Goal: Information Seeking & Learning: Learn about a topic

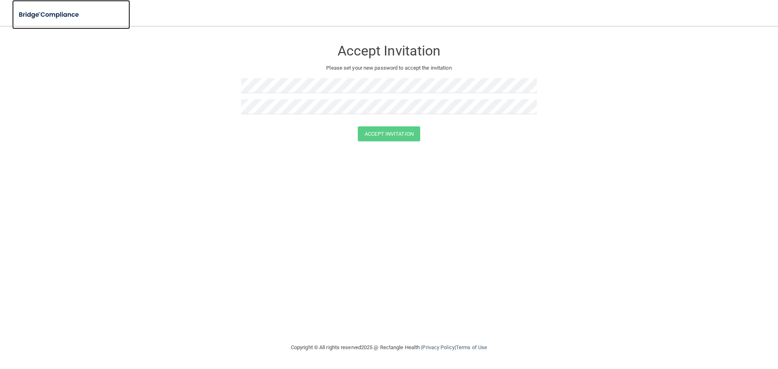
click at [34, 16] on img at bounding box center [49, 14] width 75 height 17
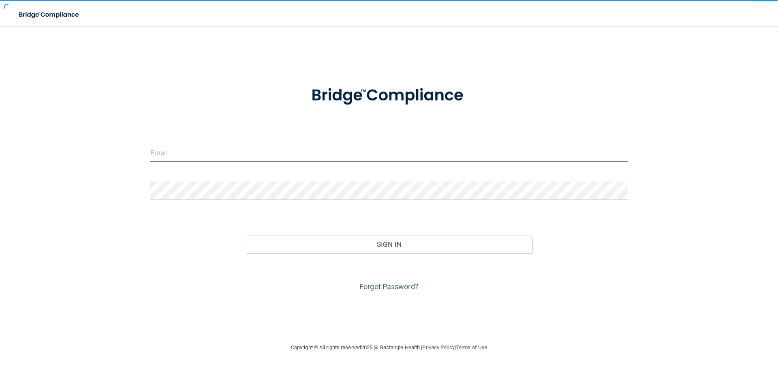
type input "[EMAIL_ADDRESS][DOMAIN_NAME]"
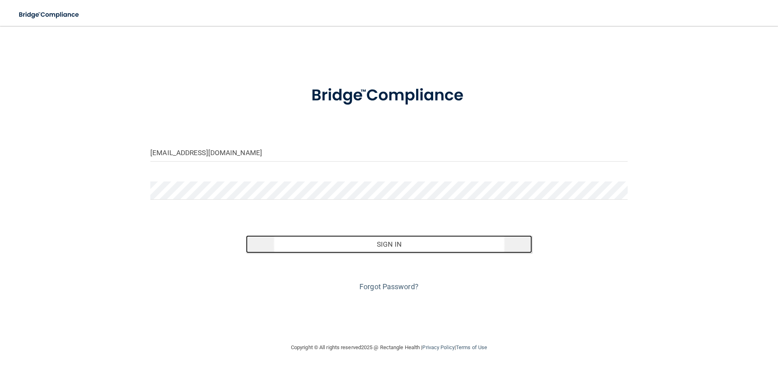
click at [374, 249] on button "Sign In" at bounding box center [389, 244] width 286 height 18
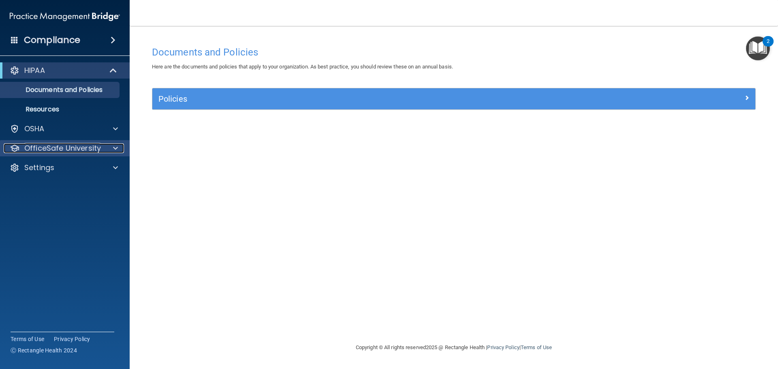
click at [113, 149] on div at bounding box center [114, 148] width 20 height 10
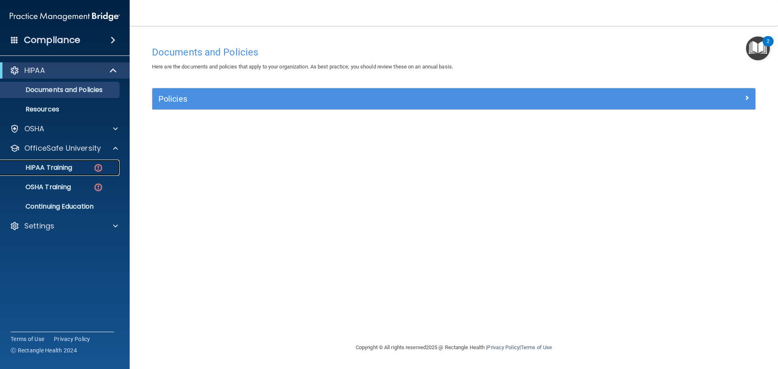
click at [97, 166] on img at bounding box center [98, 168] width 10 height 10
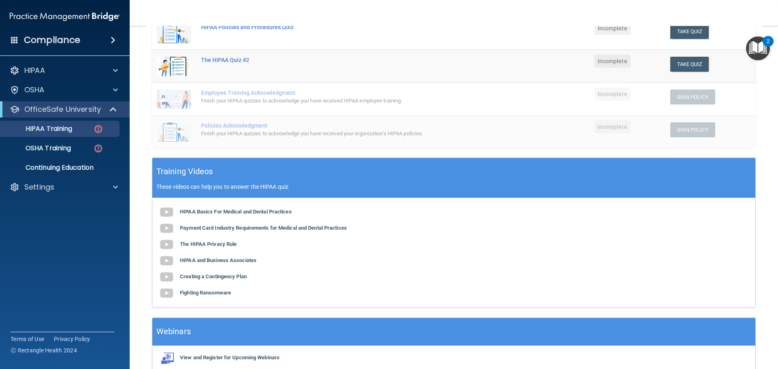
scroll to position [162, 0]
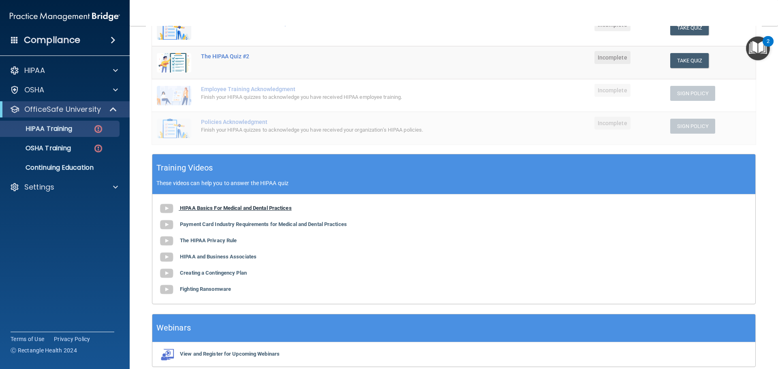
click at [198, 207] on b "HIPAA Basics For Medical and Dental Practices" at bounding box center [236, 208] width 112 height 6
click at [279, 227] on b "Payment Card Industry Requirements for Medical and Dental Practices" at bounding box center [263, 224] width 167 height 6
click at [210, 238] on b "The HIPAA Privacy Rule" at bounding box center [208, 240] width 57 height 6
click at [222, 258] on b "HIPAA and Business Associates" at bounding box center [218, 257] width 77 height 6
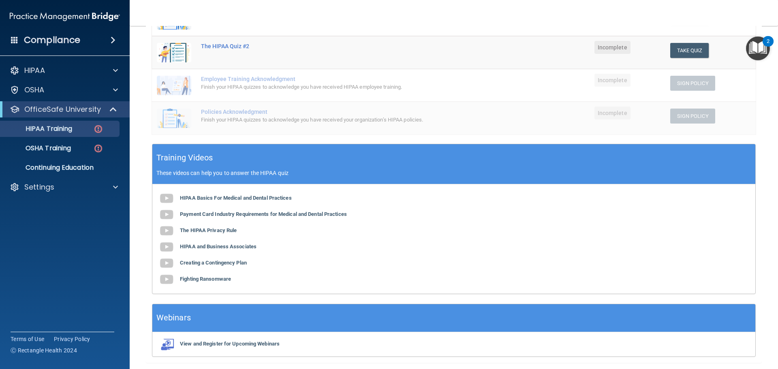
scroll to position [158, 0]
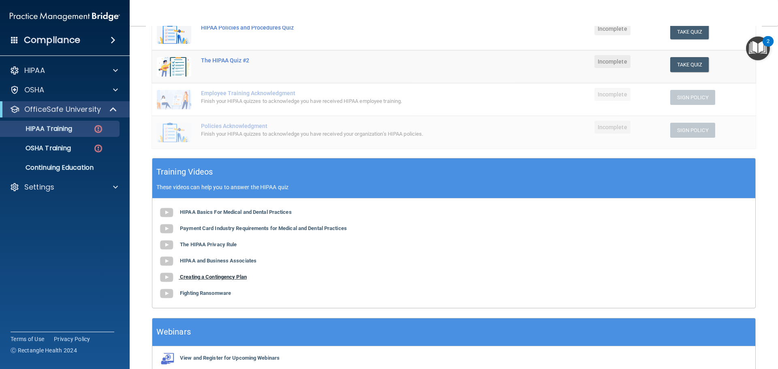
click at [202, 277] on b "Creating a Contingency Plan" at bounding box center [213, 277] width 67 height 6
click at [224, 293] on b "Fighting Ransomware" at bounding box center [205, 293] width 51 height 6
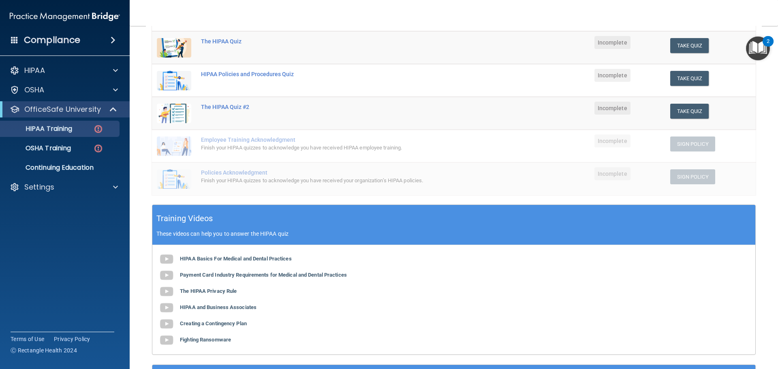
scroll to position [0, 0]
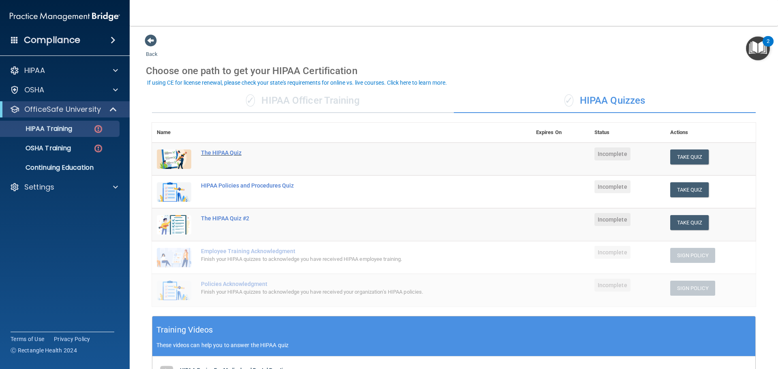
click at [231, 154] on div "The HIPAA Quiz" at bounding box center [346, 152] width 290 height 6
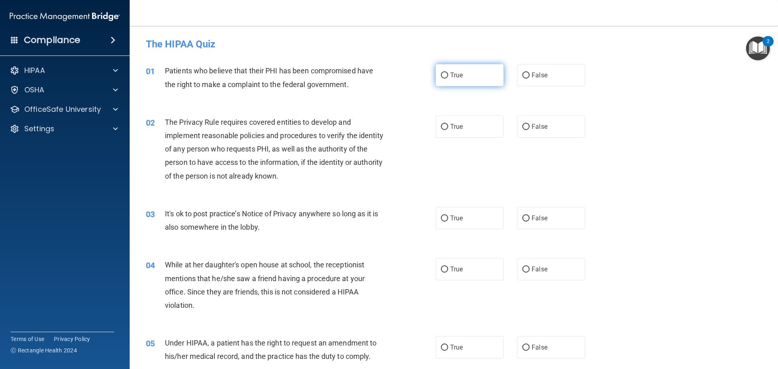
click at [443, 77] on input "True" at bounding box center [444, 76] width 7 height 6
radio input "true"
click at [445, 128] on label "True" at bounding box center [470, 126] width 68 height 22
click at [445, 128] on input "True" at bounding box center [444, 127] width 7 height 6
radio input "true"
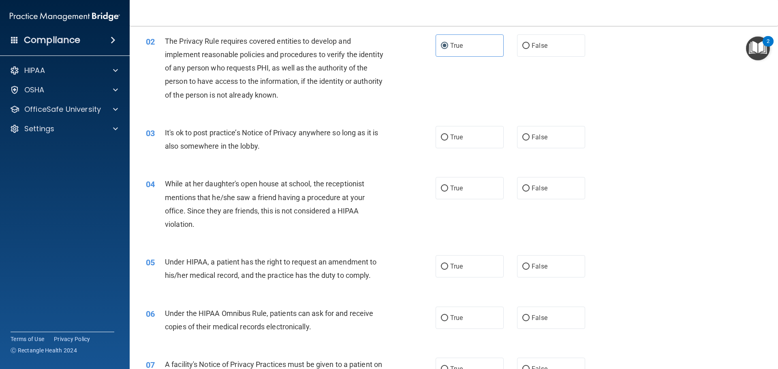
scroll to position [122, 0]
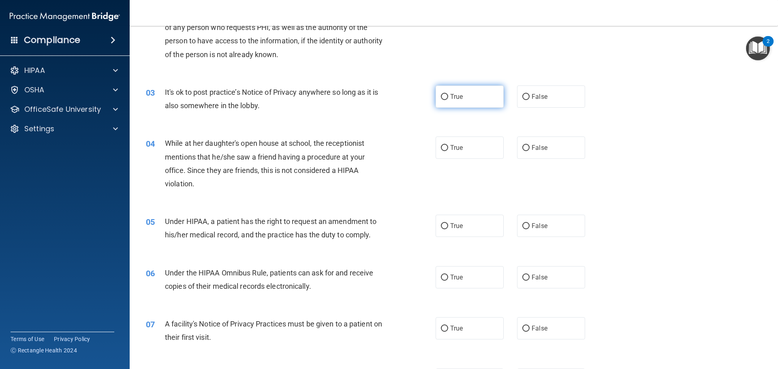
click at [442, 96] on input "True" at bounding box center [444, 97] width 7 height 6
radio input "true"
click at [525, 151] on input "False" at bounding box center [525, 148] width 7 height 6
radio input "true"
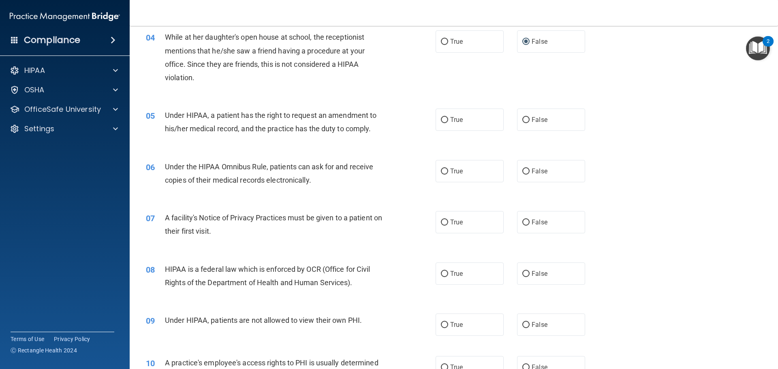
scroll to position [243, 0]
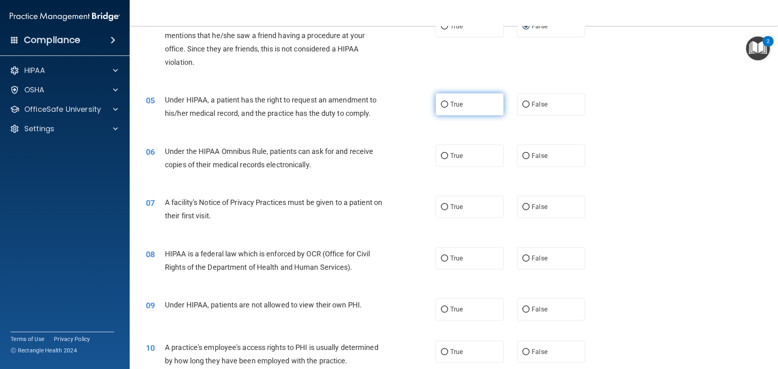
click at [444, 106] on input "True" at bounding box center [444, 105] width 7 height 6
radio input "true"
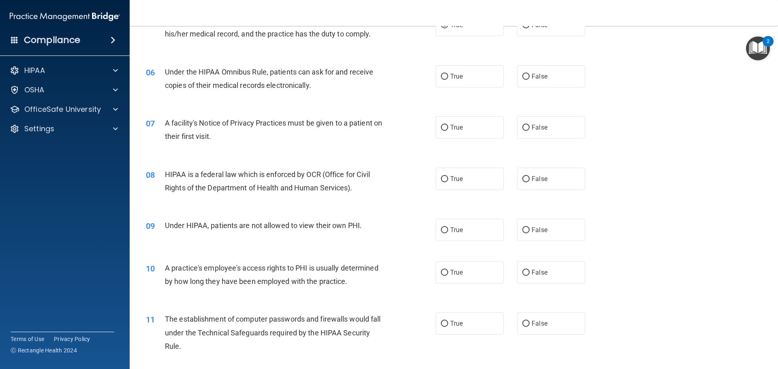
scroll to position [324, 0]
click at [442, 75] on input "True" at bounding box center [444, 75] width 7 height 6
radio input "true"
click at [441, 128] on input "True" at bounding box center [444, 126] width 7 height 6
radio input "true"
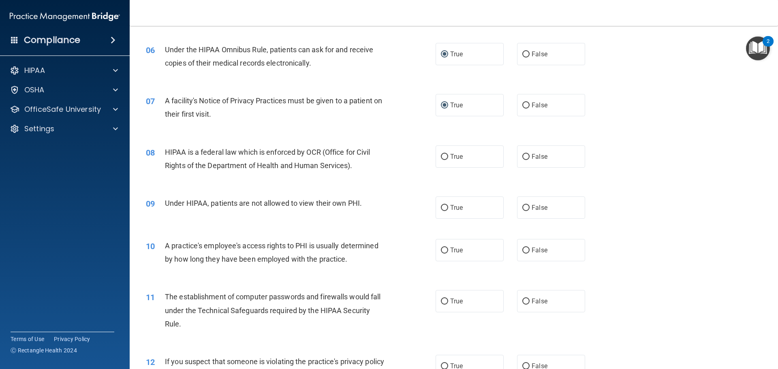
scroll to position [365, 0]
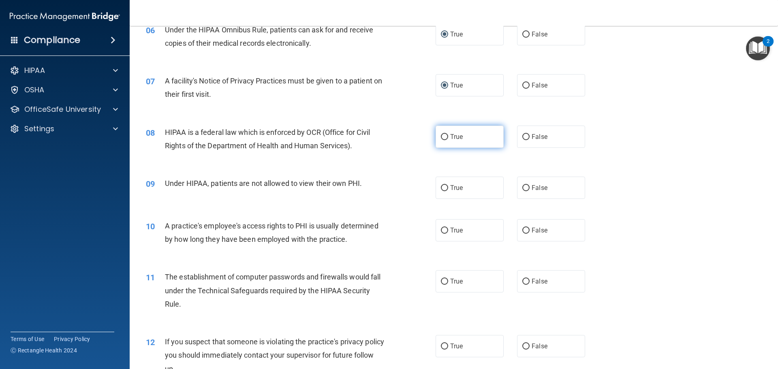
click at [441, 139] on input "True" at bounding box center [444, 137] width 7 height 6
radio input "true"
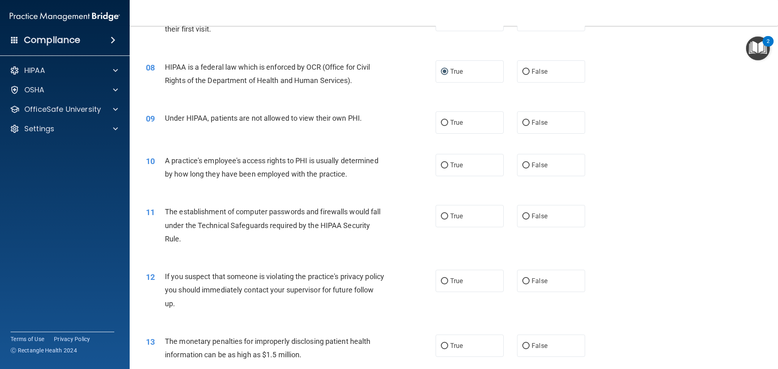
scroll to position [446, 0]
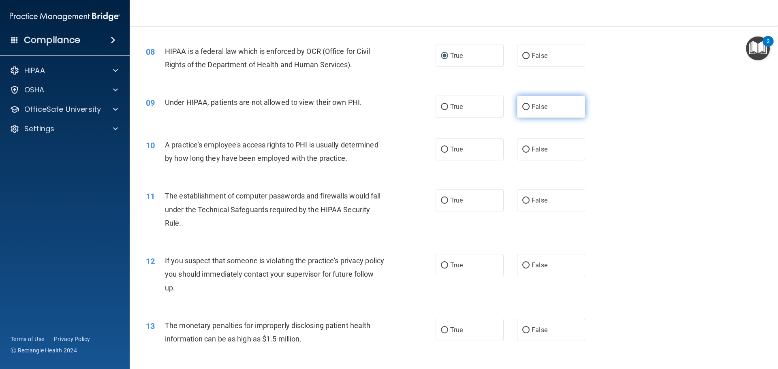
click at [522, 108] on input "False" at bounding box center [525, 107] width 7 height 6
radio input "true"
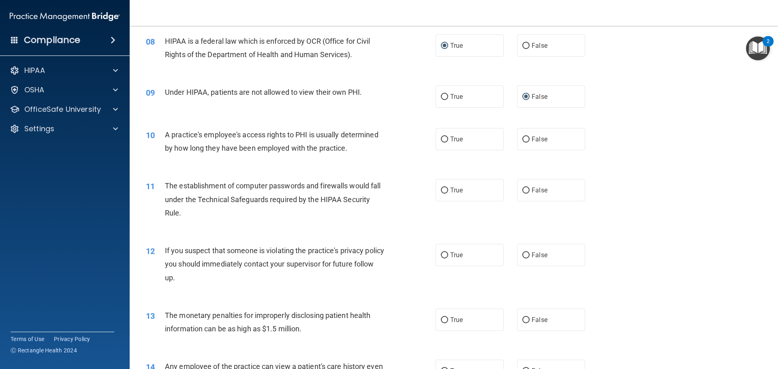
scroll to position [486, 0]
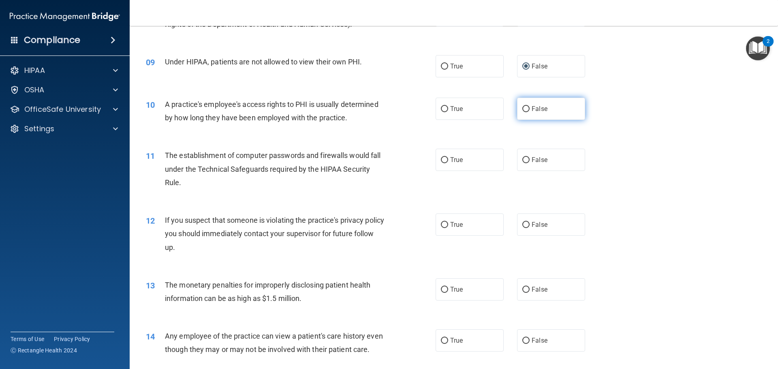
click at [522, 106] on input "False" at bounding box center [525, 109] width 7 height 6
radio input "true"
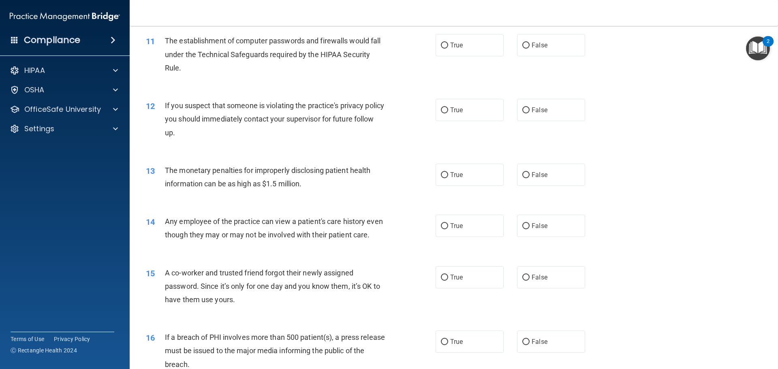
scroll to position [608, 0]
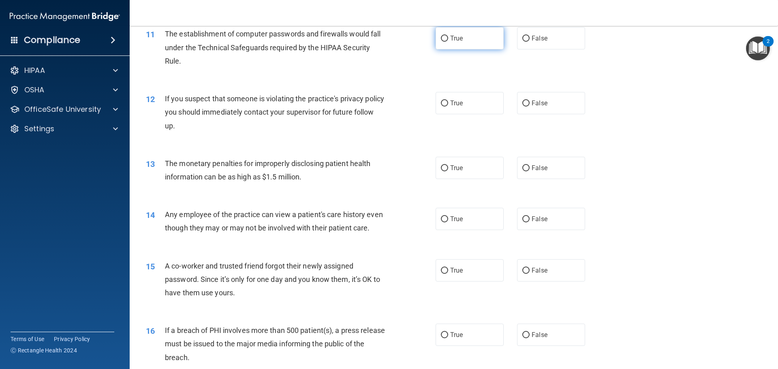
click at [442, 38] on input "True" at bounding box center [444, 39] width 7 height 6
radio input "true"
click at [442, 103] on input "True" at bounding box center [444, 103] width 7 height 6
radio input "true"
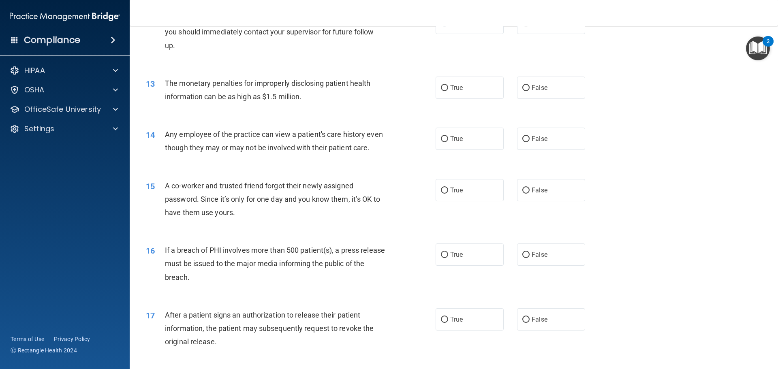
scroll to position [689, 0]
click at [441, 87] on input "True" at bounding box center [444, 87] width 7 height 6
radio input "true"
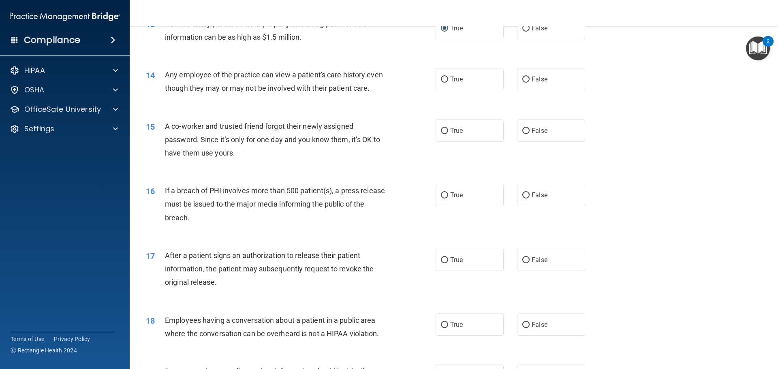
scroll to position [770, 0]
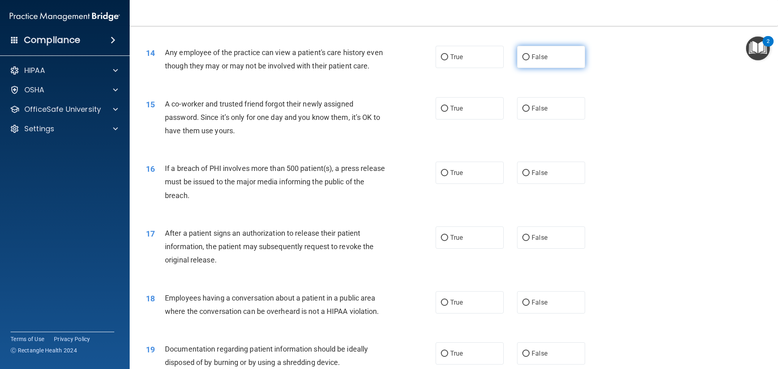
click at [525, 57] on input "False" at bounding box center [525, 57] width 7 height 6
radio input "true"
click at [522, 112] on input "False" at bounding box center [525, 109] width 7 height 6
radio input "true"
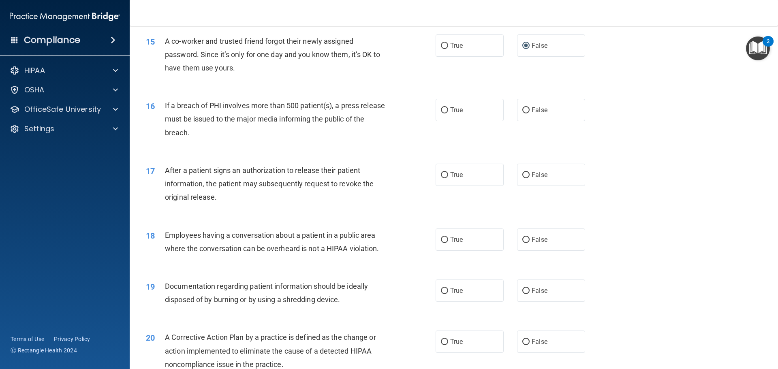
scroll to position [851, 0]
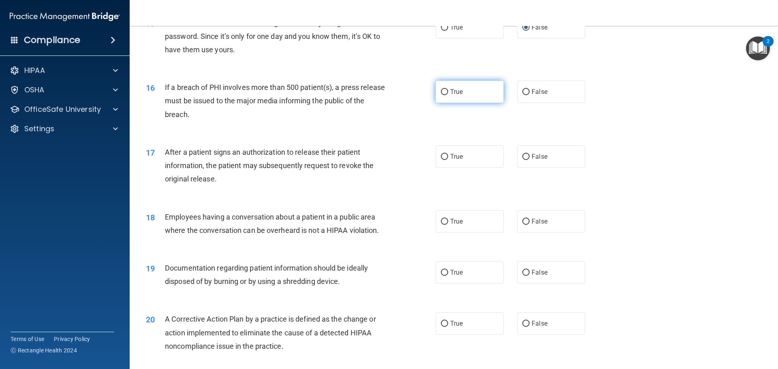
click at [438, 103] on label "True" at bounding box center [470, 92] width 68 height 22
click at [441, 95] on input "True" at bounding box center [444, 92] width 7 height 6
radio input "true"
click at [442, 160] on input "True" at bounding box center [444, 157] width 7 height 6
radio input "true"
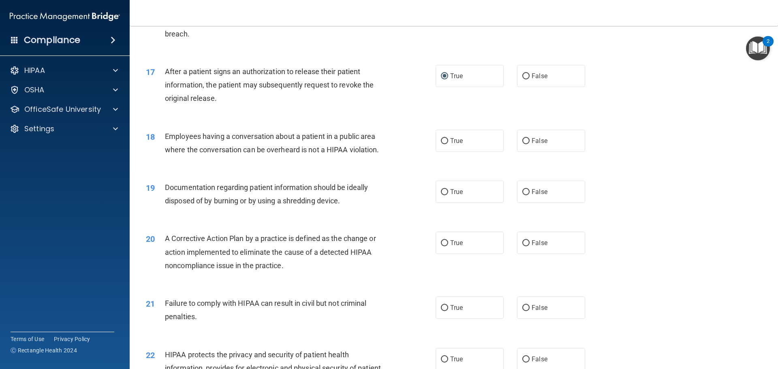
scroll to position [932, 0]
click at [522, 144] on input "False" at bounding box center [525, 141] width 7 height 6
radio input "true"
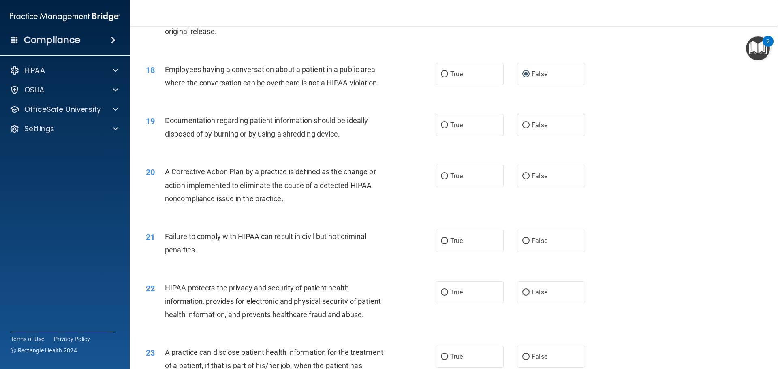
scroll to position [1013, 0]
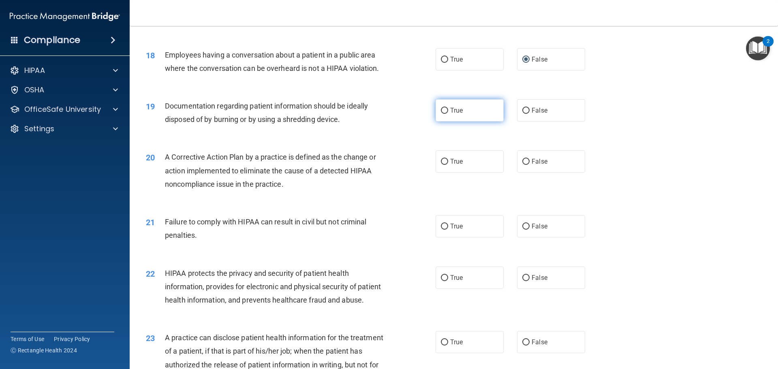
click at [444, 114] on input "True" at bounding box center [444, 111] width 7 height 6
radio input "true"
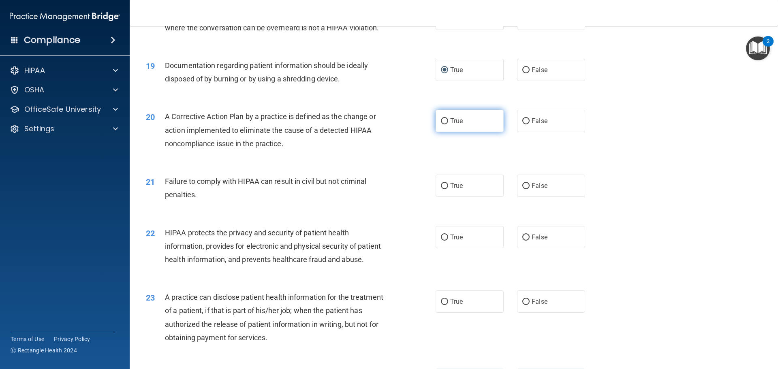
click at [443, 124] on input "True" at bounding box center [444, 121] width 7 height 6
radio input "true"
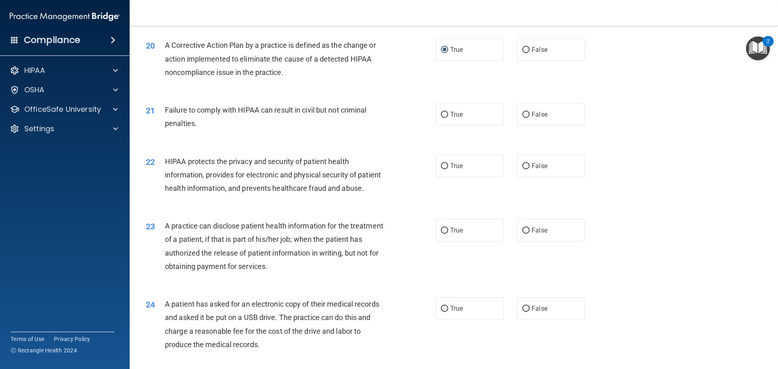
scroll to position [1134, 0]
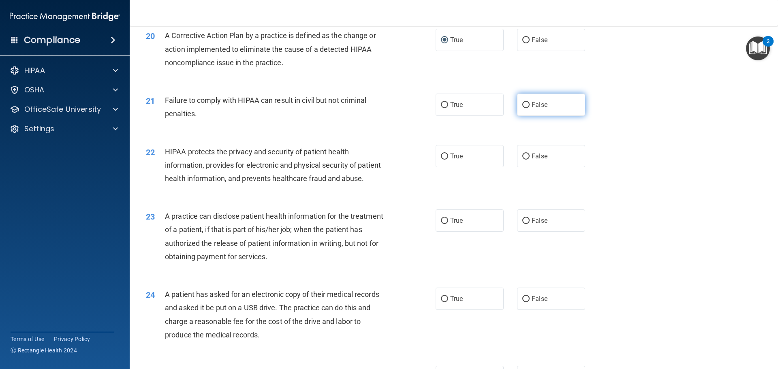
click at [524, 108] on input "False" at bounding box center [525, 105] width 7 height 6
radio input "true"
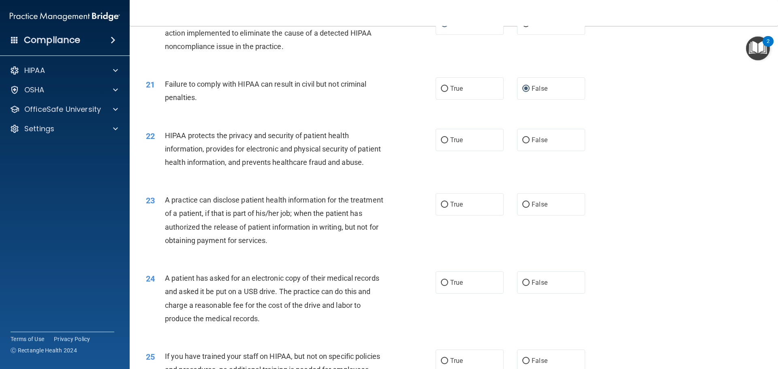
scroll to position [1143, 0]
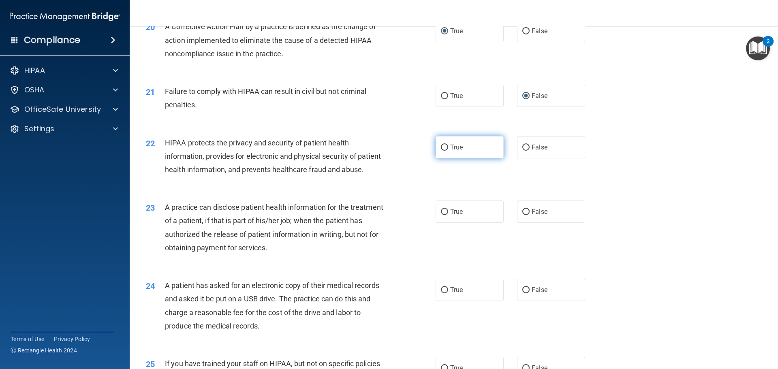
click at [444, 151] on input "True" at bounding box center [444, 148] width 7 height 6
radio input "true"
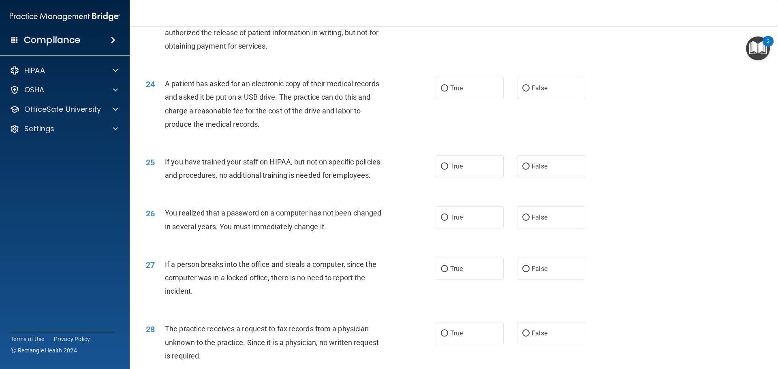
scroll to position [1346, 0]
click at [441, 13] on input "True" at bounding box center [444, 9] width 7 height 6
radio input "true"
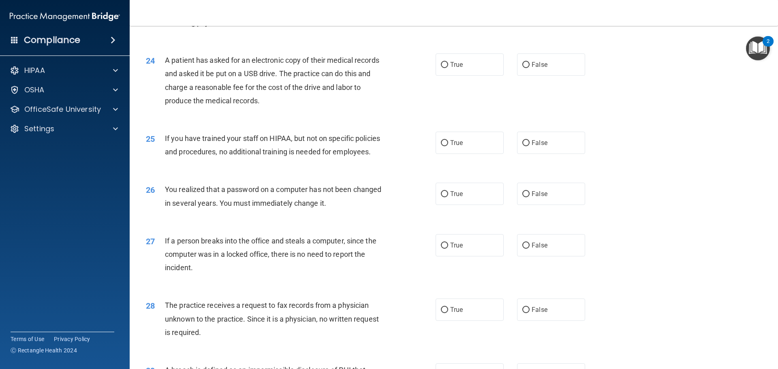
scroll to position [1386, 0]
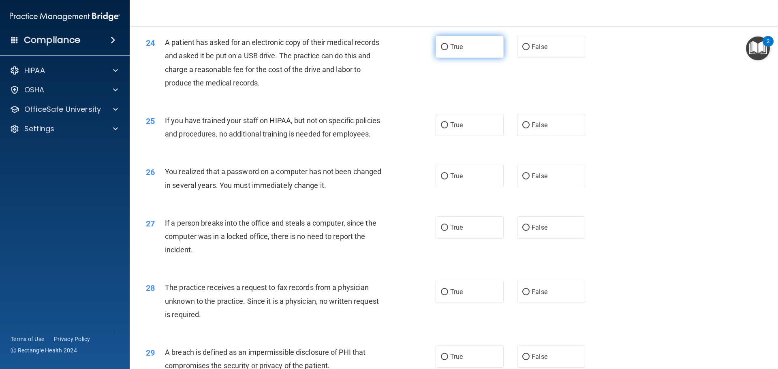
click at [443, 50] on input "True" at bounding box center [444, 47] width 7 height 6
radio input "true"
click at [517, 136] on label "False" at bounding box center [551, 125] width 68 height 22
click at [522, 128] on input "False" at bounding box center [525, 125] width 7 height 6
radio input "true"
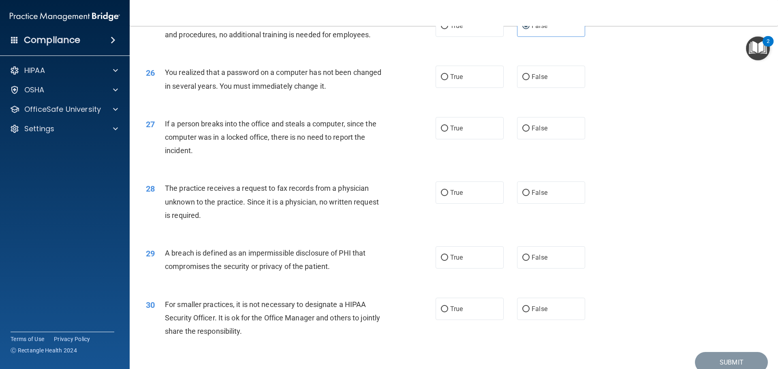
scroll to position [1508, 0]
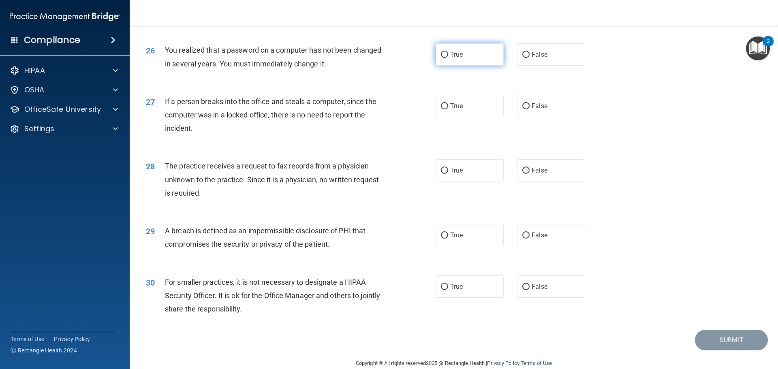
click at [442, 58] on input "True" at bounding box center [444, 55] width 7 height 6
radio input "true"
click at [525, 109] on input "False" at bounding box center [525, 106] width 7 height 6
radio input "true"
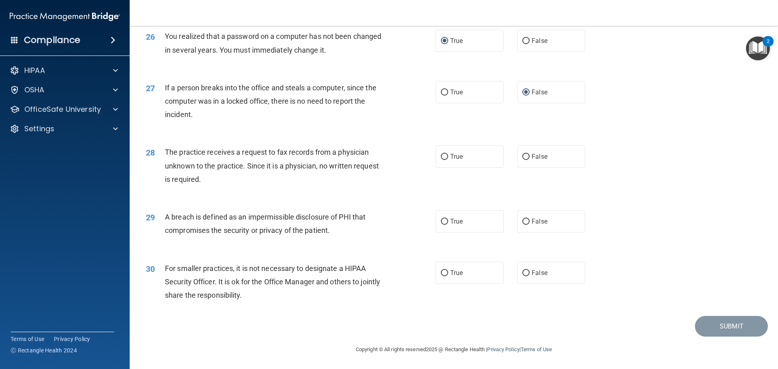
scroll to position [1548, 0]
click at [522, 158] on input "False" at bounding box center [525, 157] width 7 height 6
radio input "true"
click at [446, 226] on label "True" at bounding box center [470, 221] width 68 height 22
click at [446, 225] on input "True" at bounding box center [444, 222] width 7 height 6
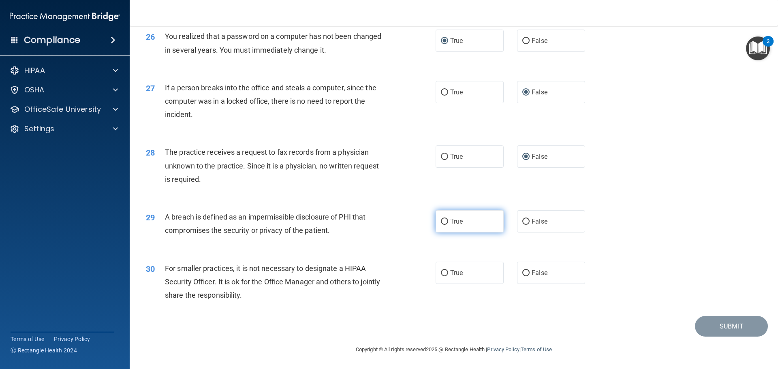
radio input "true"
click at [522, 273] on input "False" at bounding box center [525, 273] width 7 height 6
radio input "true"
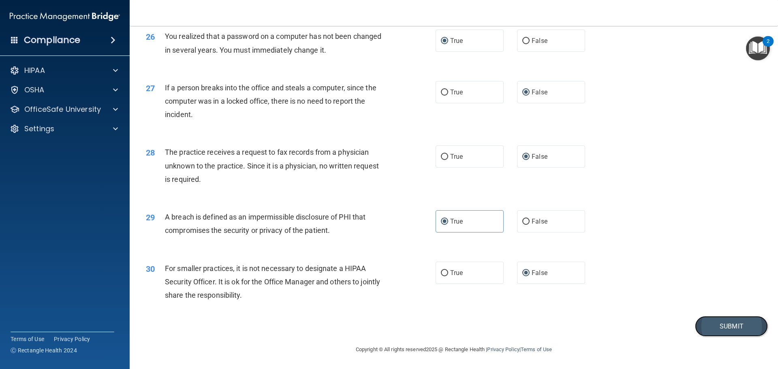
click at [709, 322] on button "Submit" at bounding box center [731, 326] width 73 height 21
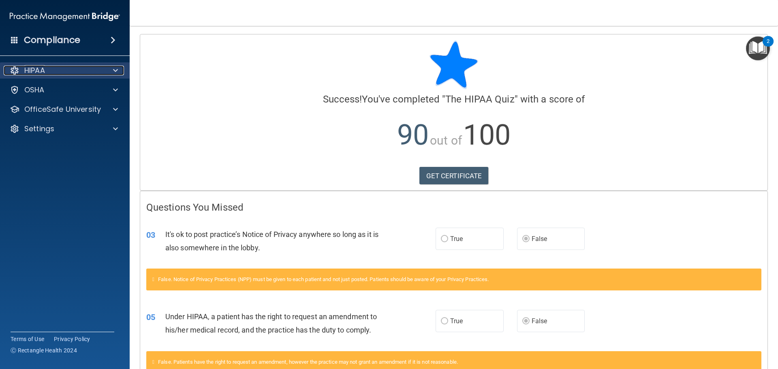
click at [83, 72] on div "HIPAA" at bounding box center [54, 71] width 100 height 10
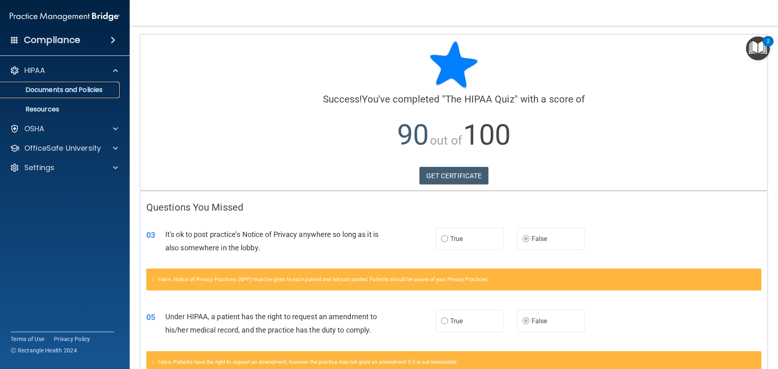
click at [99, 88] on p "Documents and Policies" at bounding box center [60, 90] width 111 height 8
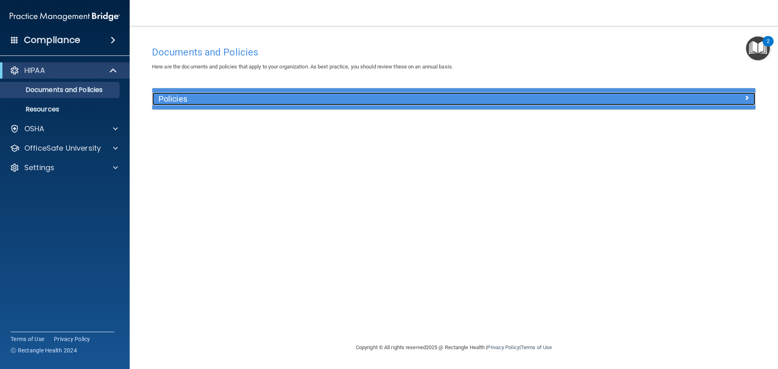
click at [175, 97] on h5 "Policies" at bounding box center [378, 98] width 440 height 9
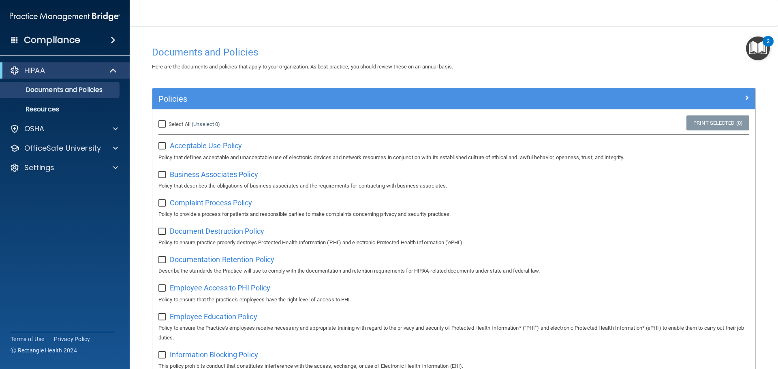
click at [76, 104] on link "Resources" at bounding box center [56, 109] width 128 height 16
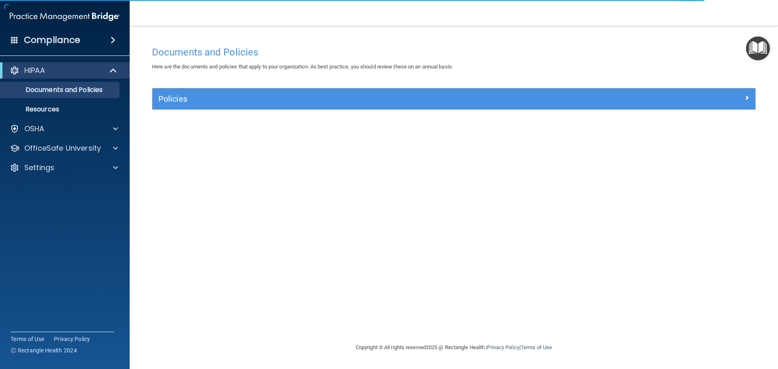
click at [92, 15] on img at bounding box center [65, 17] width 110 height 16
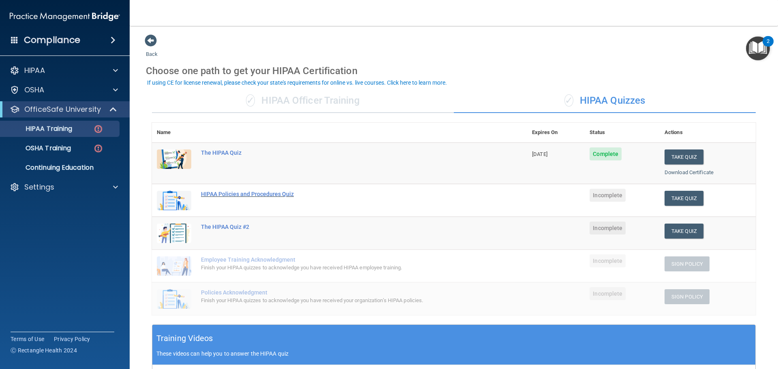
click at [232, 194] on div "HIPAA Policies and Procedures Quiz" at bounding box center [344, 194] width 286 height 6
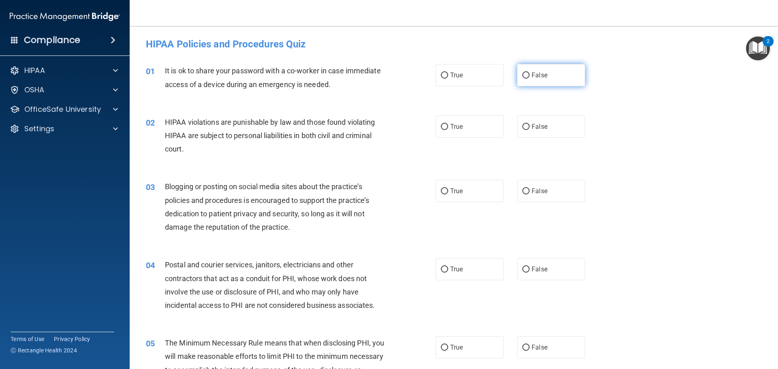
click at [522, 75] on input "False" at bounding box center [525, 76] width 7 height 6
radio input "true"
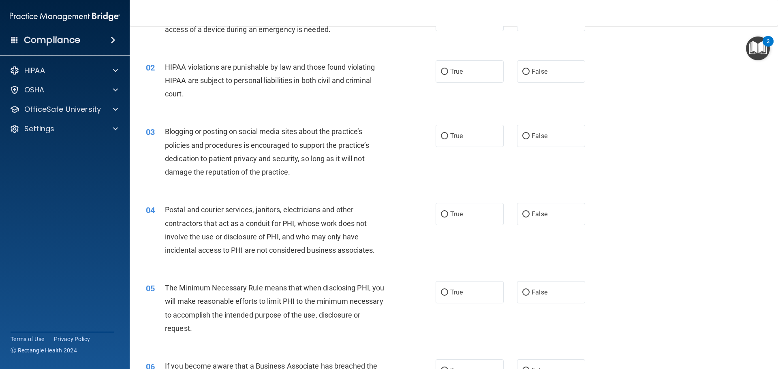
scroll to position [41, 0]
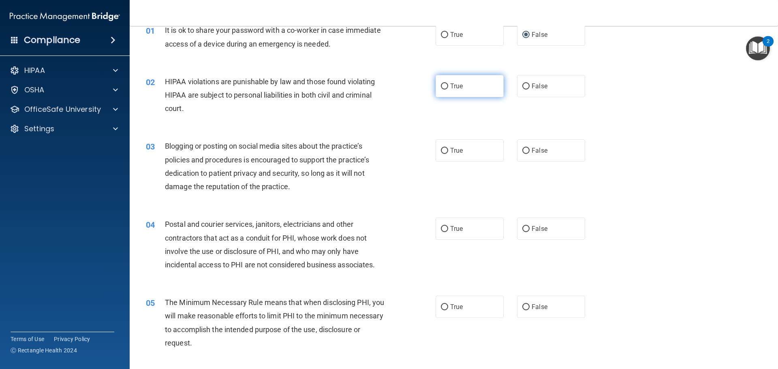
click at [437, 87] on label "True" at bounding box center [470, 86] width 68 height 22
click at [441, 87] on input "True" at bounding box center [444, 86] width 7 height 6
radio input "true"
click at [523, 148] on input "False" at bounding box center [525, 151] width 7 height 6
radio input "true"
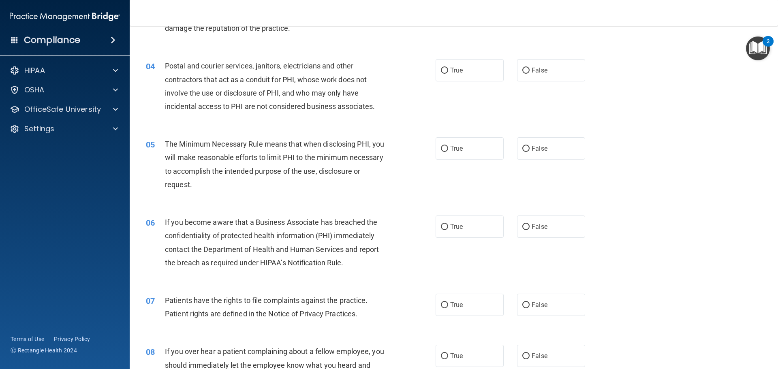
scroll to position [203, 0]
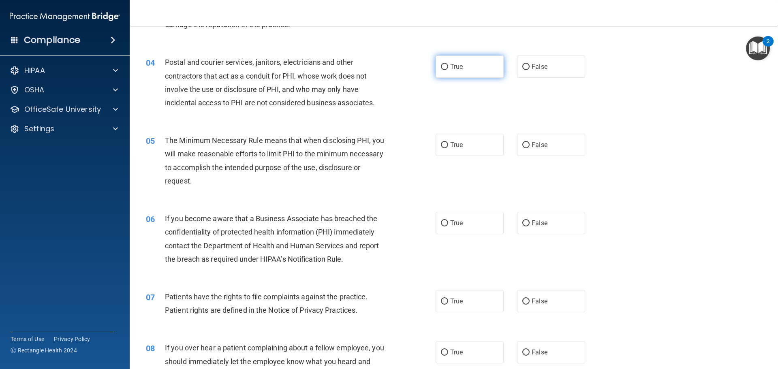
click at [450, 67] on span "True" at bounding box center [456, 67] width 13 height 8
click at [447, 67] on input "True" at bounding box center [444, 67] width 7 height 6
radio input "true"
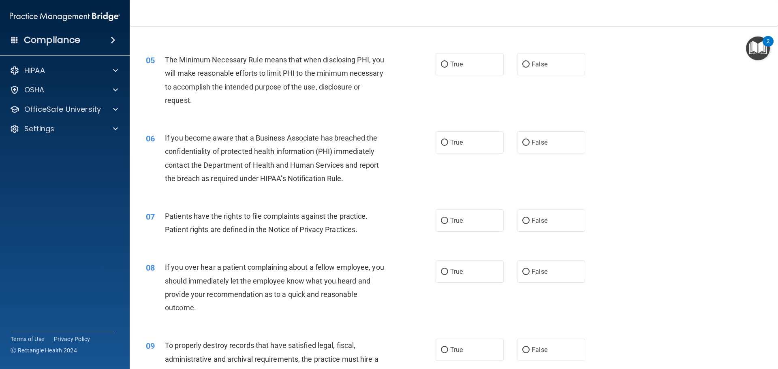
scroll to position [284, 0]
click at [451, 61] on span "True" at bounding box center [456, 64] width 13 height 8
click at [448, 61] on input "True" at bounding box center [444, 64] width 7 height 6
radio input "true"
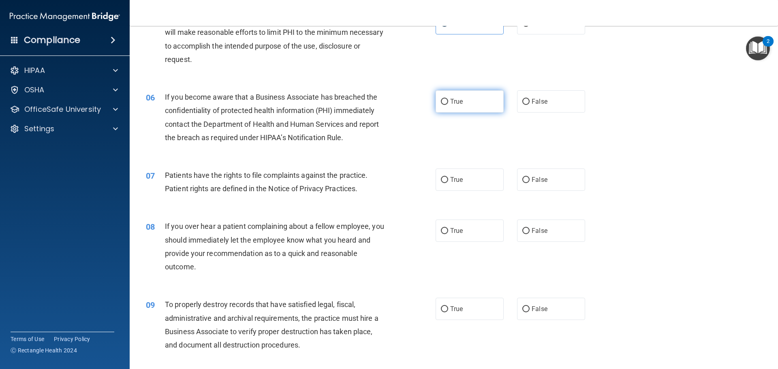
click at [436, 98] on label "True" at bounding box center [470, 101] width 68 height 22
click at [441, 99] on input "True" at bounding box center [444, 102] width 7 height 6
radio input "true"
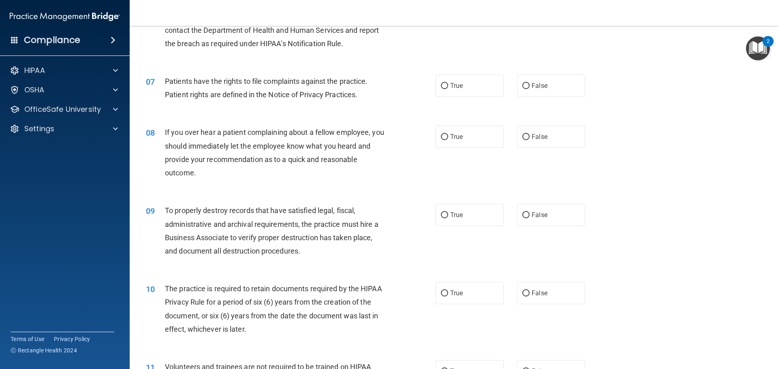
scroll to position [446, 0]
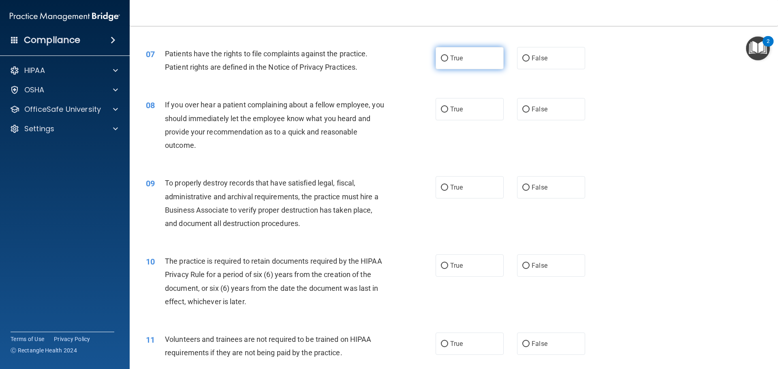
click at [446, 61] on label "True" at bounding box center [470, 58] width 68 height 22
click at [446, 61] on input "True" at bounding box center [444, 59] width 7 height 6
radio input "true"
click at [442, 110] on input "True" at bounding box center [444, 110] width 7 height 6
radio input "true"
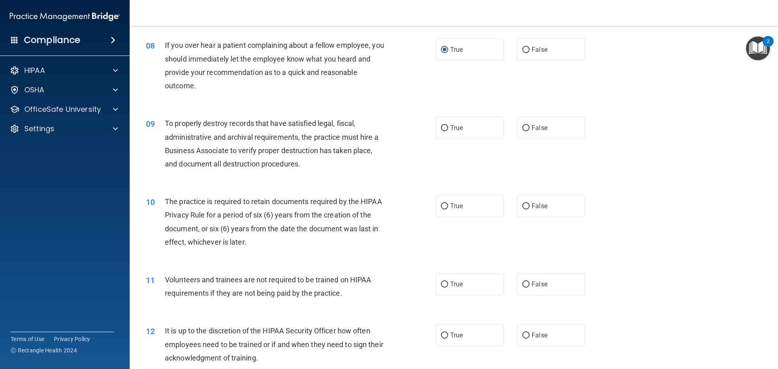
scroll to position [486, 0]
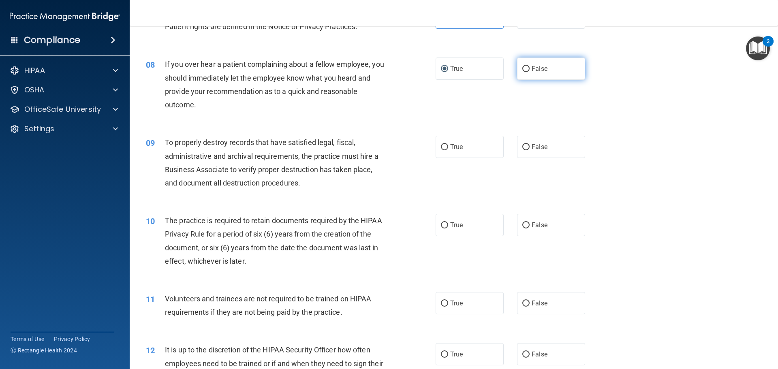
click at [522, 66] on input "False" at bounding box center [525, 69] width 7 height 6
radio input "true"
radio input "false"
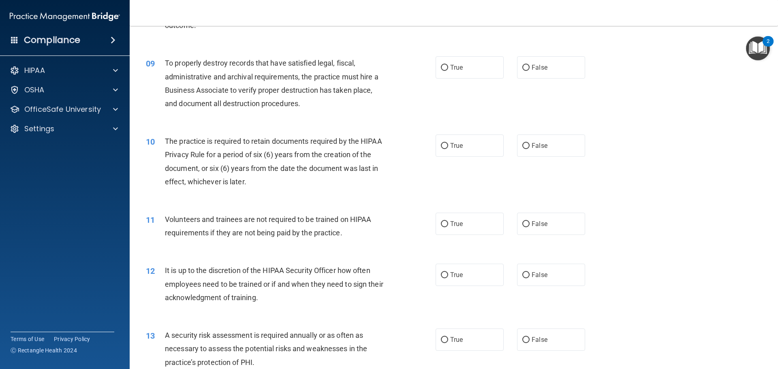
scroll to position [567, 0]
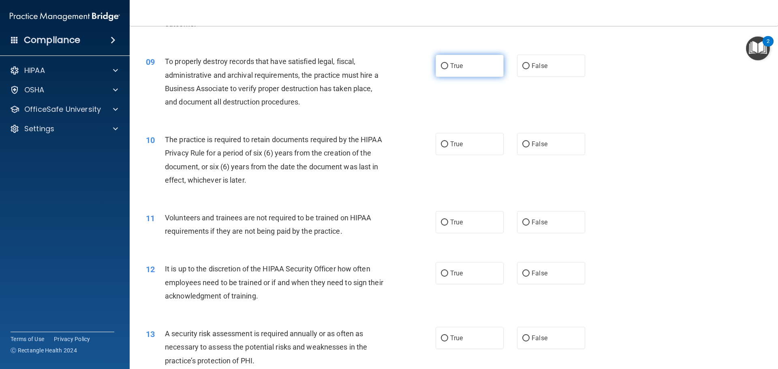
click at [455, 62] on label "True" at bounding box center [470, 66] width 68 height 22
click at [448, 63] on input "True" at bounding box center [444, 66] width 7 height 6
radio input "true"
click at [441, 143] on input "True" at bounding box center [444, 144] width 7 height 6
radio input "true"
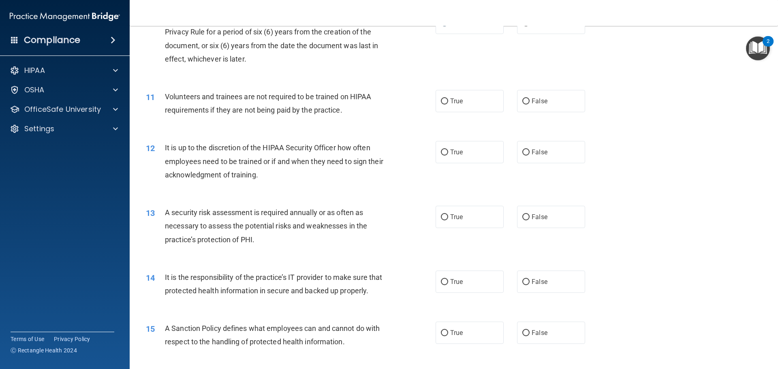
scroll to position [689, 0]
click at [571, 92] on label "False" at bounding box center [551, 101] width 68 height 22
click at [530, 98] on input "False" at bounding box center [525, 101] width 7 height 6
radio input "true"
click at [526, 152] on label "False" at bounding box center [551, 152] width 68 height 22
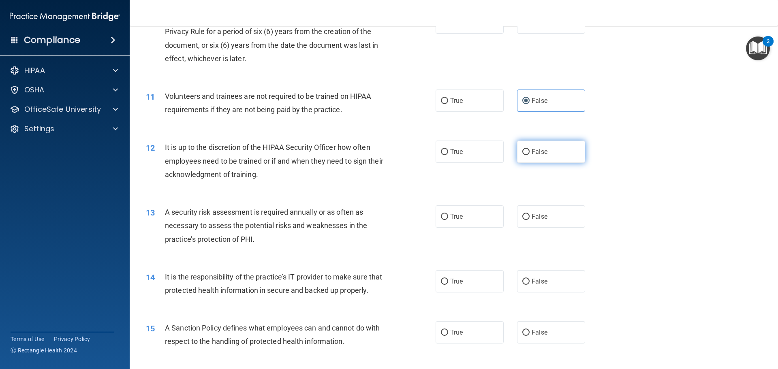
click at [526, 152] on input "False" at bounding box center [525, 152] width 7 height 6
radio input "true"
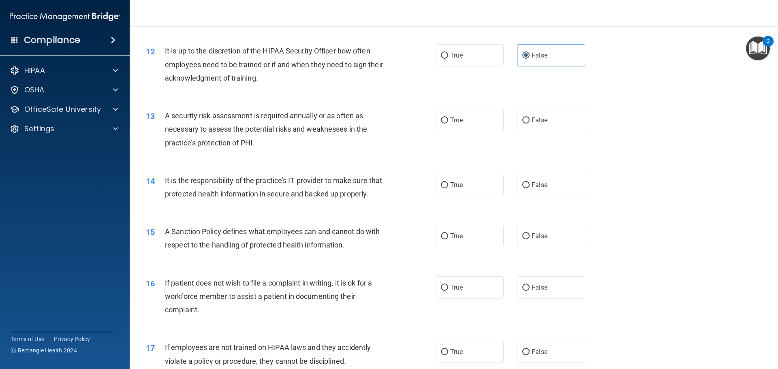
scroll to position [810, 0]
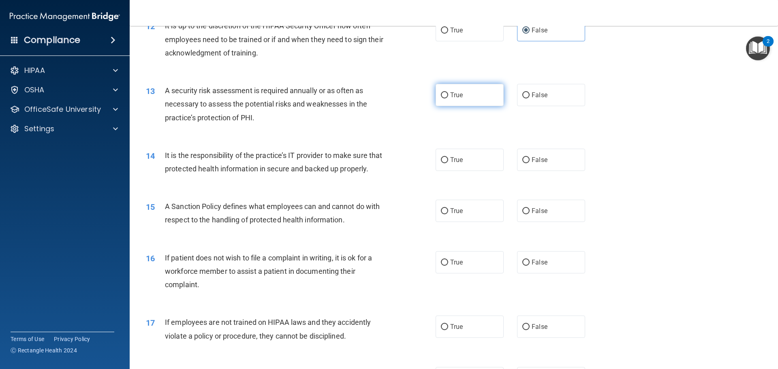
click at [456, 98] on span "True" at bounding box center [456, 95] width 13 height 8
click at [448, 98] on input "True" at bounding box center [444, 95] width 7 height 6
radio input "true"
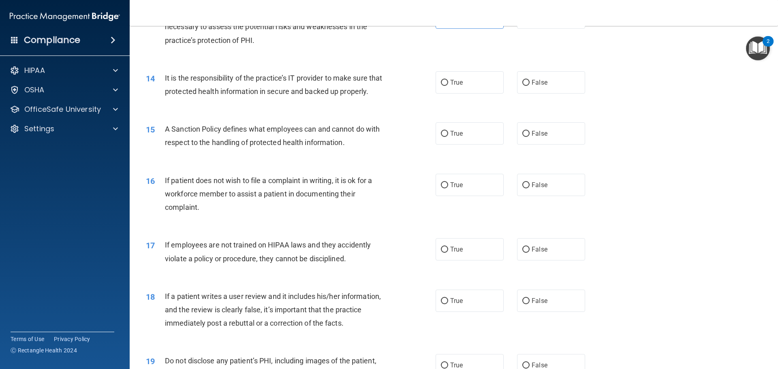
scroll to position [891, 0]
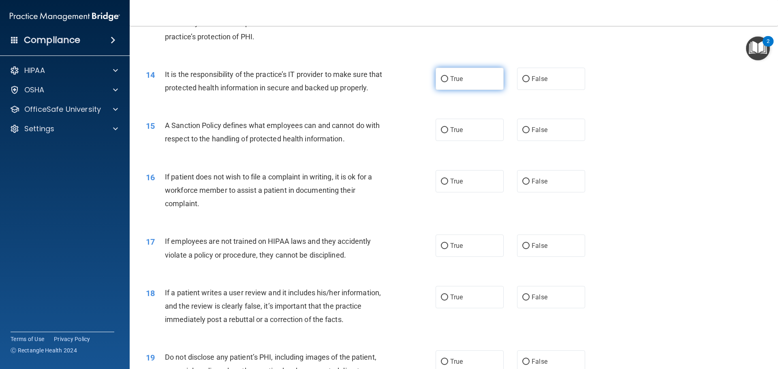
click at [474, 87] on label "True" at bounding box center [470, 79] width 68 height 22
click at [448, 82] on input "True" at bounding box center [444, 79] width 7 height 6
radio input "true"
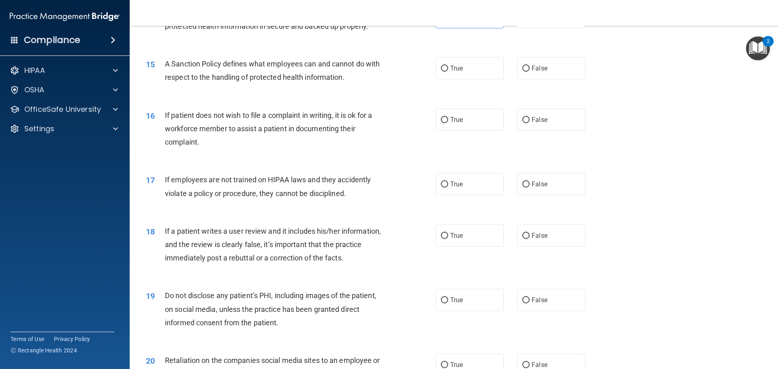
scroll to position [972, 0]
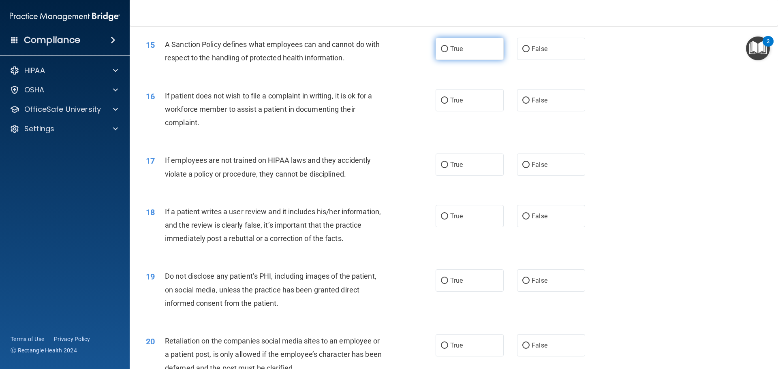
click at [445, 60] on label "True" at bounding box center [470, 49] width 68 height 22
click at [445, 52] on input "True" at bounding box center [444, 49] width 7 height 6
radio input "true"
click at [441, 104] on input "True" at bounding box center [444, 101] width 7 height 6
radio input "true"
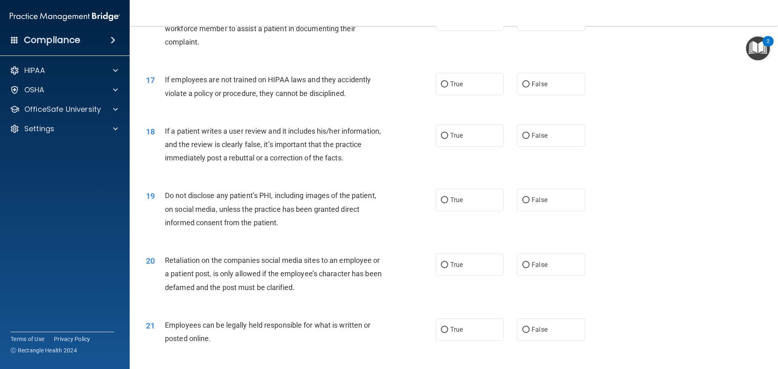
scroll to position [1053, 0]
click at [532, 88] on span "False" at bounding box center [540, 84] width 16 height 8
click at [530, 87] on input "False" at bounding box center [525, 84] width 7 height 6
radio input "true"
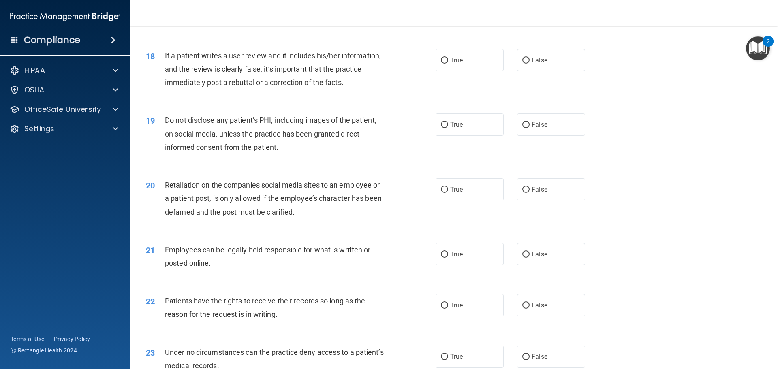
scroll to position [1134, 0]
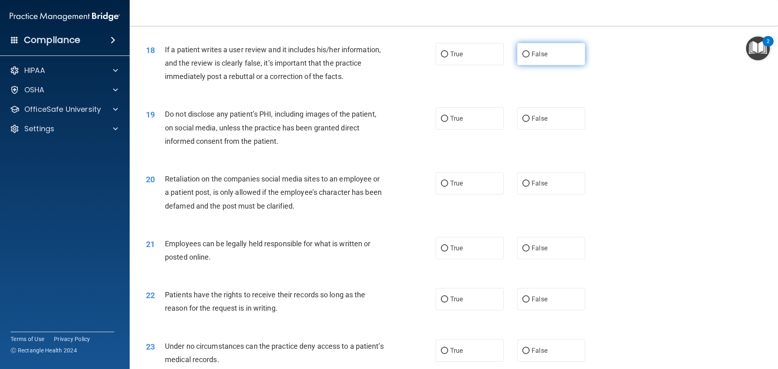
click at [534, 58] on label "False" at bounding box center [551, 54] width 68 height 22
click at [530, 58] on input "False" at bounding box center [525, 54] width 7 height 6
radio input "true"
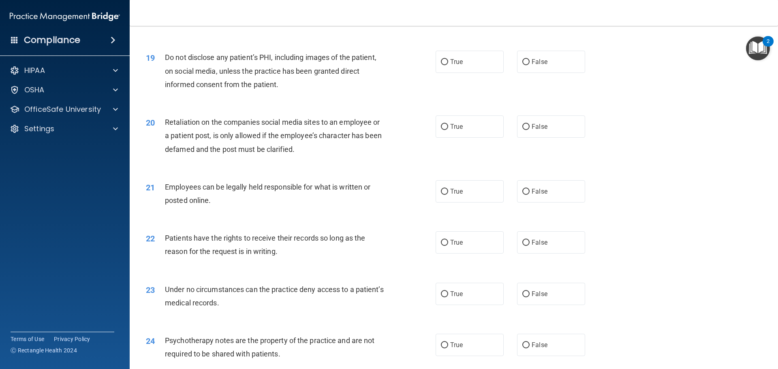
scroll to position [1215, 0]
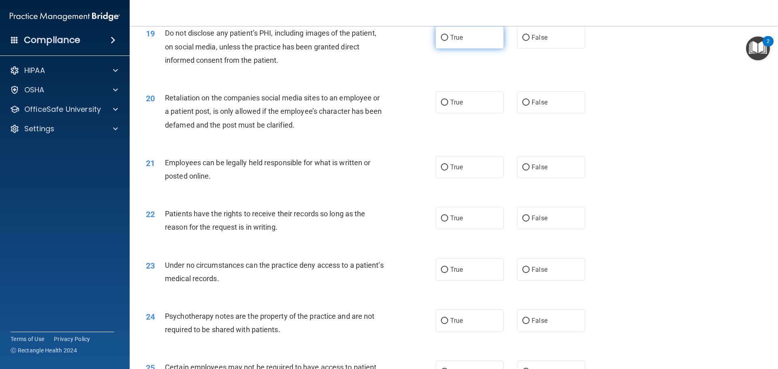
click at [444, 41] on input "True" at bounding box center [444, 38] width 7 height 6
radio input "true"
click at [547, 113] on label "False" at bounding box center [551, 102] width 68 height 22
click at [530, 106] on input "False" at bounding box center [525, 103] width 7 height 6
radio input "true"
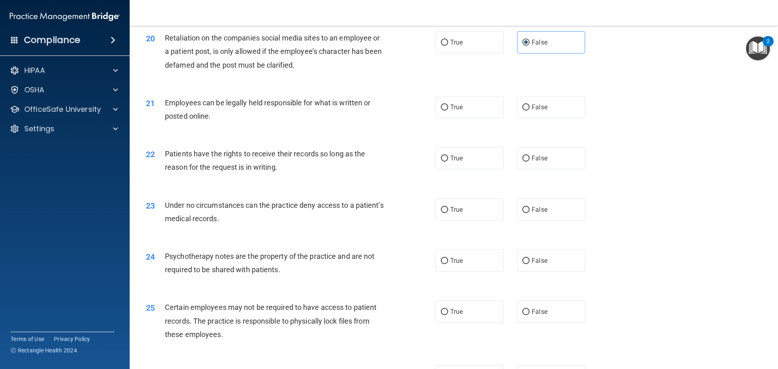
scroll to position [1296, 0]
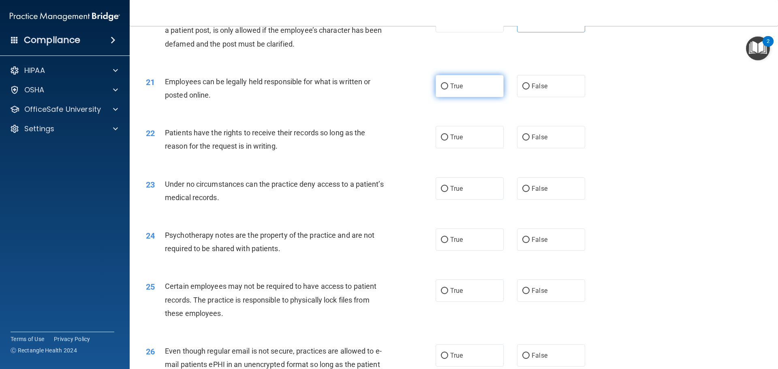
click at [463, 97] on label "True" at bounding box center [470, 86] width 68 height 22
click at [448, 90] on input "True" at bounding box center [444, 86] width 7 height 6
radio input "true"
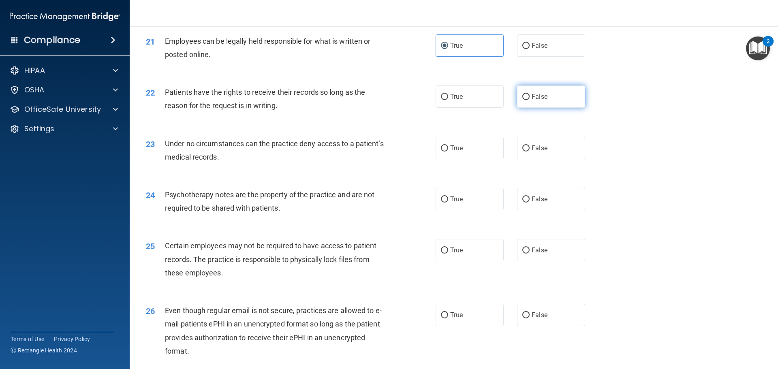
click at [539, 100] on span "False" at bounding box center [540, 97] width 16 height 8
click at [530, 100] on input "False" at bounding box center [525, 97] width 7 height 6
radio input "true"
click at [456, 108] on label "True" at bounding box center [470, 96] width 68 height 22
drag, startPoint x: 448, startPoint y: 105, endPoint x: 447, endPoint y: 112, distance: 6.5
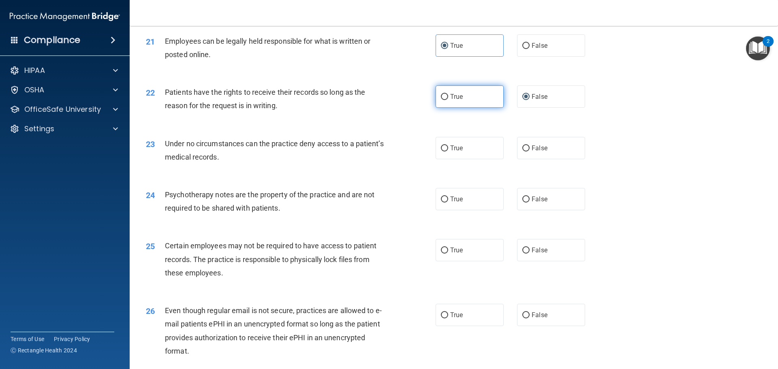
click at [448, 106] on label "True" at bounding box center [470, 96] width 68 height 22
click at [448, 100] on input "True" at bounding box center [444, 97] width 7 height 6
radio input "true"
radio input "false"
click at [462, 159] on label "True" at bounding box center [470, 148] width 68 height 22
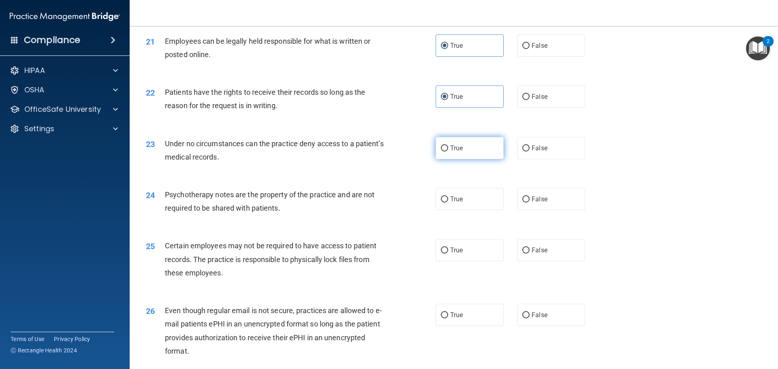
click at [448, 152] on input "True" at bounding box center [444, 148] width 7 height 6
radio input "true"
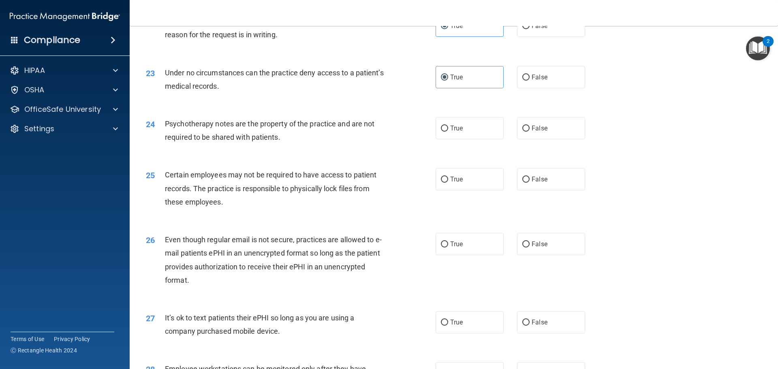
scroll to position [1418, 0]
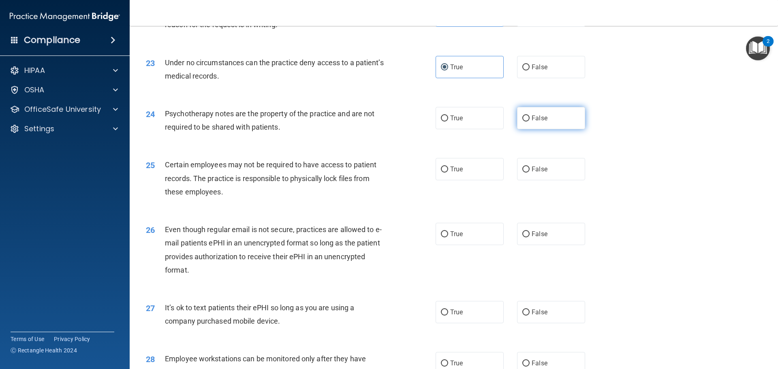
click at [523, 122] on input "False" at bounding box center [525, 118] width 7 height 6
radio input "true"
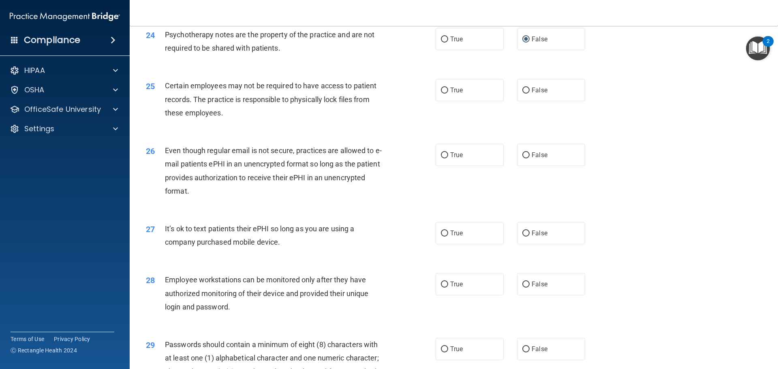
scroll to position [1499, 0]
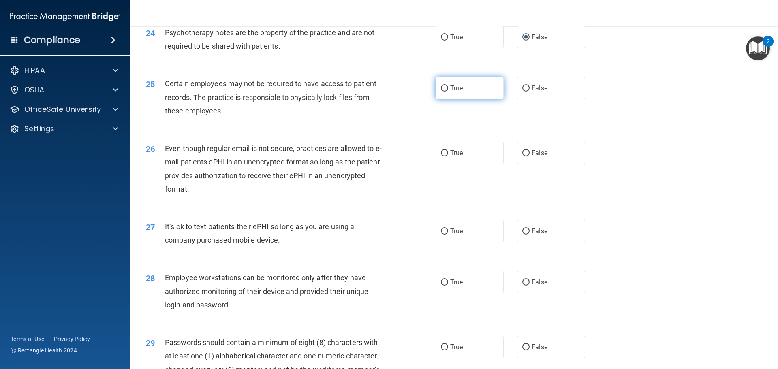
click at [456, 92] on span "True" at bounding box center [456, 88] width 13 height 8
click at [448, 92] on input "True" at bounding box center [444, 88] width 7 height 6
radio input "true"
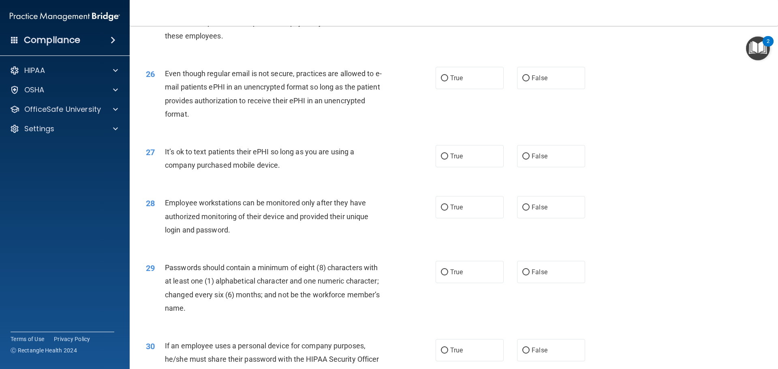
scroll to position [1580, 0]
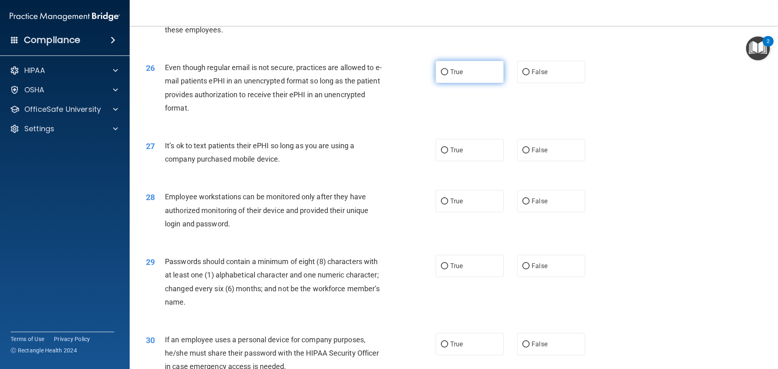
click at [475, 83] on label "True" at bounding box center [470, 72] width 68 height 22
click at [448, 75] on input "True" at bounding box center [444, 72] width 7 height 6
radio input "true"
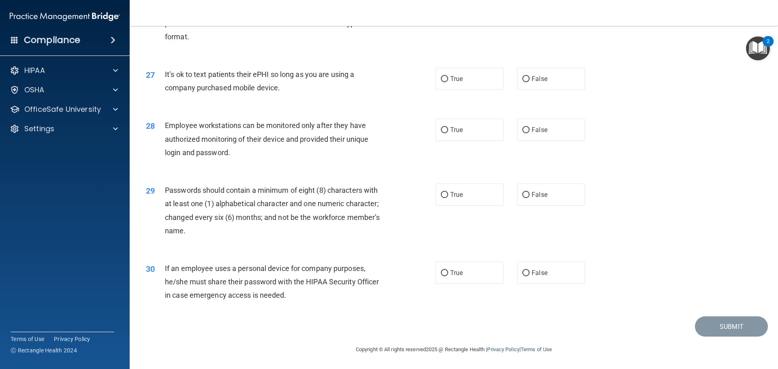
scroll to position [1661, 0]
click at [546, 85] on label "False" at bounding box center [551, 79] width 68 height 22
click at [530, 82] on input "False" at bounding box center [525, 79] width 7 height 6
radio input "true"
click at [538, 130] on span "False" at bounding box center [540, 130] width 16 height 8
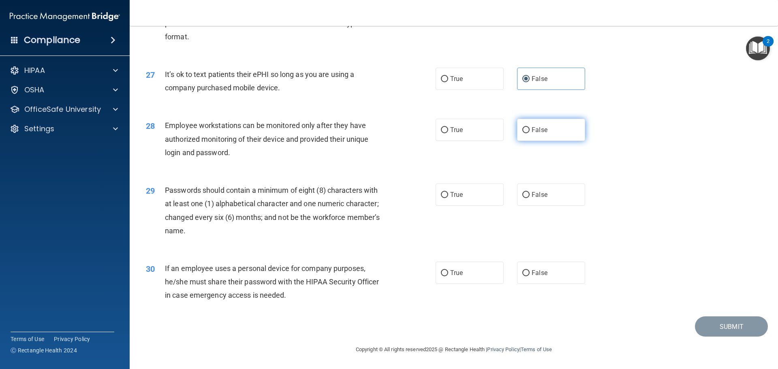
click at [530, 130] on input "False" at bounding box center [525, 130] width 7 height 6
radio input "true"
click at [459, 194] on span "True" at bounding box center [456, 195] width 13 height 8
click at [448, 194] on input "True" at bounding box center [444, 195] width 7 height 6
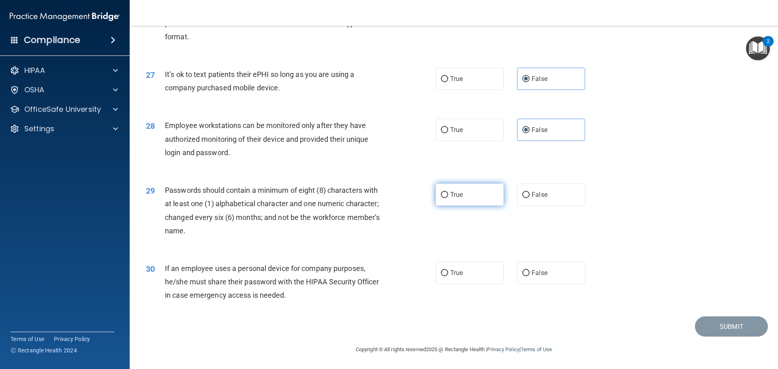
radio input "true"
drag, startPoint x: 542, startPoint y: 272, endPoint x: 561, endPoint y: 276, distance: 19.1
click at [542, 272] on span "False" at bounding box center [540, 273] width 16 height 8
click at [530, 272] on input "False" at bounding box center [525, 273] width 7 height 6
radio input "true"
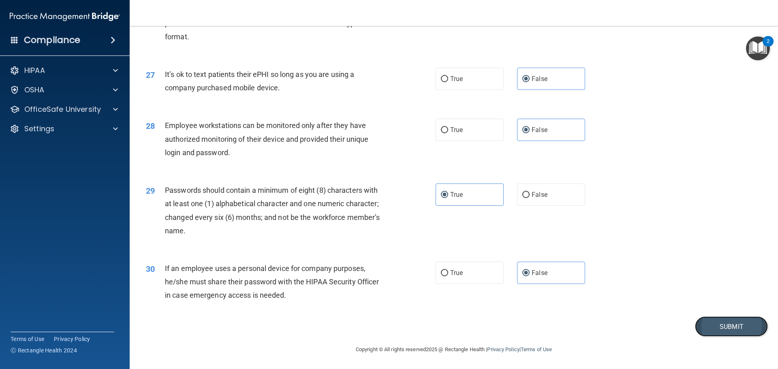
click at [707, 329] on button "Submit" at bounding box center [731, 326] width 73 height 21
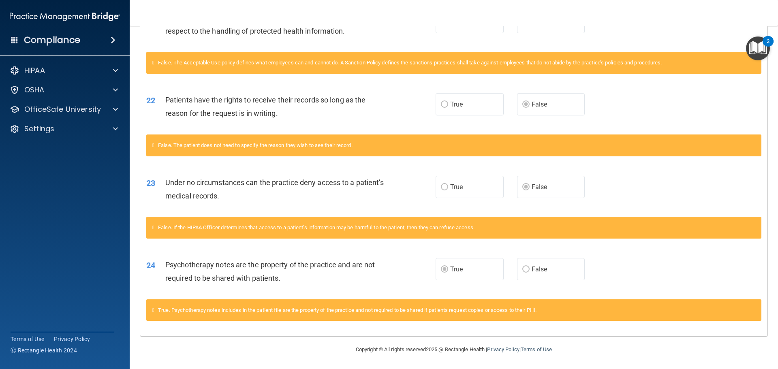
scroll to position [491, 0]
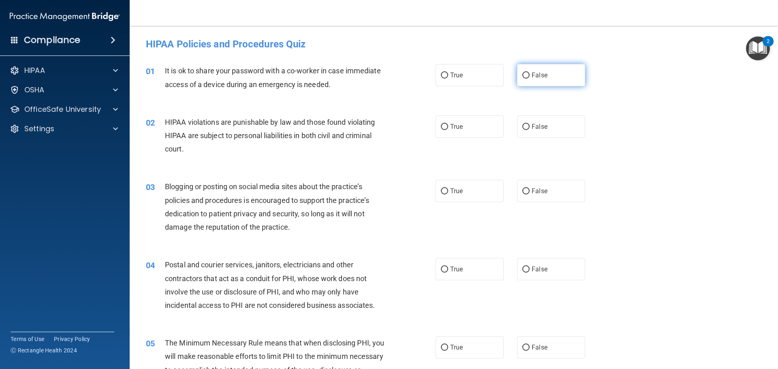
click at [532, 73] on span "False" at bounding box center [540, 75] width 16 height 8
click at [528, 73] on input "False" at bounding box center [525, 76] width 7 height 6
radio input "true"
click at [468, 132] on label "True" at bounding box center [470, 126] width 68 height 22
click at [448, 130] on input "True" at bounding box center [444, 127] width 7 height 6
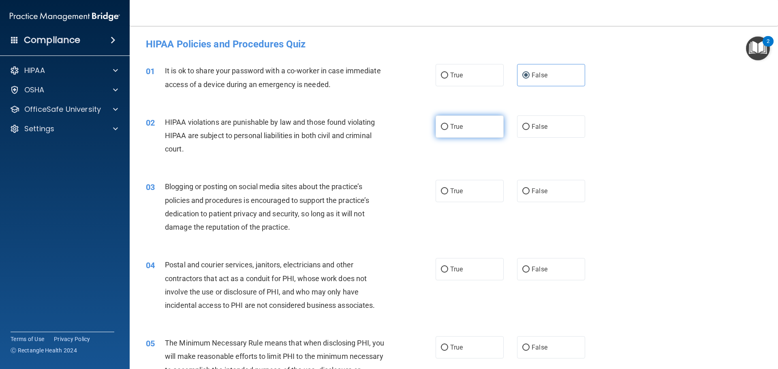
radio input "true"
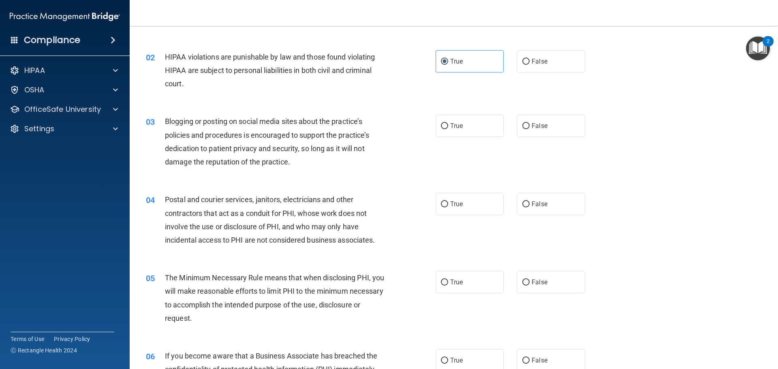
scroll to position [81, 0]
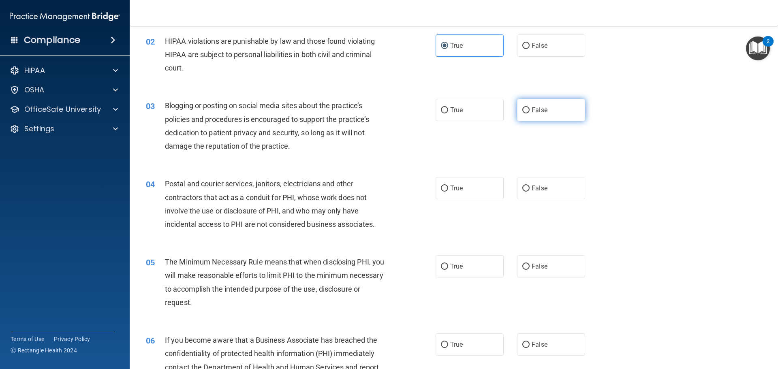
drag, startPoint x: 565, startPoint y: 111, endPoint x: 541, endPoint y: 119, distance: 25.2
click at [564, 111] on label "False" at bounding box center [551, 110] width 68 height 22
click at [530, 111] on input "False" at bounding box center [525, 110] width 7 height 6
radio input "true"
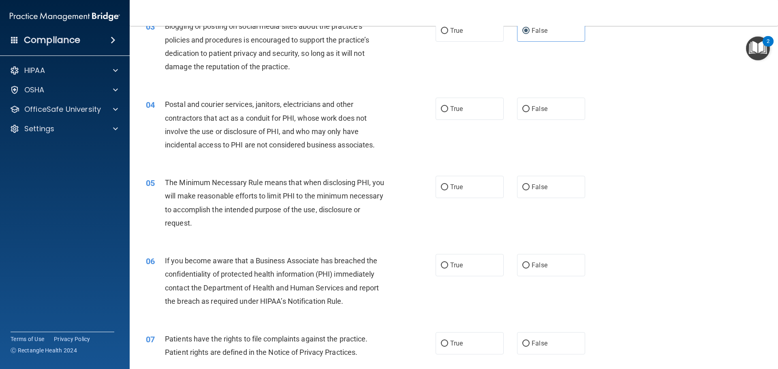
scroll to position [162, 0]
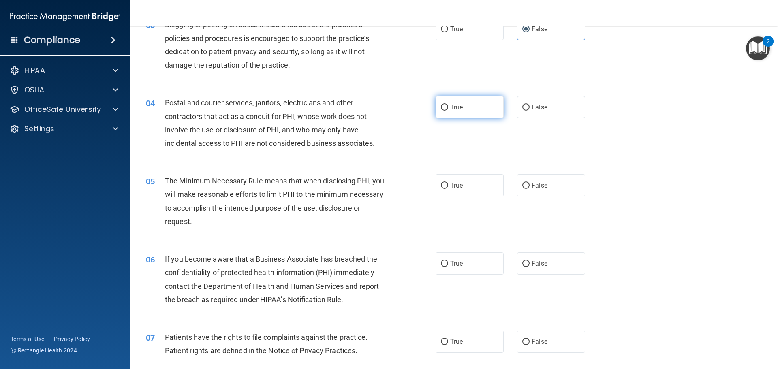
click at [475, 115] on label "True" at bounding box center [470, 107] width 68 height 22
click at [448, 111] on input "True" at bounding box center [444, 108] width 7 height 6
radio input "true"
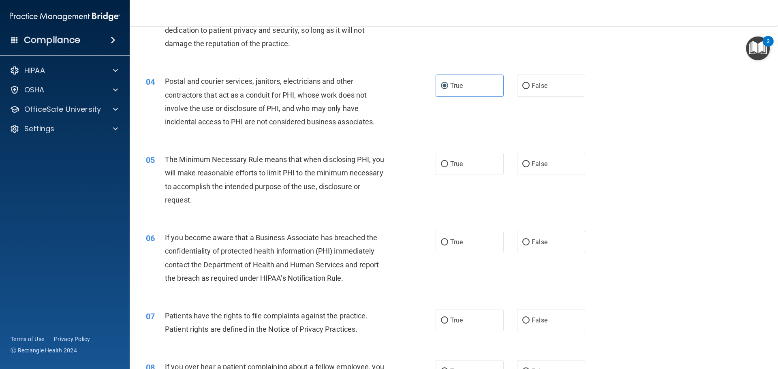
scroll to position [203, 0]
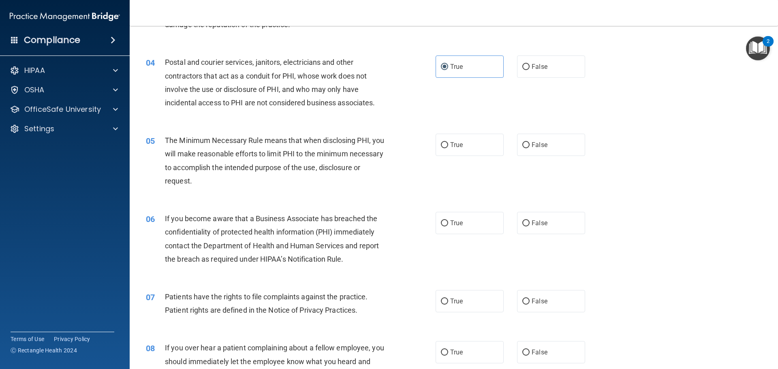
drag, startPoint x: 445, startPoint y: 142, endPoint x: 424, endPoint y: 149, distance: 21.7
click at [445, 143] on input "True" at bounding box center [444, 145] width 7 height 6
radio input "true"
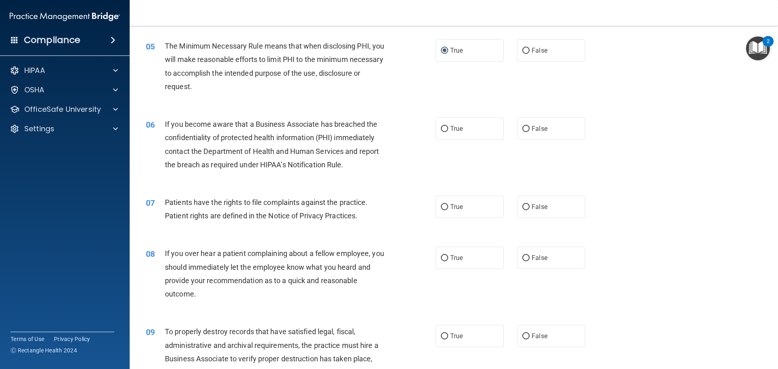
scroll to position [324, 0]
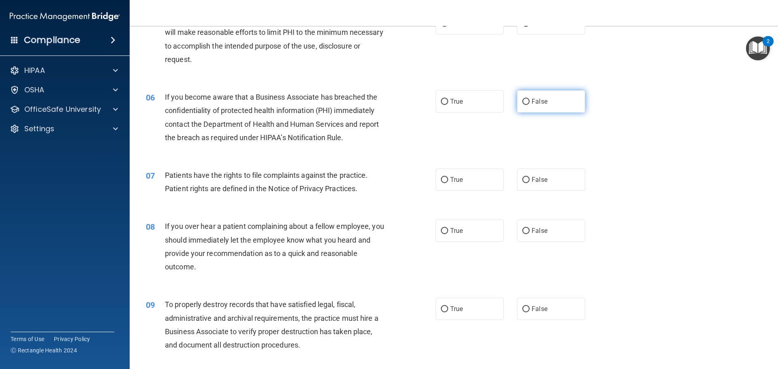
click at [546, 102] on label "False" at bounding box center [551, 101] width 68 height 22
click at [530, 102] on input "False" at bounding box center [525, 102] width 7 height 6
radio input "true"
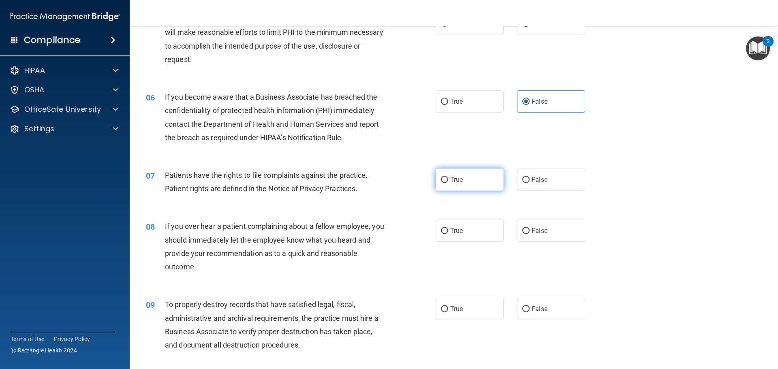
click at [463, 179] on label "True" at bounding box center [470, 180] width 68 height 22
click at [448, 179] on input "True" at bounding box center [444, 180] width 7 height 6
radio input "true"
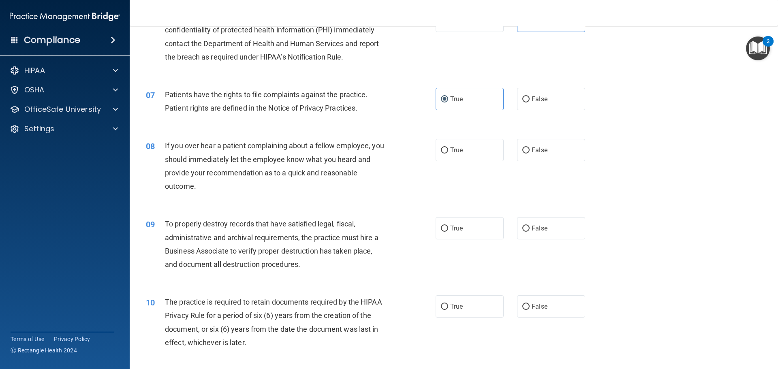
scroll to position [405, 0]
click at [524, 151] on input "False" at bounding box center [525, 150] width 7 height 6
radio input "true"
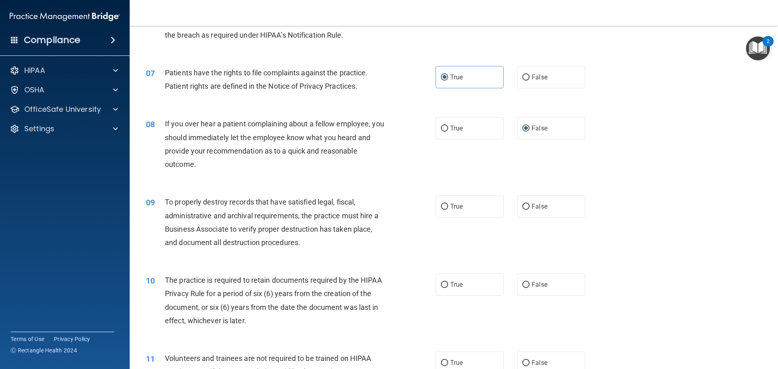
scroll to position [446, 0]
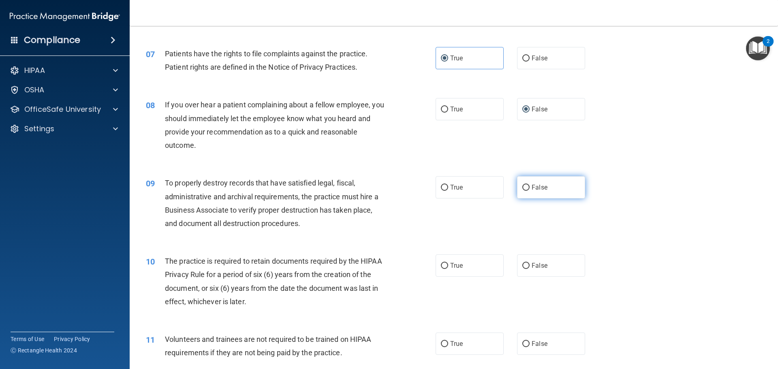
click at [553, 191] on label "False" at bounding box center [551, 187] width 68 height 22
click at [530, 191] on input "False" at bounding box center [525, 188] width 7 height 6
radio input "true"
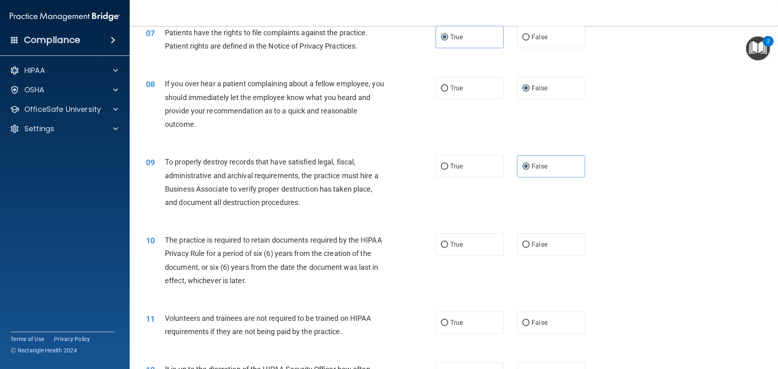
scroll to position [486, 0]
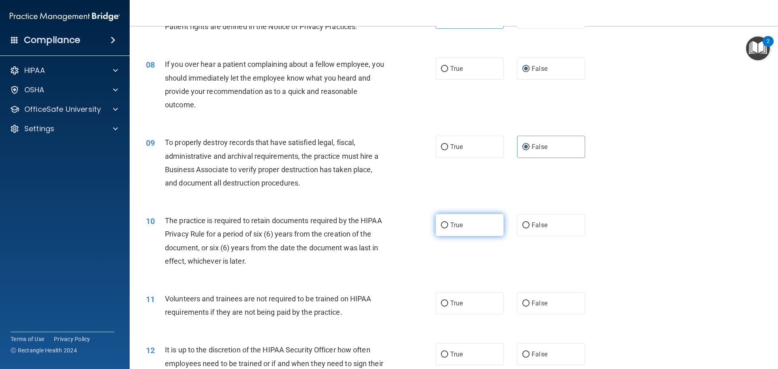
drag, startPoint x: 480, startPoint y: 219, endPoint x: 440, endPoint y: 238, distance: 44.0
click at [479, 219] on label "True" at bounding box center [470, 225] width 68 height 22
click at [448, 222] on input "True" at bounding box center [444, 225] width 7 height 6
radio input "true"
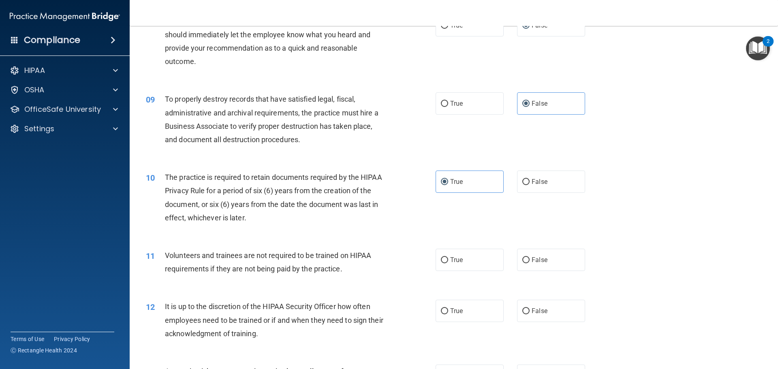
scroll to position [608, 0]
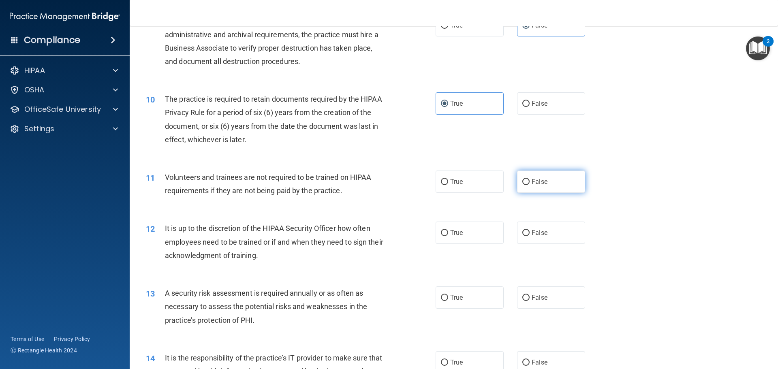
click at [522, 190] on label "False" at bounding box center [551, 182] width 68 height 22
click at [522, 185] on input "False" at bounding box center [525, 182] width 7 height 6
radio input "true"
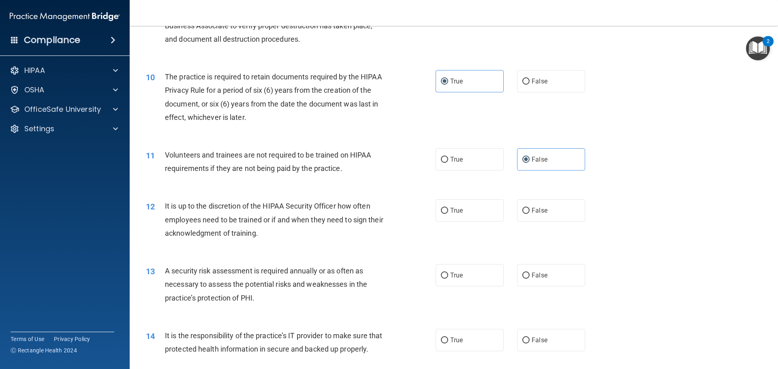
scroll to position [648, 0]
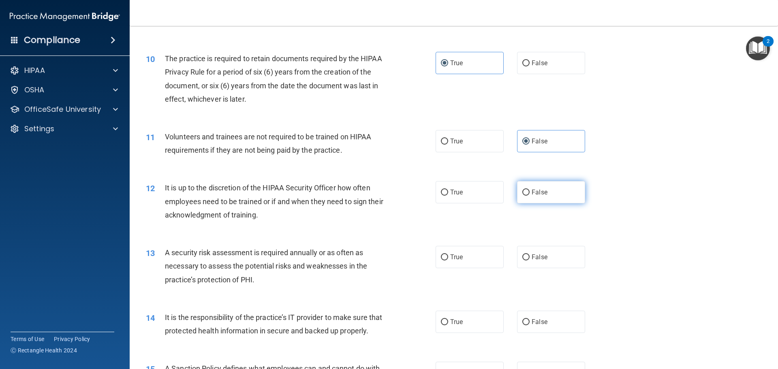
click at [534, 196] on span "False" at bounding box center [540, 192] width 16 height 8
click at [530, 196] on input "False" at bounding box center [525, 193] width 7 height 6
radio input "true"
click at [487, 260] on label "True" at bounding box center [470, 257] width 68 height 22
click at [448, 260] on input "True" at bounding box center [444, 257] width 7 height 6
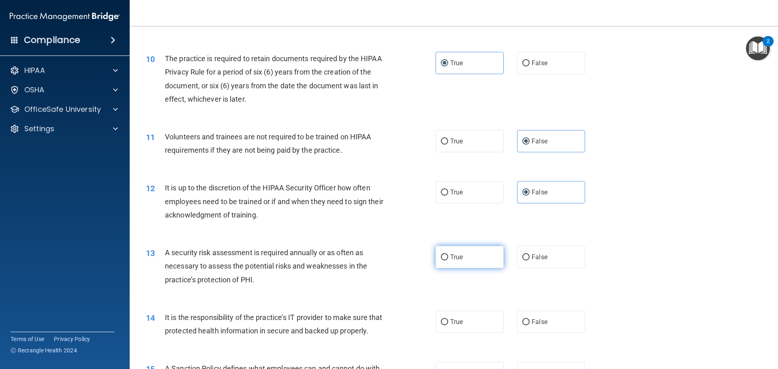
radio input "true"
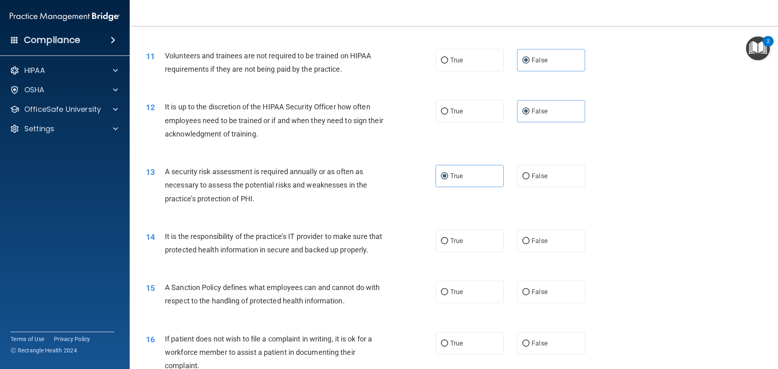
scroll to position [770, 0]
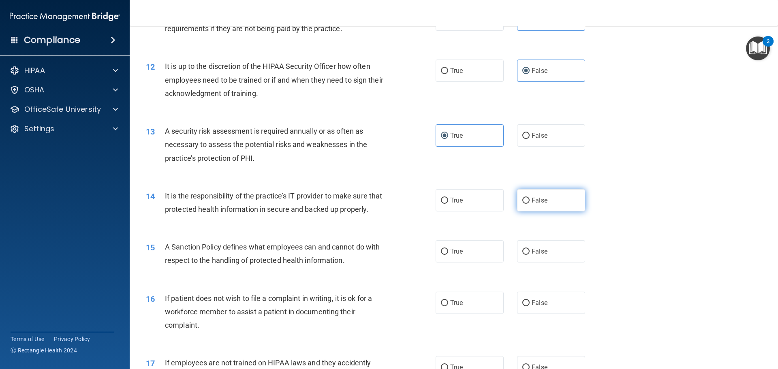
click at [525, 205] on label "False" at bounding box center [551, 200] width 68 height 22
click at [525, 204] on input "False" at bounding box center [525, 201] width 7 height 6
radio input "true"
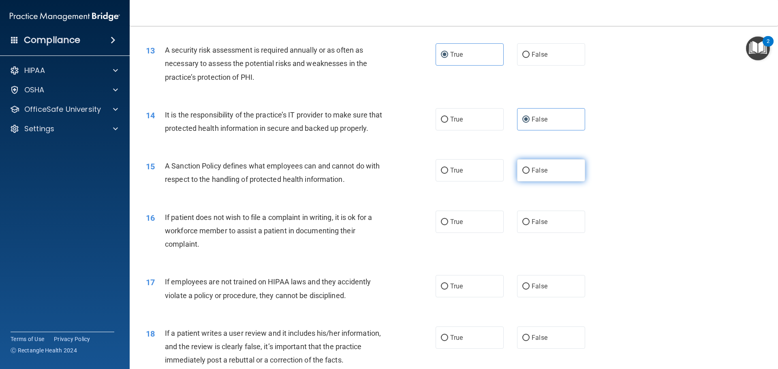
click at [539, 181] on label "False" at bounding box center [551, 170] width 68 height 22
click at [530, 174] on input "False" at bounding box center [525, 171] width 7 height 6
radio input "true"
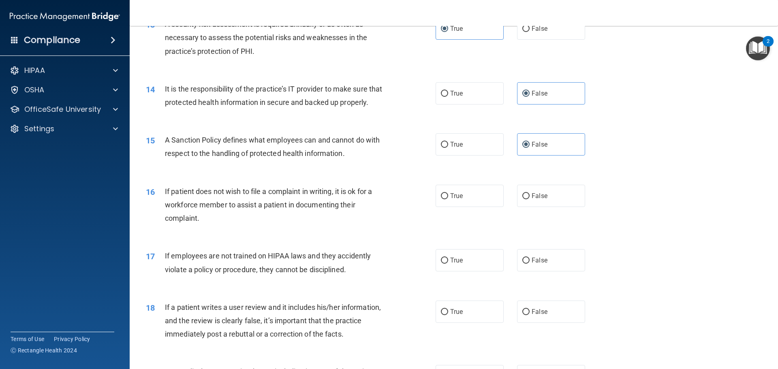
scroll to position [891, 0]
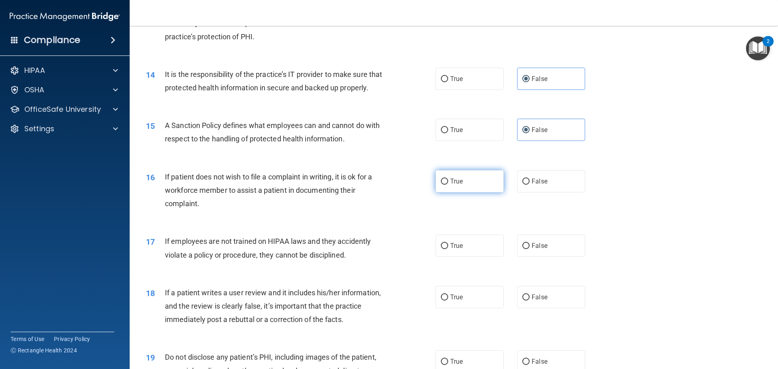
click at [457, 185] on span "True" at bounding box center [456, 181] width 13 height 8
click at [448, 185] on input "True" at bounding box center [444, 182] width 7 height 6
radio input "true"
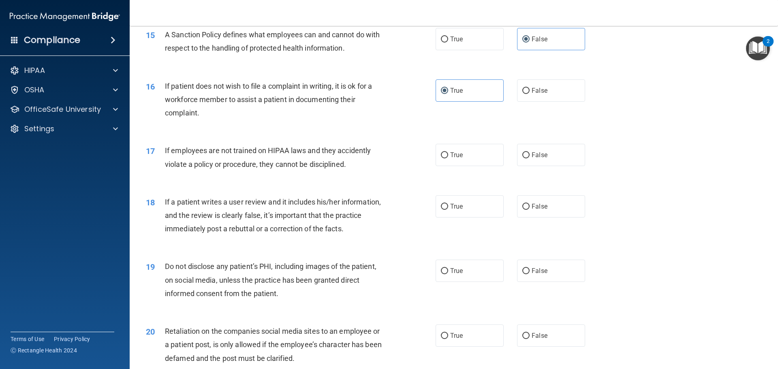
scroll to position [1013, 0]
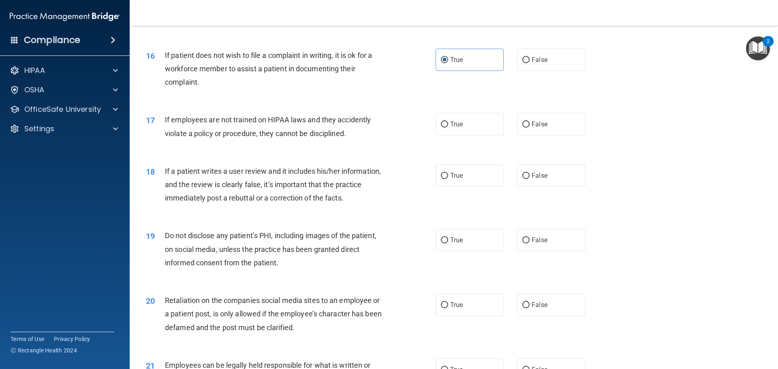
drag, startPoint x: 469, startPoint y: 125, endPoint x: 460, endPoint y: 138, distance: 15.8
click at [469, 125] on div "17 If employees are not trained on HIPAA laws and they accidently violate a pol…" at bounding box center [454, 128] width 628 height 51
drag, startPoint x: 460, startPoint y: 138, endPoint x: 440, endPoint y: 147, distance: 22.3
click at [459, 135] on label "True" at bounding box center [470, 124] width 68 height 22
click at [448, 128] on input "True" at bounding box center [444, 125] width 7 height 6
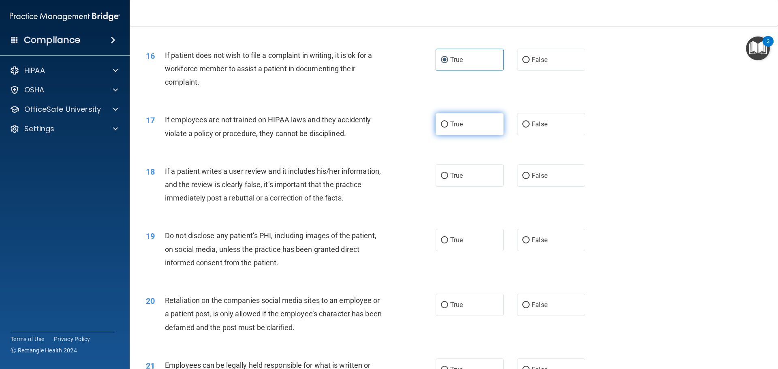
radio input "true"
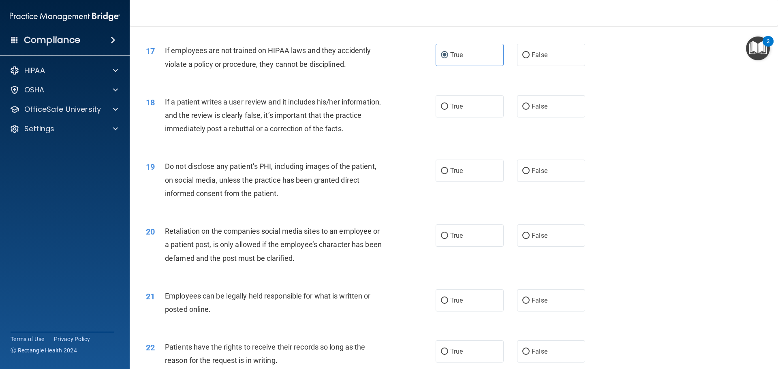
scroll to position [1094, 0]
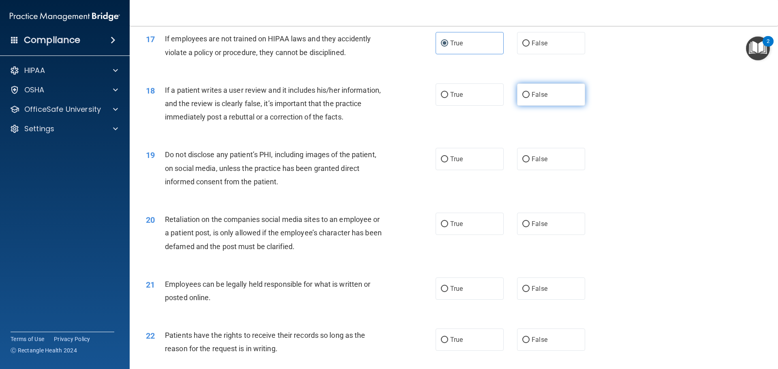
drag, startPoint x: 549, startPoint y: 110, endPoint x: 514, endPoint y: 130, distance: 40.1
click at [548, 106] on label "False" at bounding box center [551, 94] width 68 height 22
click at [530, 98] on input "False" at bounding box center [525, 95] width 7 height 6
radio input "true"
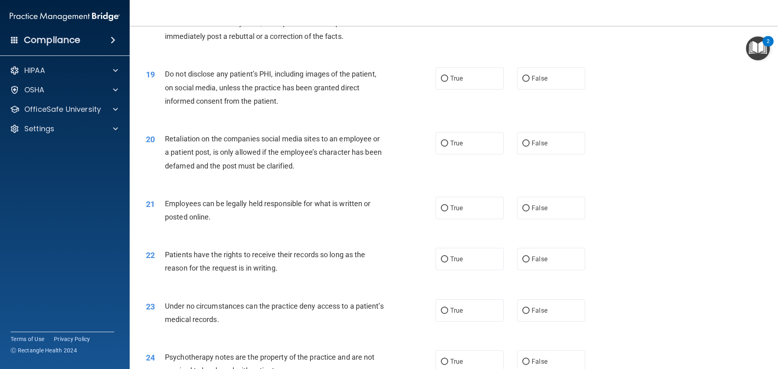
scroll to position [1175, 0]
click at [448, 104] on div "19 Do not disclose any patient’s PHI, including images of the patient, on socia…" at bounding box center [454, 89] width 628 height 65
click at [444, 89] on label "True" at bounding box center [470, 78] width 68 height 22
click at [444, 81] on input "True" at bounding box center [444, 78] width 7 height 6
radio input "true"
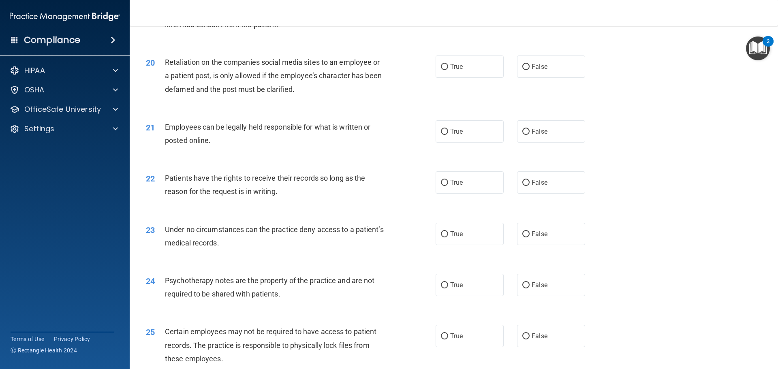
scroll to position [1256, 0]
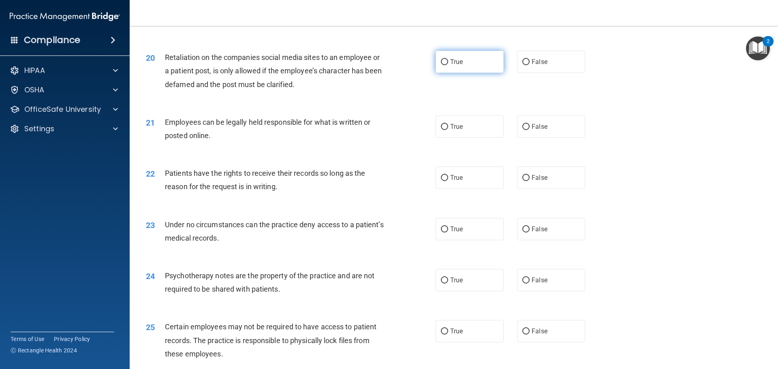
drag, startPoint x: 546, startPoint y: 72, endPoint x: 487, endPoint y: 81, distance: 59.9
click at [545, 73] on label "False" at bounding box center [551, 62] width 68 height 22
click at [530, 65] on input "False" at bounding box center [525, 62] width 7 height 6
radio input "true"
click at [445, 136] on label "True" at bounding box center [470, 126] width 68 height 22
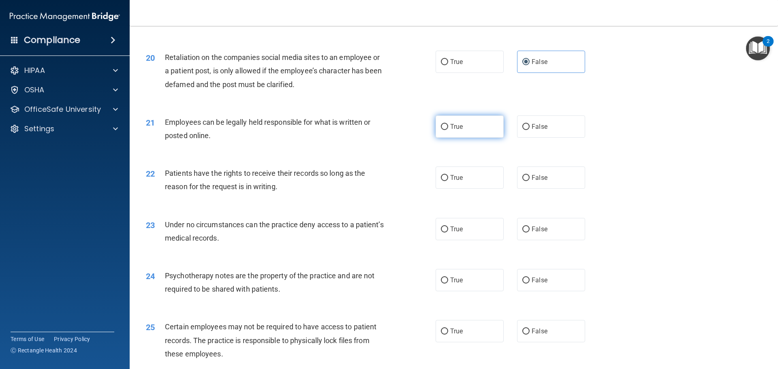
click at [445, 130] on input "True" at bounding box center [444, 127] width 7 height 6
radio input "true"
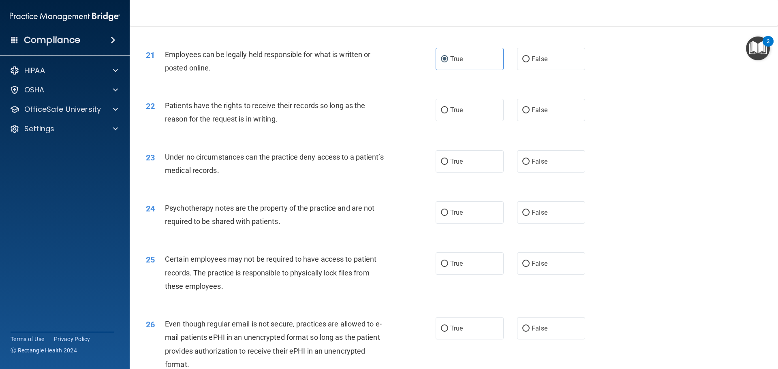
scroll to position [1337, 0]
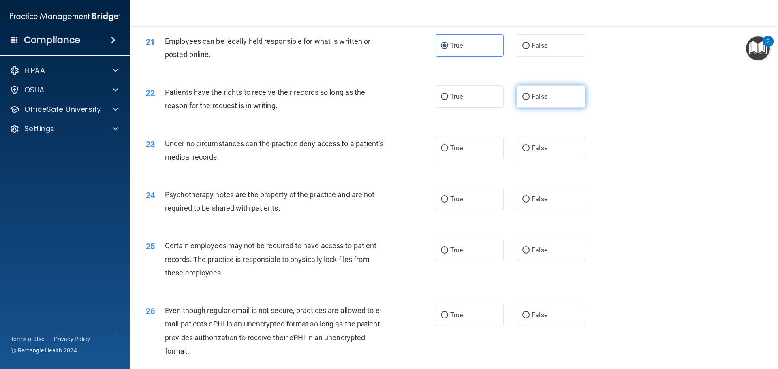
click at [547, 106] on label "False" at bounding box center [551, 96] width 68 height 22
click at [530, 100] on input "False" at bounding box center [525, 97] width 7 height 6
radio input "true"
click at [530, 159] on label "False" at bounding box center [551, 148] width 68 height 22
click at [530, 152] on input "False" at bounding box center [525, 148] width 7 height 6
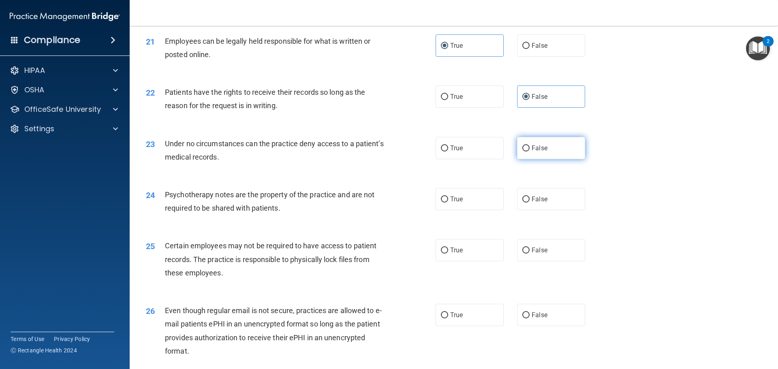
radio input "true"
click at [465, 210] on label "True" at bounding box center [470, 199] width 68 height 22
click at [448, 203] on input "True" at bounding box center [444, 199] width 7 height 6
radio input "true"
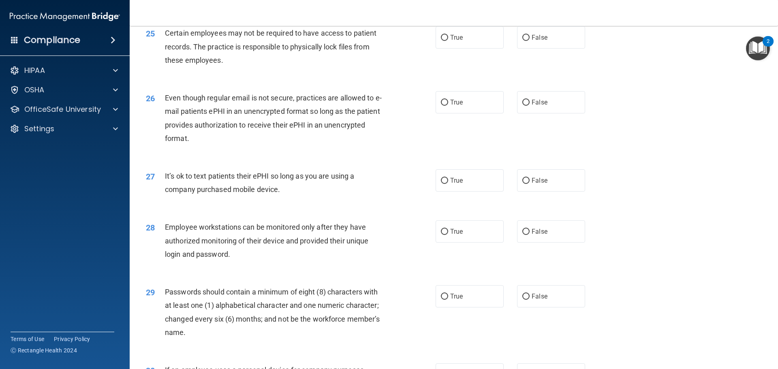
scroll to position [1499, 0]
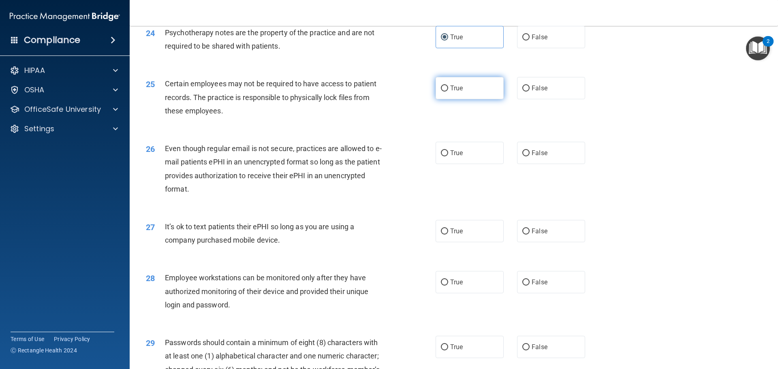
drag, startPoint x: 455, startPoint y: 104, endPoint x: 451, endPoint y: 107, distance: 5.5
click at [455, 92] on span "True" at bounding box center [456, 88] width 13 height 8
click at [448, 92] on input "True" at bounding box center [444, 88] width 7 height 6
radio input "true"
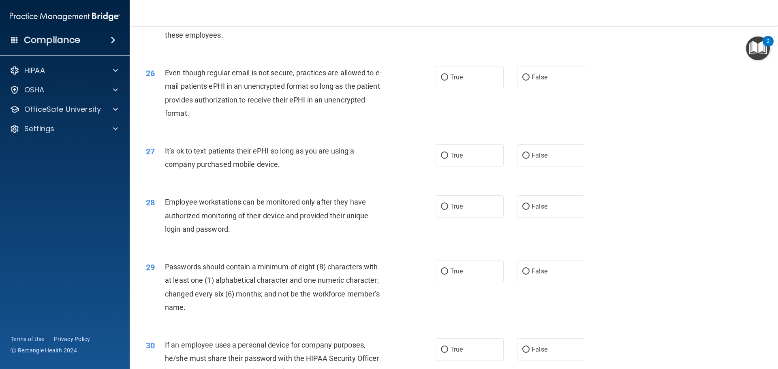
scroll to position [1580, 0]
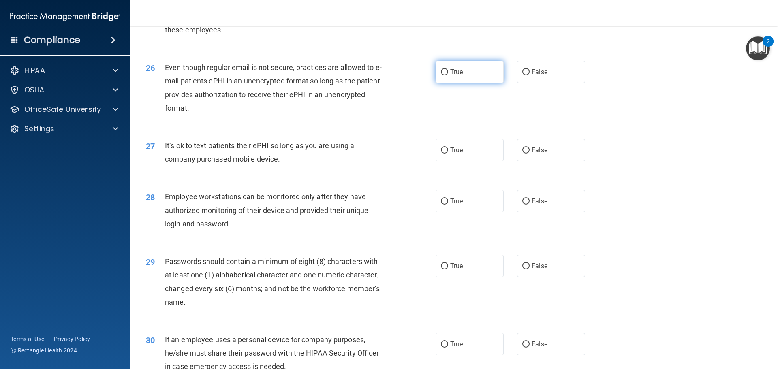
click at [462, 83] on label "True" at bounding box center [470, 72] width 68 height 22
click at [448, 75] on input "True" at bounding box center [444, 72] width 7 height 6
radio input "true"
click at [540, 154] on span "False" at bounding box center [540, 150] width 16 height 8
click at [530, 154] on input "False" at bounding box center [525, 150] width 7 height 6
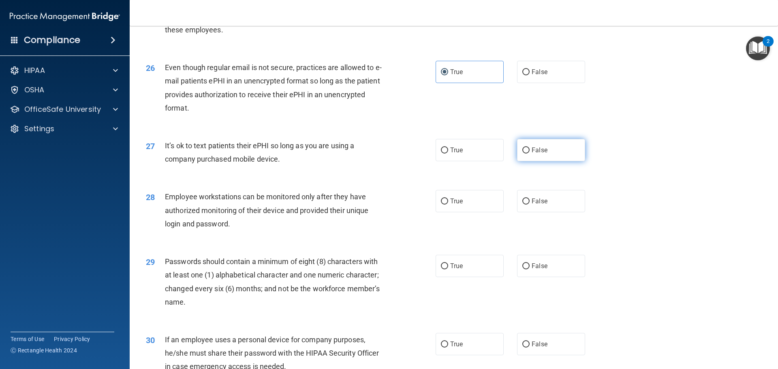
radio input "true"
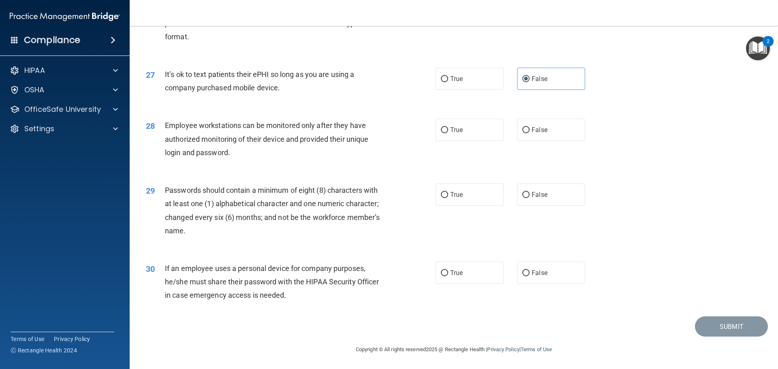
scroll to position [1661, 0]
click at [538, 134] on span "False" at bounding box center [540, 130] width 16 height 8
click at [530, 133] on input "False" at bounding box center [525, 130] width 7 height 6
radio input "true"
click at [457, 190] on label "True" at bounding box center [470, 195] width 68 height 22
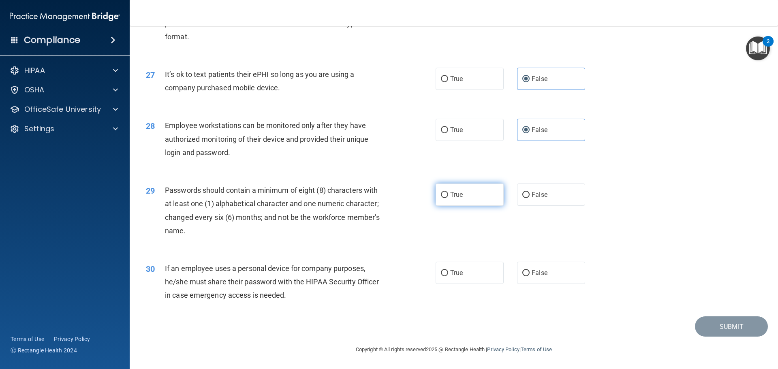
click at [448, 192] on input "True" at bounding box center [444, 195] width 7 height 6
radio input "true"
click at [544, 266] on label "False" at bounding box center [551, 273] width 68 height 22
click at [530, 270] on input "False" at bounding box center [525, 273] width 7 height 6
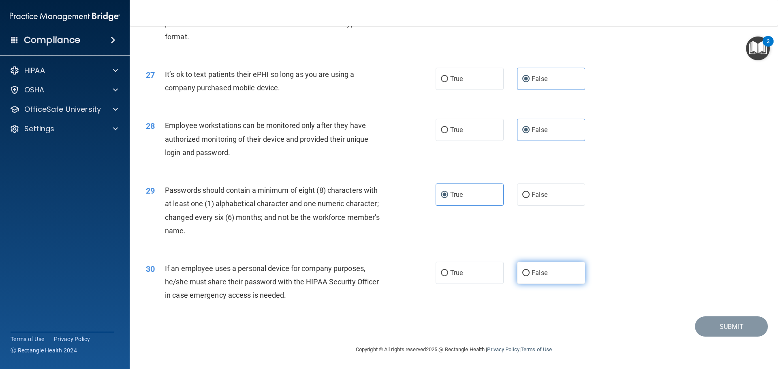
radio input "true"
click at [742, 324] on button "Submit" at bounding box center [731, 326] width 73 height 21
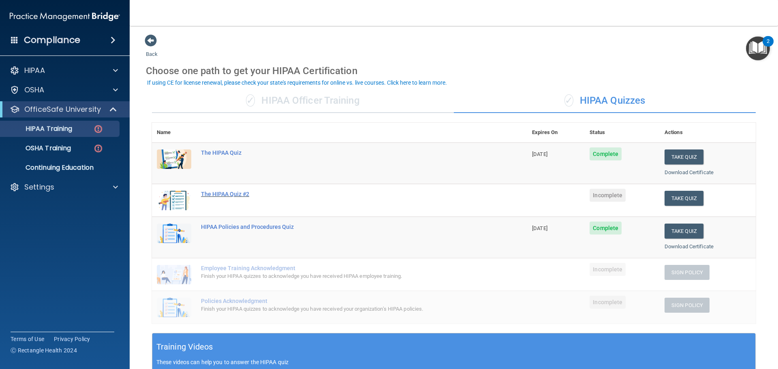
click at [229, 195] on div "The HIPAA Quiz #2" at bounding box center [344, 194] width 286 height 6
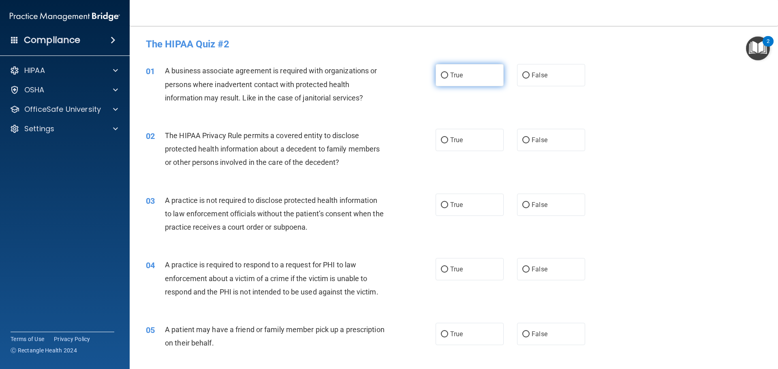
drag, startPoint x: 470, startPoint y: 70, endPoint x: 450, endPoint y: 80, distance: 22.5
click at [470, 70] on label "True" at bounding box center [470, 75] width 68 height 22
click at [448, 73] on input "True" at bounding box center [444, 76] width 7 height 6
radio input "true"
click at [533, 79] on label "False" at bounding box center [551, 75] width 68 height 22
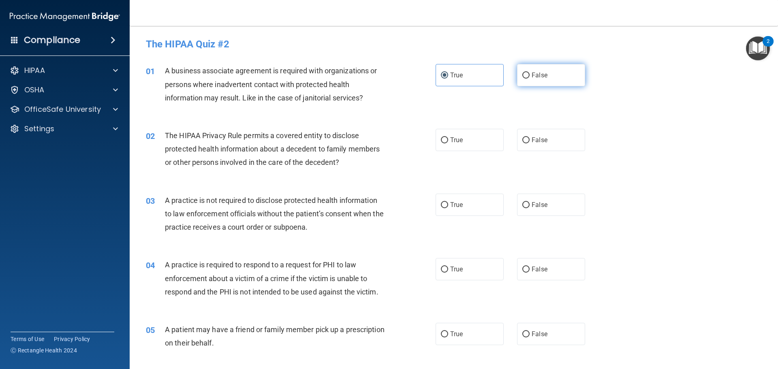
click at [530, 79] on input "False" at bounding box center [525, 76] width 7 height 6
radio input "true"
click at [477, 77] on label "True" at bounding box center [470, 75] width 68 height 22
click at [448, 77] on input "True" at bounding box center [444, 76] width 7 height 6
radio input "true"
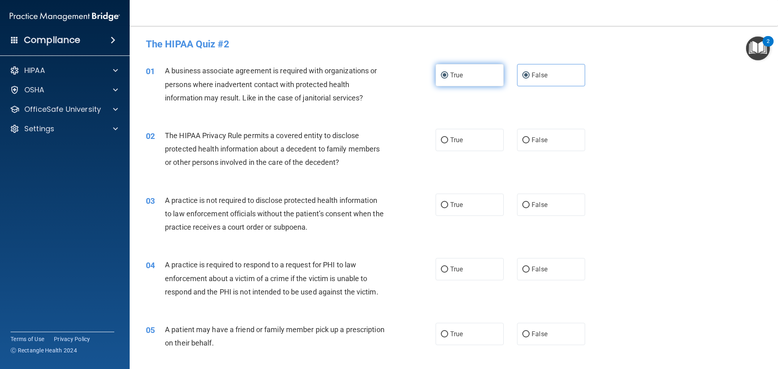
radio input "false"
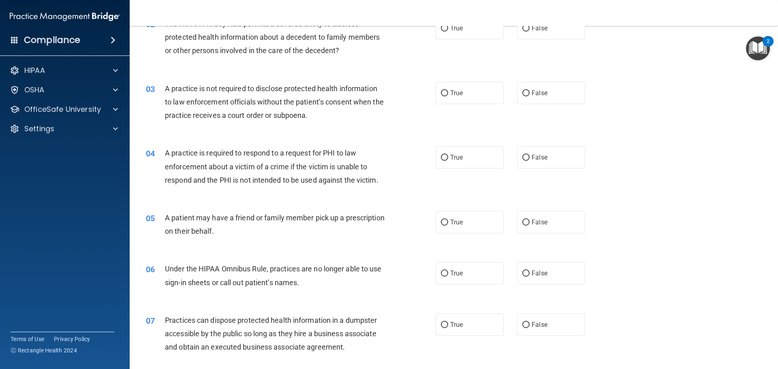
scroll to position [41, 0]
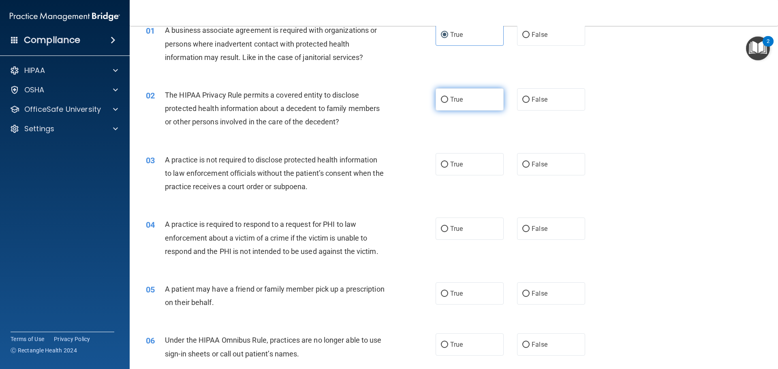
click at [465, 96] on label "True" at bounding box center [470, 99] width 68 height 22
click at [448, 97] on input "True" at bounding box center [444, 100] width 7 height 6
radio input "true"
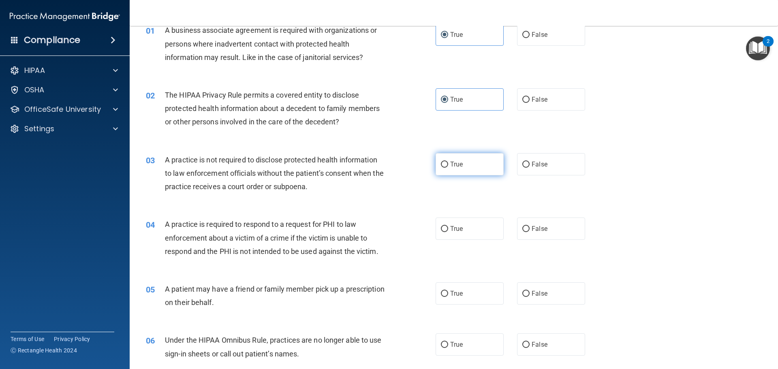
click at [452, 165] on span "True" at bounding box center [456, 164] width 13 height 8
click at [448, 165] on input "True" at bounding box center [444, 165] width 7 height 6
radio input "true"
click at [533, 164] on span "False" at bounding box center [540, 164] width 16 height 8
click at [530, 164] on input "False" at bounding box center [525, 165] width 7 height 6
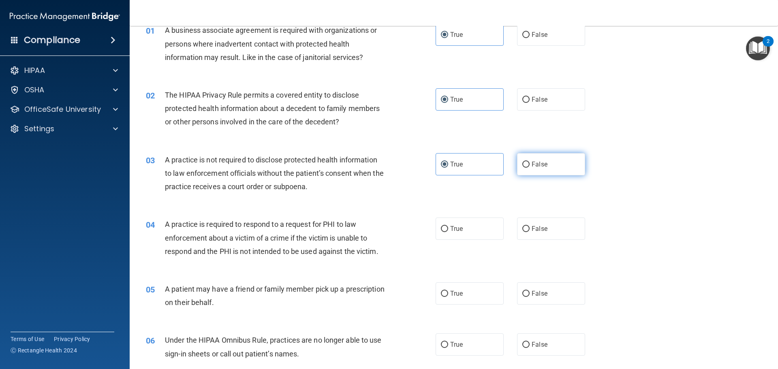
radio input "true"
radio input "false"
click at [467, 228] on label "True" at bounding box center [470, 229] width 68 height 22
click at [448, 228] on input "True" at bounding box center [444, 229] width 7 height 6
radio input "true"
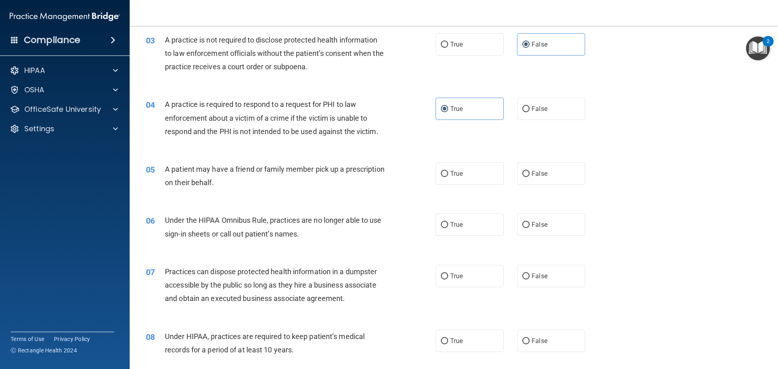
scroll to position [162, 0]
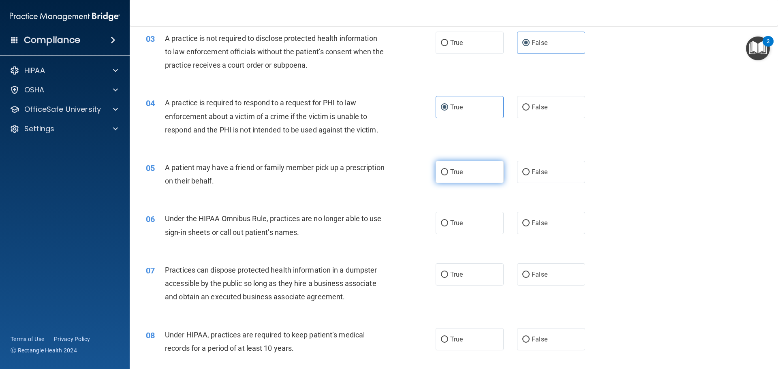
click at [482, 178] on label "True" at bounding box center [470, 172] width 68 height 22
click at [448, 175] on input "True" at bounding box center [444, 172] width 7 height 6
radio input "true"
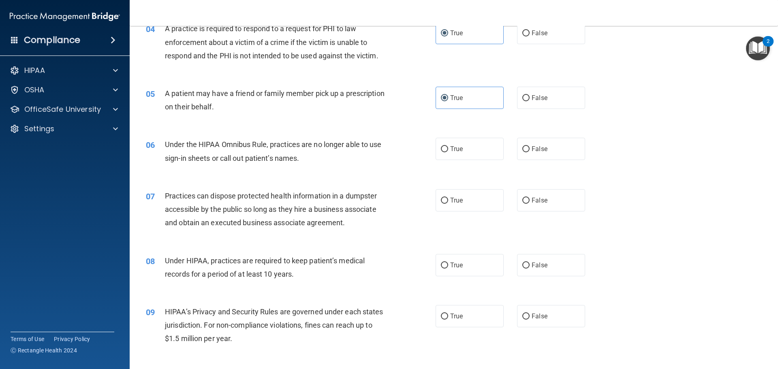
scroll to position [243, 0]
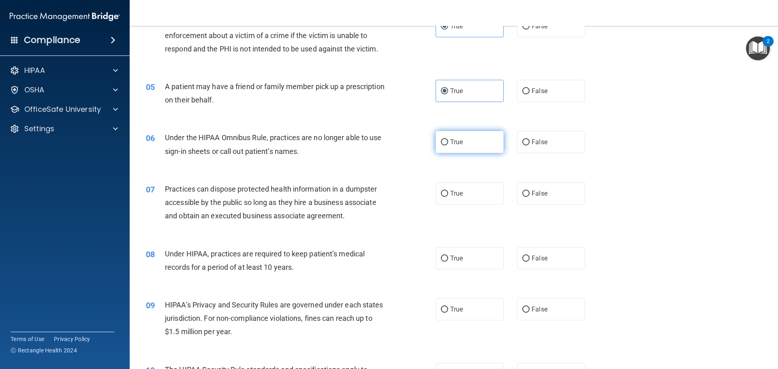
click at [478, 142] on label "True" at bounding box center [470, 142] width 68 height 22
click at [448, 142] on input "True" at bounding box center [444, 142] width 7 height 6
radio input "true"
click at [533, 143] on span "False" at bounding box center [540, 142] width 16 height 8
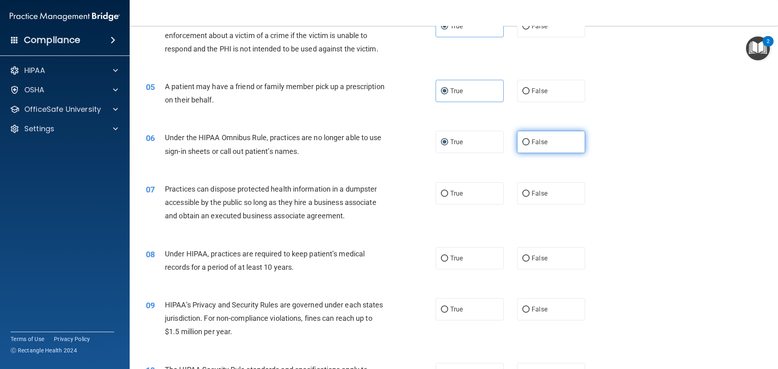
click at [527, 145] on label "False" at bounding box center [551, 142] width 68 height 22
click at [527, 145] on input "False" at bounding box center [525, 142] width 7 height 6
radio input "true"
radio input "false"
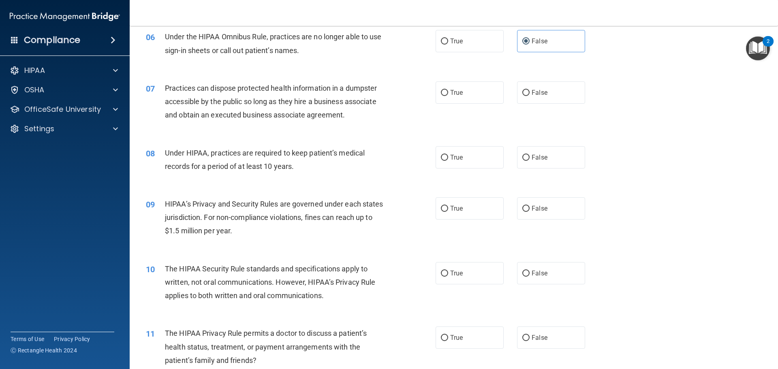
scroll to position [365, 0]
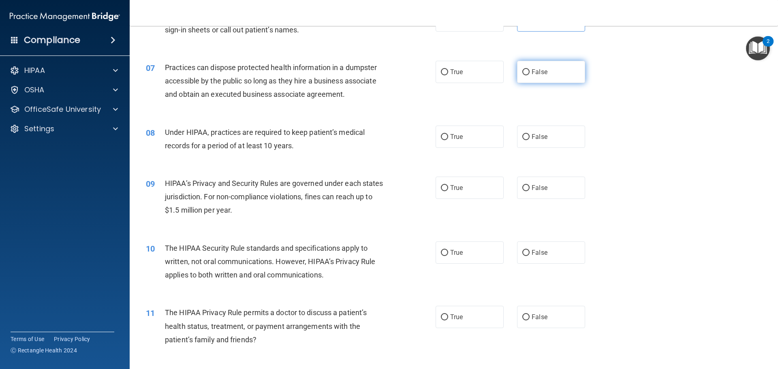
click at [538, 79] on label "False" at bounding box center [551, 72] width 68 height 22
click at [530, 75] on input "False" at bounding box center [525, 72] width 7 height 6
radio input "true"
click at [442, 141] on label "True" at bounding box center [470, 137] width 68 height 22
click at [442, 140] on input "True" at bounding box center [444, 137] width 7 height 6
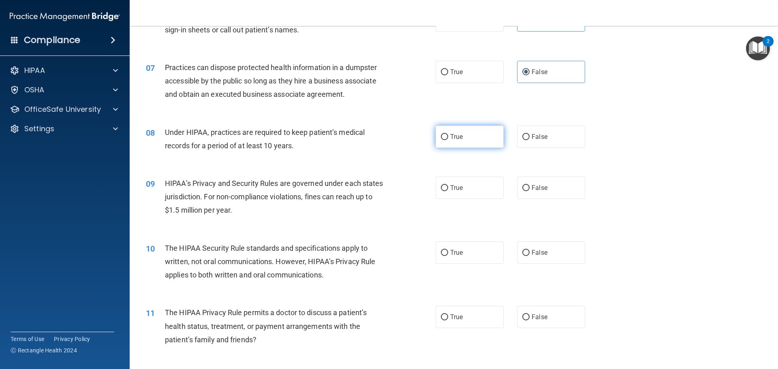
radio input "true"
click at [453, 183] on label "True" at bounding box center [470, 188] width 68 height 22
click at [448, 185] on input "True" at bounding box center [444, 188] width 7 height 6
radio input "true"
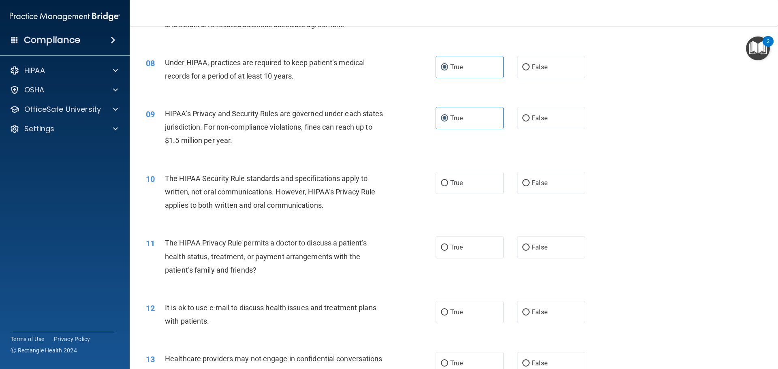
scroll to position [446, 0]
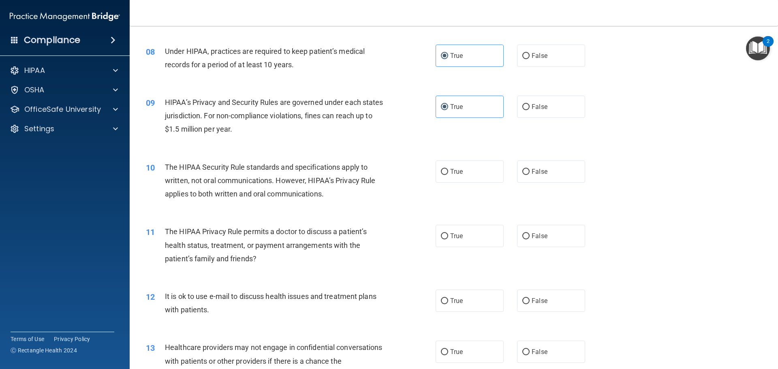
drag, startPoint x: 454, startPoint y: 179, endPoint x: 428, endPoint y: 188, distance: 27.7
click at [454, 179] on label "True" at bounding box center [470, 171] width 68 height 22
click at [448, 175] on input "True" at bounding box center [444, 172] width 7 height 6
radio input "true"
click at [540, 237] on span "False" at bounding box center [540, 236] width 16 height 8
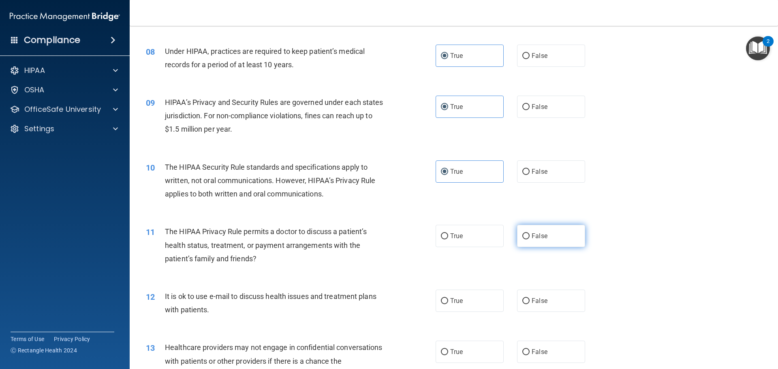
click at [530, 237] on input "False" at bounding box center [525, 236] width 7 height 6
radio input "true"
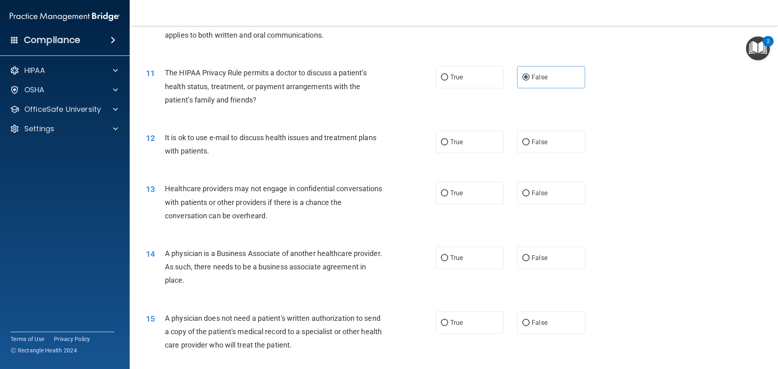
scroll to position [608, 0]
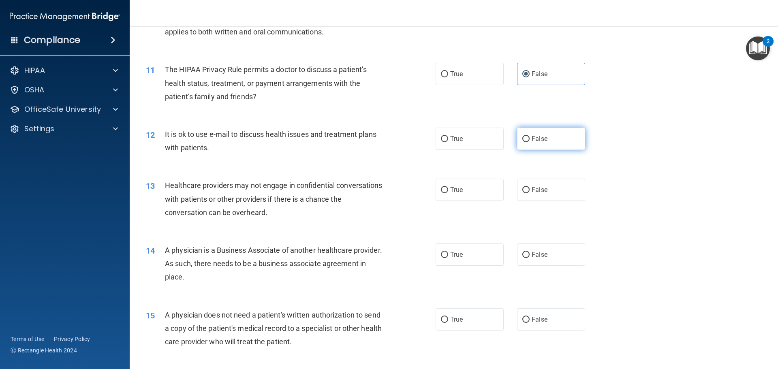
drag, startPoint x: 557, startPoint y: 142, endPoint x: 525, endPoint y: 148, distance: 32.5
click at [547, 145] on label "False" at bounding box center [551, 139] width 68 height 22
click at [530, 142] on input "False" at bounding box center [525, 139] width 7 height 6
radio input "true"
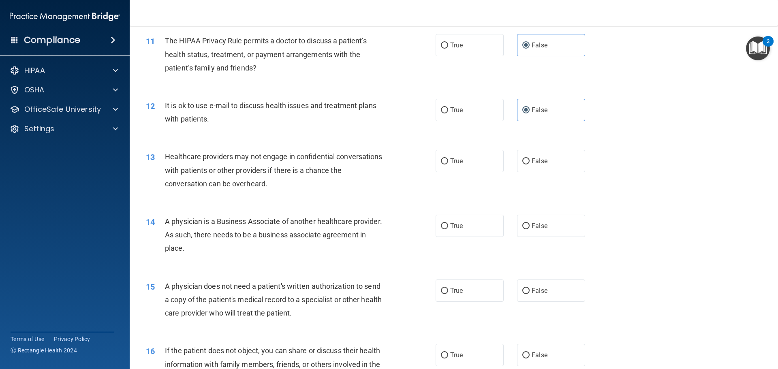
scroll to position [689, 0]
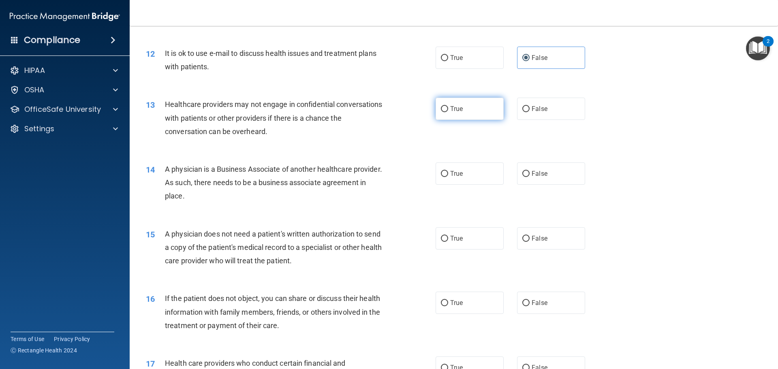
click at [460, 110] on span "True" at bounding box center [456, 109] width 13 height 8
click at [448, 110] on input "True" at bounding box center [444, 109] width 7 height 6
radio input "true"
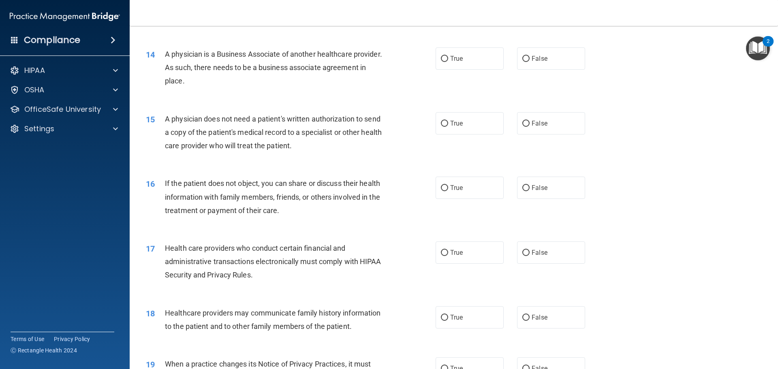
scroll to position [810, 0]
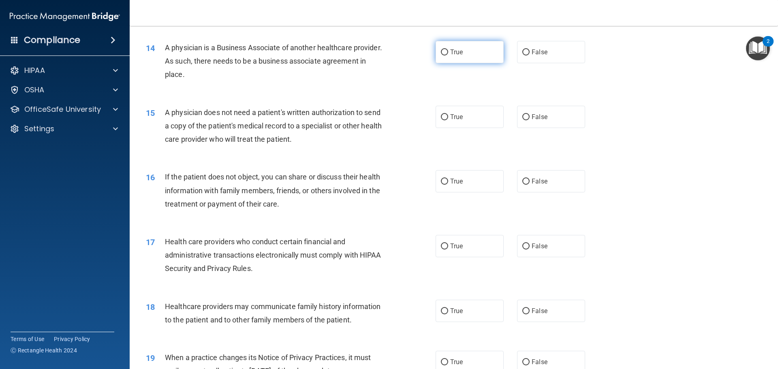
click at [466, 51] on label "True" at bounding box center [470, 52] width 68 height 22
click at [448, 51] on input "True" at bounding box center [444, 52] width 7 height 6
radio input "true"
click at [533, 122] on label "False" at bounding box center [551, 117] width 68 height 22
click at [530, 120] on input "False" at bounding box center [525, 117] width 7 height 6
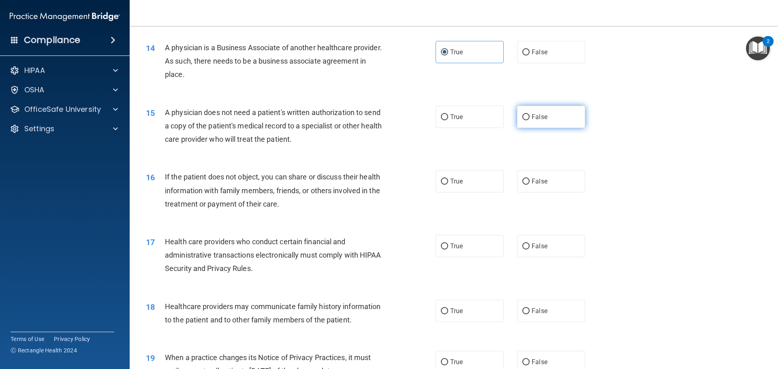
radio input "true"
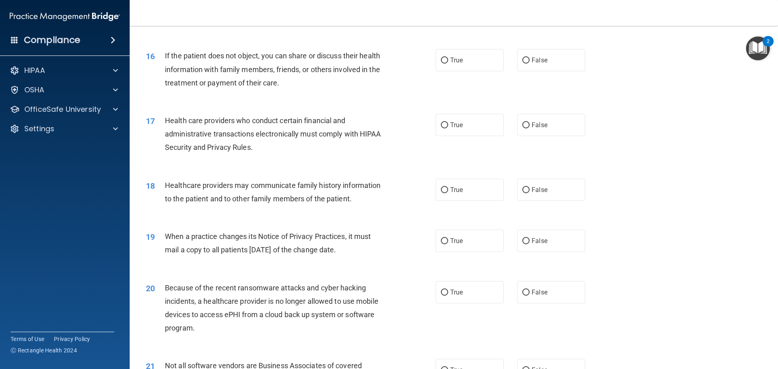
scroll to position [932, 0]
click at [480, 59] on label "True" at bounding box center [470, 60] width 68 height 22
click at [448, 59] on input "True" at bounding box center [444, 60] width 7 height 6
radio input "true"
click at [461, 127] on label "True" at bounding box center [470, 124] width 68 height 22
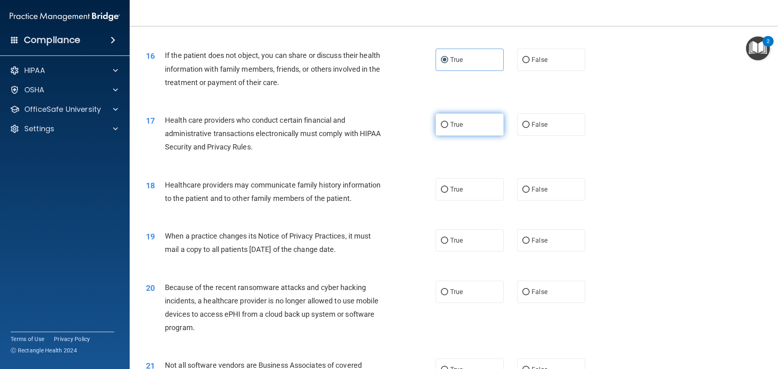
click at [448, 127] on input "True" at bounding box center [444, 125] width 7 height 6
radio input "true"
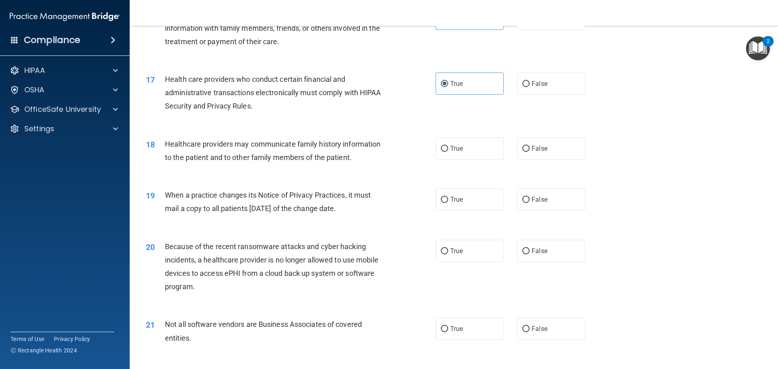
scroll to position [1013, 0]
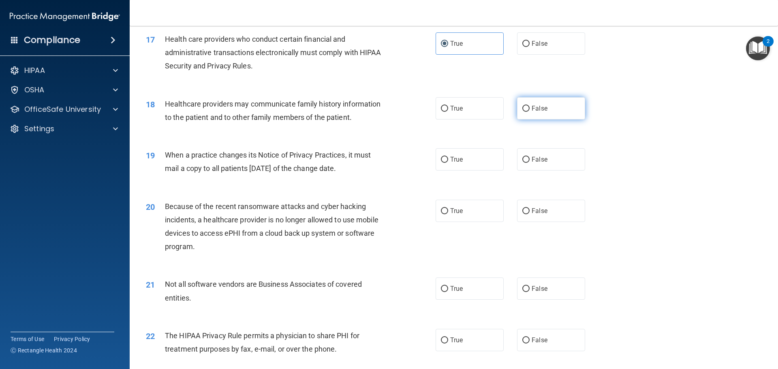
drag, startPoint x: 554, startPoint y: 103, endPoint x: 522, endPoint y: 112, distance: 32.8
click at [553, 103] on label "False" at bounding box center [551, 108] width 68 height 22
click at [530, 106] on input "False" at bounding box center [525, 109] width 7 height 6
radio input "true"
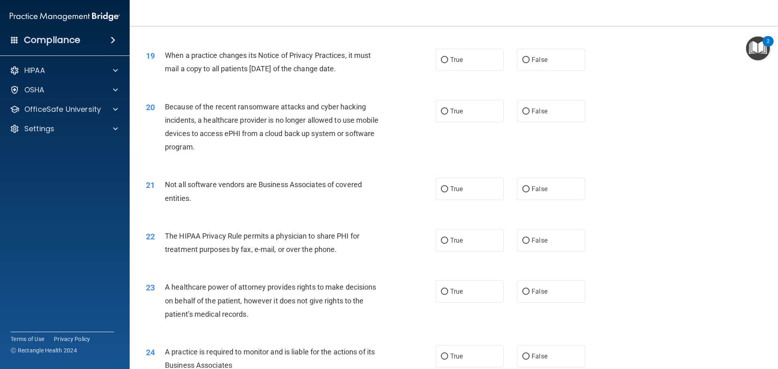
scroll to position [1134, 0]
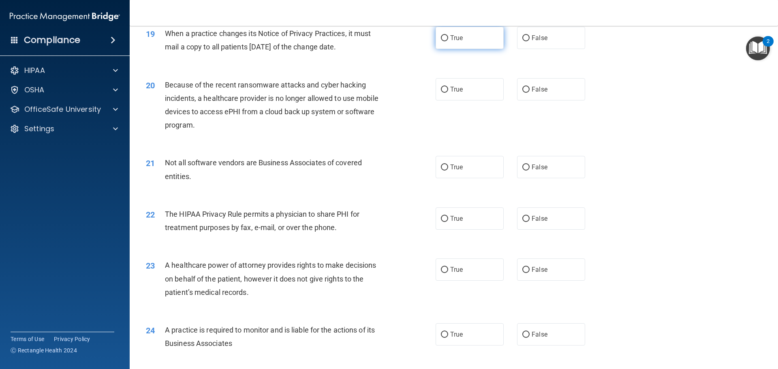
click at [442, 35] on input "True" at bounding box center [444, 38] width 7 height 6
radio input "true"
click at [455, 88] on span "True" at bounding box center [456, 89] width 13 height 8
click at [448, 88] on input "True" at bounding box center [444, 90] width 7 height 6
radio input "true"
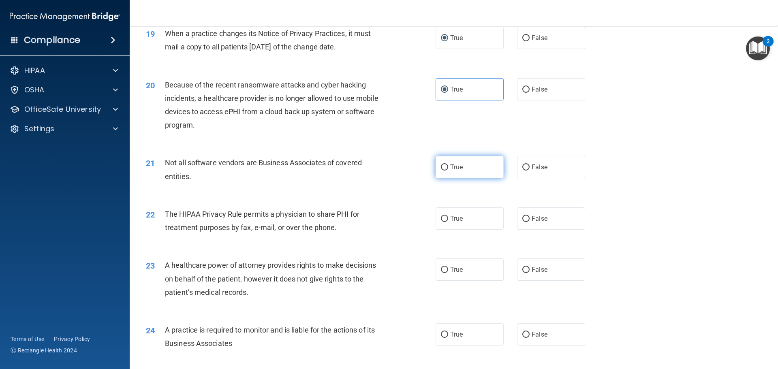
click at [468, 173] on label "True" at bounding box center [470, 167] width 68 height 22
click at [448, 171] on input "True" at bounding box center [444, 167] width 7 height 6
radio input "true"
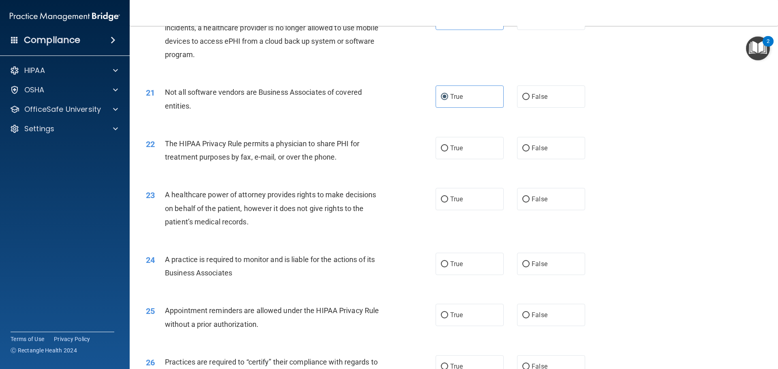
scroll to position [1215, 0]
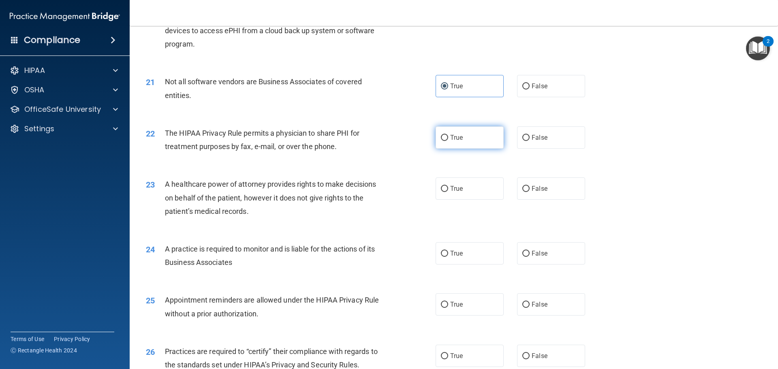
click at [457, 144] on label "True" at bounding box center [470, 137] width 68 height 22
click at [448, 141] on input "True" at bounding box center [444, 138] width 7 height 6
radio input "true"
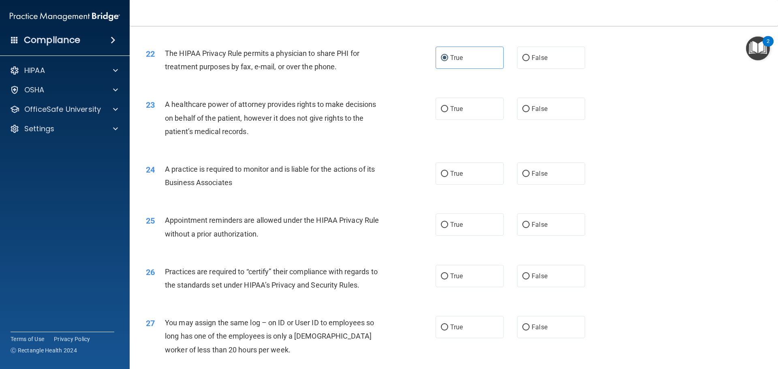
scroll to position [1296, 0]
click at [463, 105] on label "True" at bounding box center [470, 107] width 68 height 22
click at [448, 105] on input "True" at bounding box center [444, 108] width 7 height 6
radio input "true"
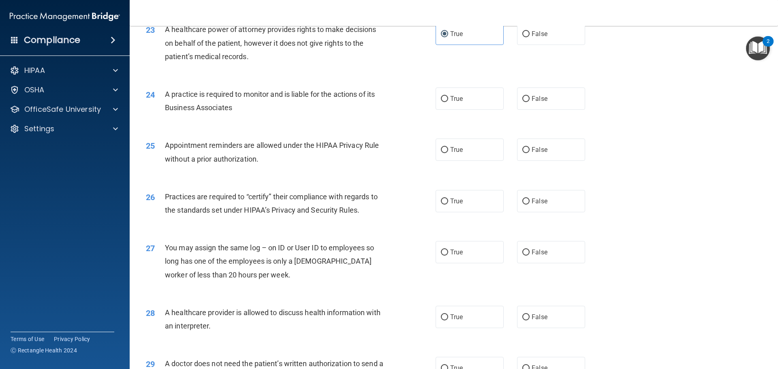
scroll to position [1377, 0]
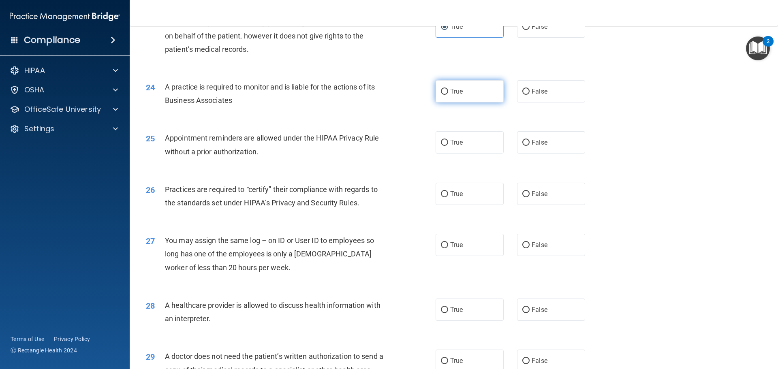
click at [498, 91] on label "True" at bounding box center [470, 91] width 68 height 22
click at [448, 91] on input "True" at bounding box center [444, 92] width 7 height 6
radio input "true"
click at [460, 145] on span "True" at bounding box center [456, 143] width 13 height 8
click at [448, 145] on input "True" at bounding box center [444, 143] width 7 height 6
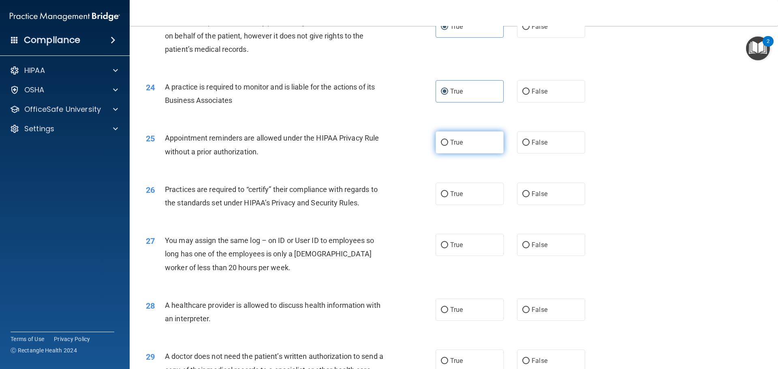
radio input "true"
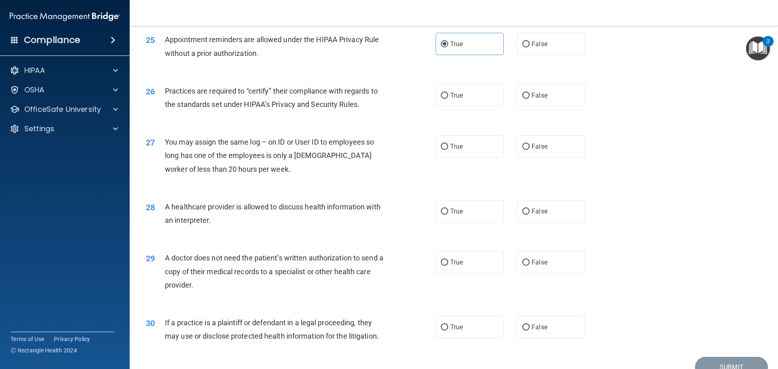
scroll to position [1499, 0]
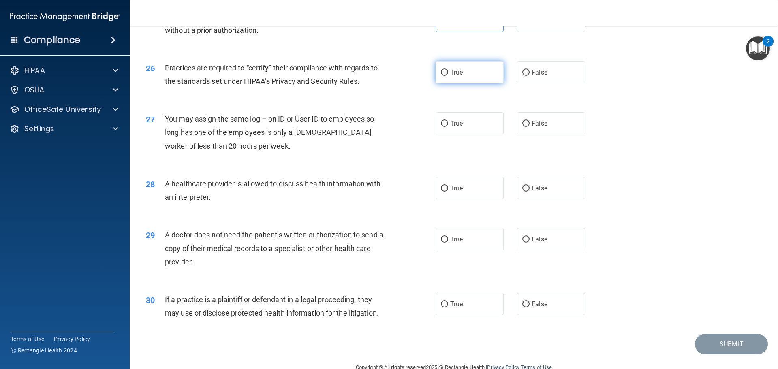
click at [464, 77] on label "True" at bounding box center [470, 72] width 68 height 22
click at [448, 76] on input "True" at bounding box center [444, 73] width 7 height 6
radio input "true"
click at [525, 126] on input "False" at bounding box center [525, 124] width 7 height 6
radio input "true"
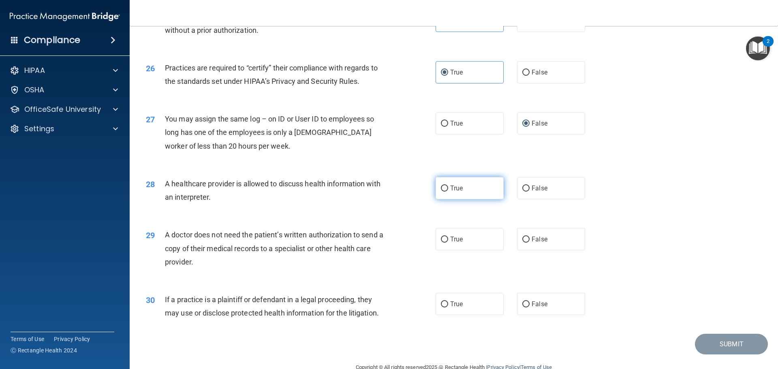
click at [485, 184] on label "True" at bounding box center [470, 188] width 68 height 22
click at [448, 186] on input "True" at bounding box center [444, 189] width 7 height 6
radio input "true"
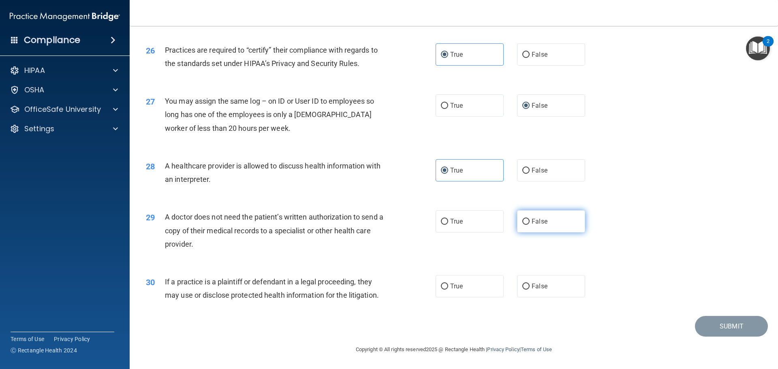
click at [543, 219] on span "False" at bounding box center [540, 222] width 16 height 8
click at [530, 219] on input "False" at bounding box center [525, 222] width 7 height 6
radio input "true"
click at [448, 280] on label "True" at bounding box center [470, 286] width 68 height 22
click at [448, 284] on input "True" at bounding box center [444, 287] width 7 height 6
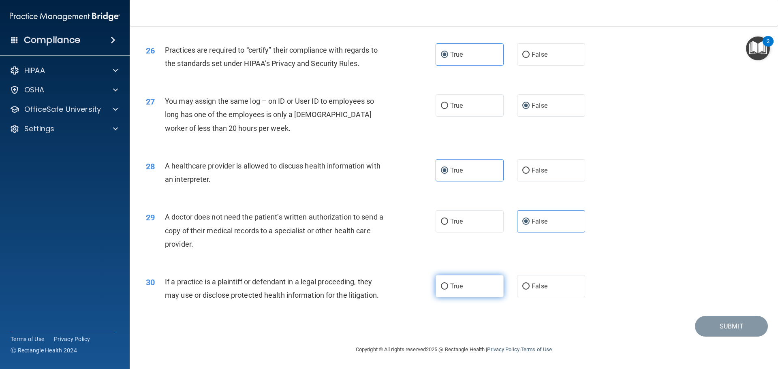
radio input "true"
click at [756, 329] on button "Submit" at bounding box center [731, 326] width 73 height 21
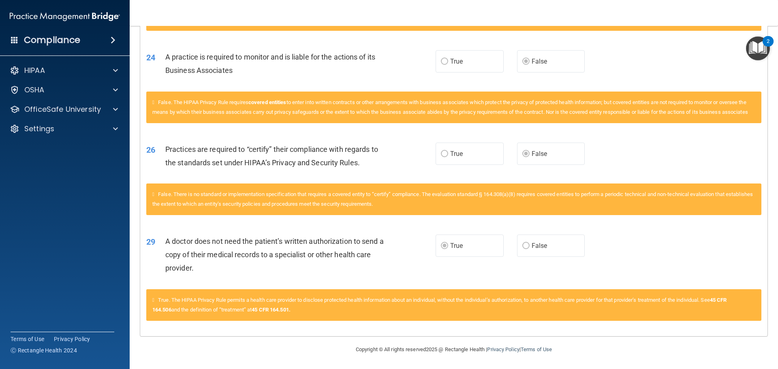
scroll to position [1302, 0]
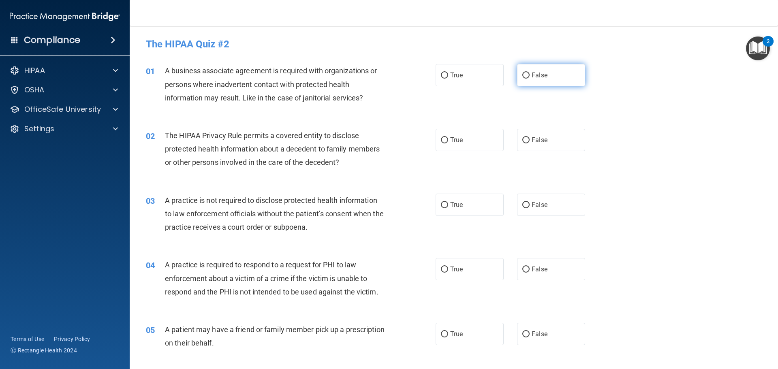
click at [524, 82] on label "False" at bounding box center [551, 75] width 68 height 22
click at [524, 79] on input "False" at bounding box center [525, 76] width 7 height 6
radio input "true"
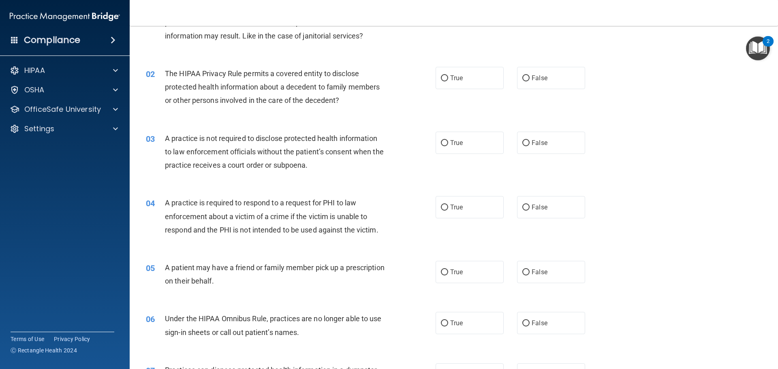
scroll to position [81, 0]
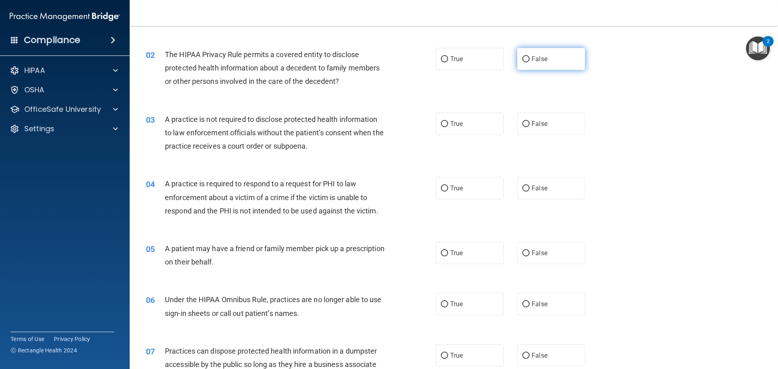
click at [529, 64] on label "False" at bounding box center [551, 59] width 68 height 22
click at [529, 62] on input "False" at bounding box center [525, 59] width 7 height 6
radio input "true"
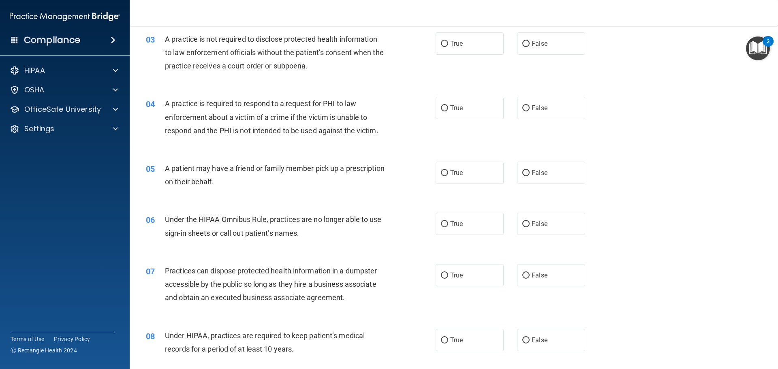
scroll to position [162, 0]
drag, startPoint x: 521, startPoint y: 43, endPoint x: 504, endPoint y: 51, distance: 18.9
click at [522, 43] on input "False" at bounding box center [525, 43] width 7 height 6
radio input "true"
click at [451, 108] on span "True" at bounding box center [456, 107] width 13 height 8
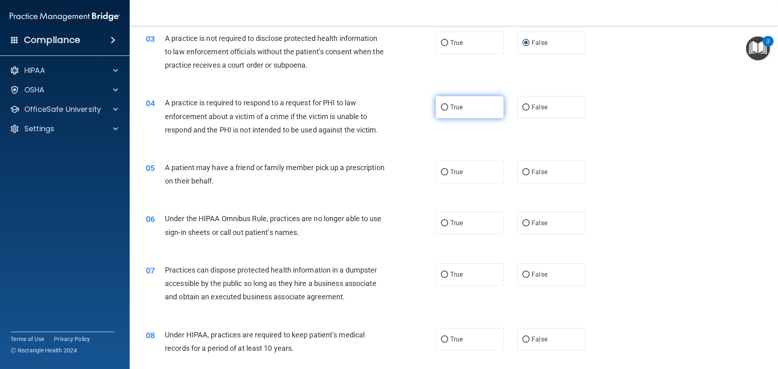
click at [448, 108] on input "True" at bounding box center [444, 108] width 7 height 6
radio input "true"
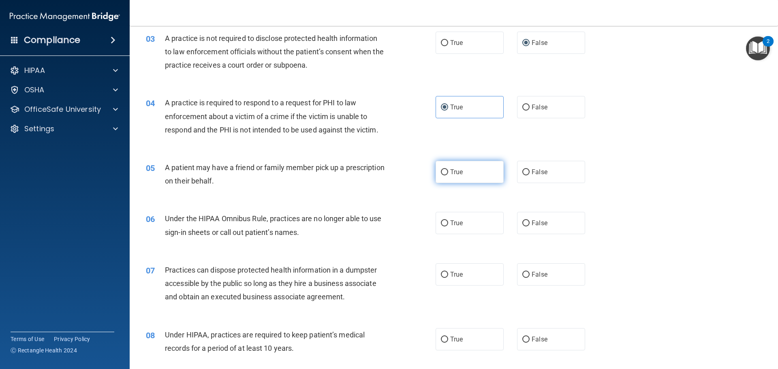
click at [476, 169] on label "True" at bounding box center [470, 172] width 68 height 22
click at [448, 169] on input "True" at bounding box center [444, 172] width 7 height 6
radio input "true"
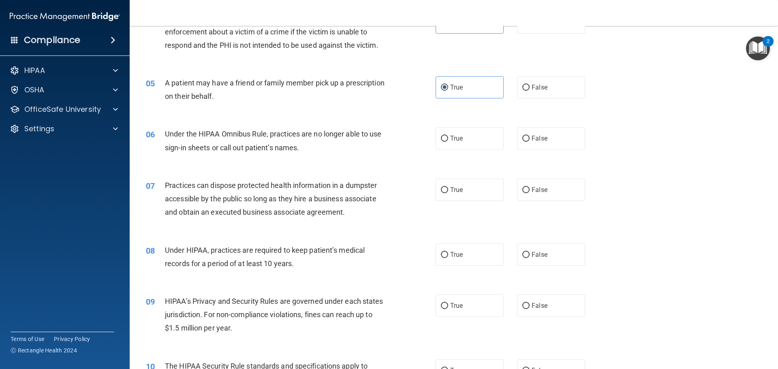
scroll to position [284, 0]
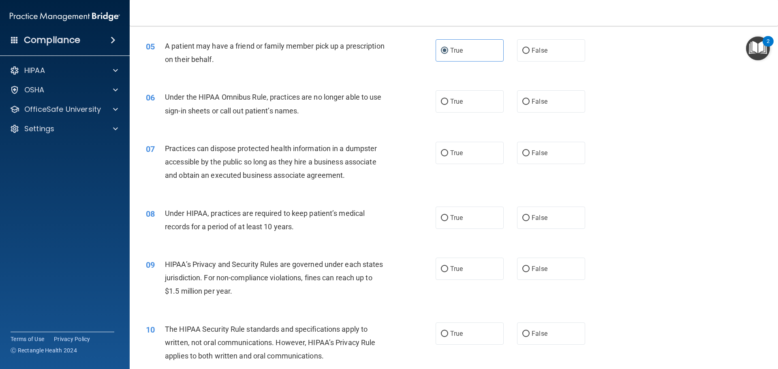
drag, startPoint x: 524, startPoint y: 106, endPoint x: 485, endPoint y: 119, distance: 41.5
click at [523, 106] on label "False" at bounding box center [551, 101] width 68 height 22
click at [523, 105] on input "False" at bounding box center [525, 102] width 7 height 6
radio input "true"
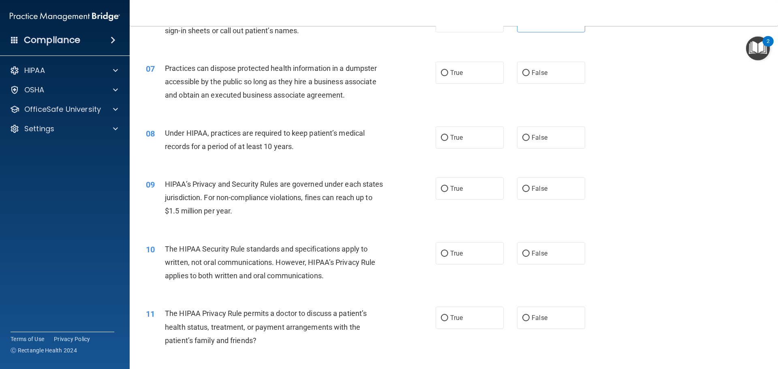
scroll to position [365, 0]
click at [532, 68] on span "False" at bounding box center [540, 72] width 16 height 8
click at [530, 69] on input "False" at bounding box center [525, 72] width 7 height 6
radio input "true"
click at [517, 137] on label "False" at bounding box center [551, 137] width 68 height 22
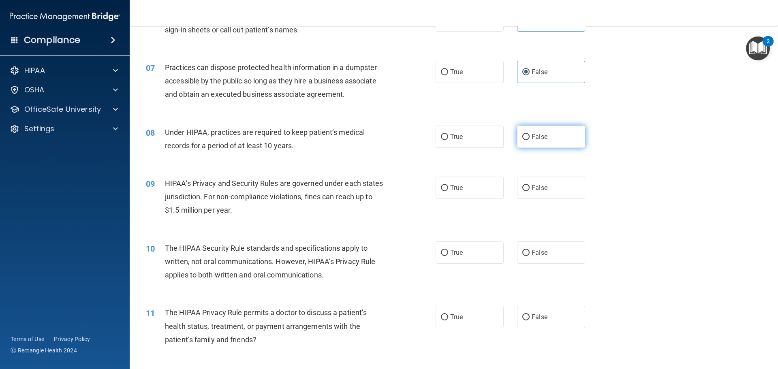
click at [522, 137] on input "False" at bounding box center [525, 137] width 7 height 6
radio input "true"
drag, startPoint x: 528, startPoint y: 187, endPoint x: 518, endPoint y: 194, distance: 12.2
click at [532, 187] on span "False" at bounding box center [540, 188] width 16 height 8
click at [528, 187] on input "False" at bounding box center [525, 188] width 7 height 6
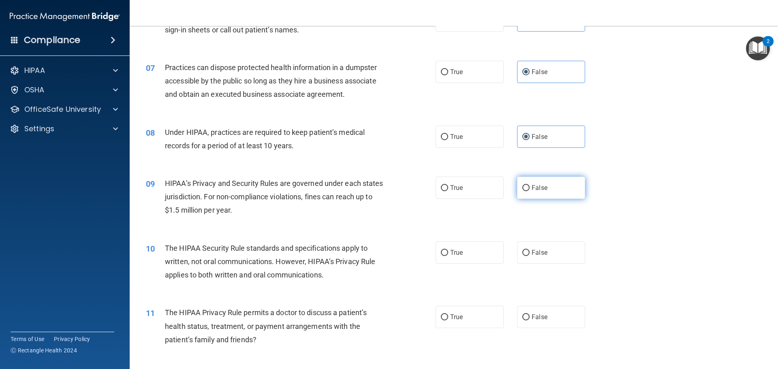
radio input "true"
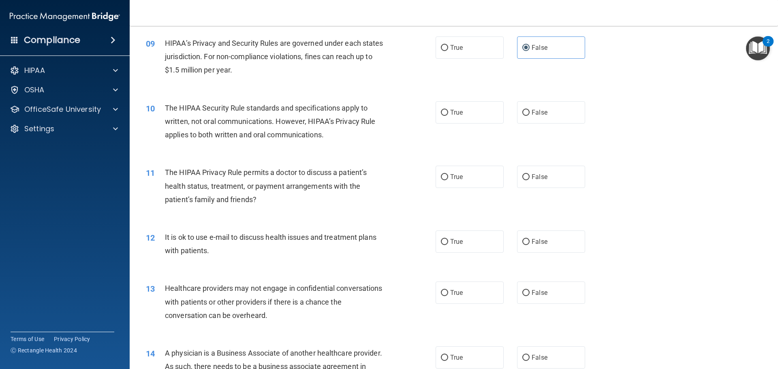
scroll to position [527, 0]
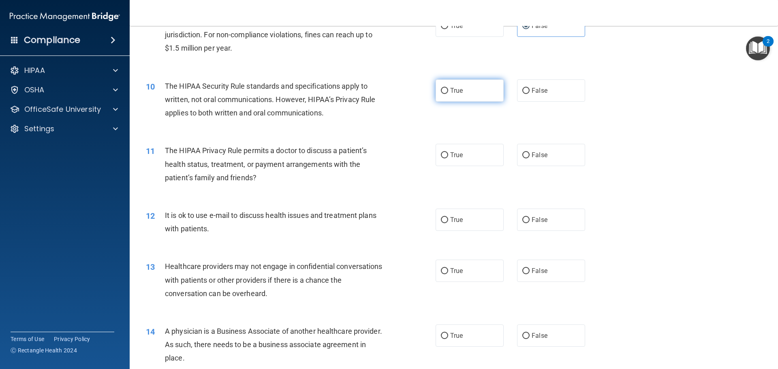
click at [467, 90] on label "True" at bounding box center [470, 90] width 68 height 22
click at [448, 90] on input "True" at bounding box center [444, 91] width 7 height 6
radio input "true"
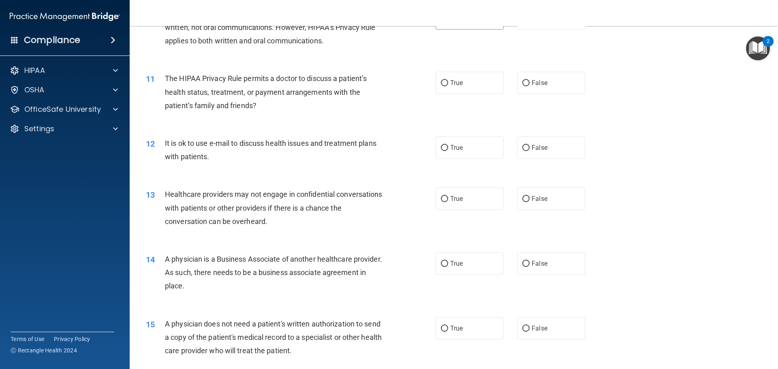
scroll to position [608, 0]
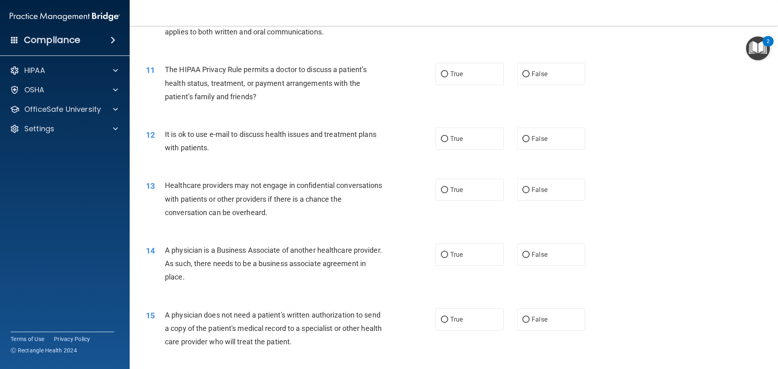
click at [446, 85] on div "11 The HIPAA Privacy Rule permits a doctor to discuss a patient’s health status…" at bounding box center [454, 85] width 628 height 65
click at [445, 78] on label "True" at bounding box center [470, 74] width 68 height 22
click at [445, 77] on input "True" at bounding box center [444, 74] width 7 height 6
radio input "true"
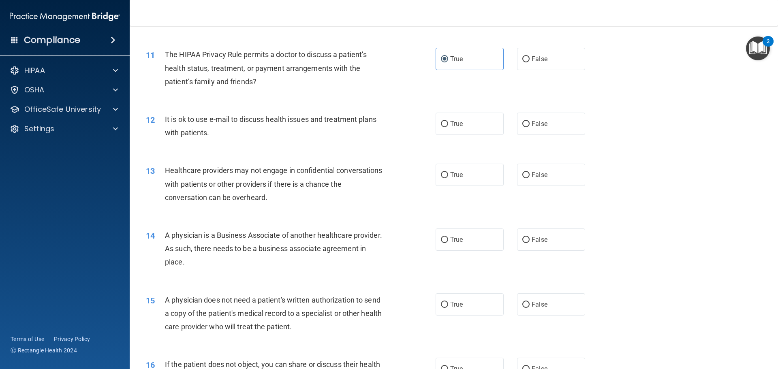
scroll to position [648, 0]
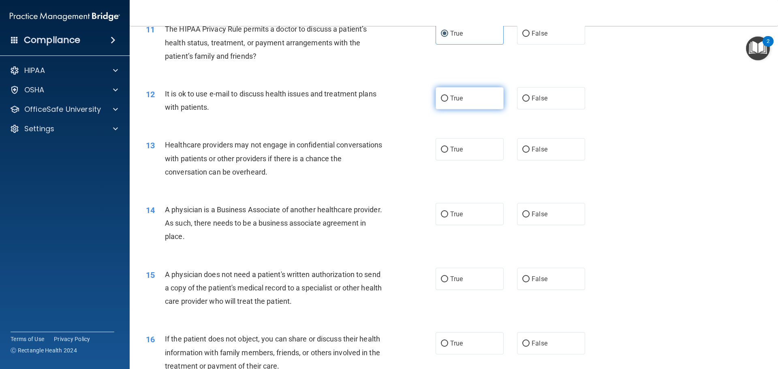
click at [450, 99] on span "True" at bounding box center [456, 98] width 13 height 8
click at [448, 99] on input "True" at bounding box center [444, 99] width 7 height 6
radio input "true"
click at [532, 147] on span "False" at bounding box center [540, 149] width 16 height 8
click at [528, 147] on input "False" at bounding box center [525, 150] width 7 height 6
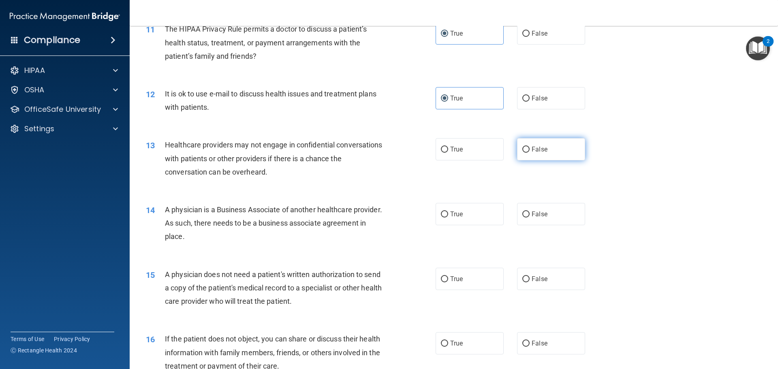
radio input "true"
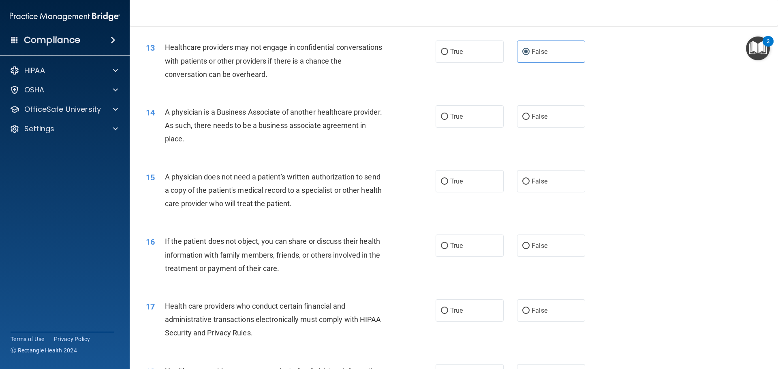
scroll to position [770, 0]
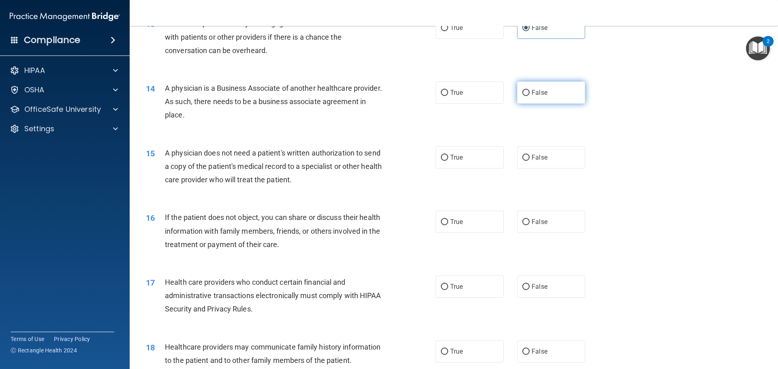
drag, startPoint x: 523, startPoint y: 92, endPoint x: 434, endPoint y: 103, distance: 89.8
click at [523, 92] on input "False" at bounding box center [525, 93] width 7 height 6
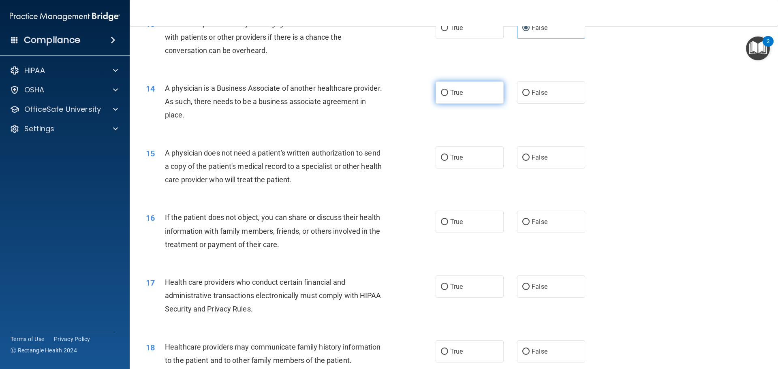
radio input "true"
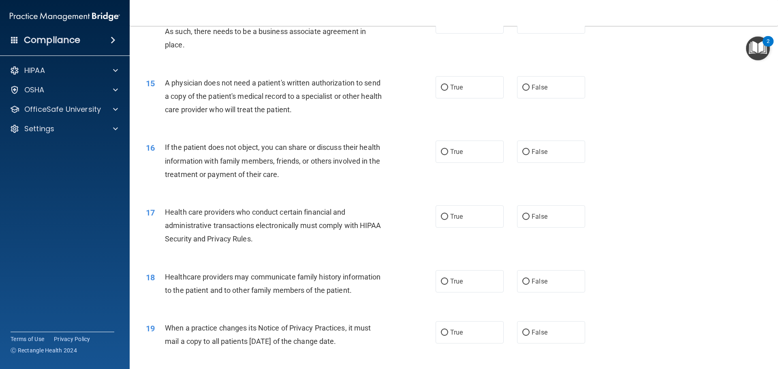
scroll to position [851, 0]
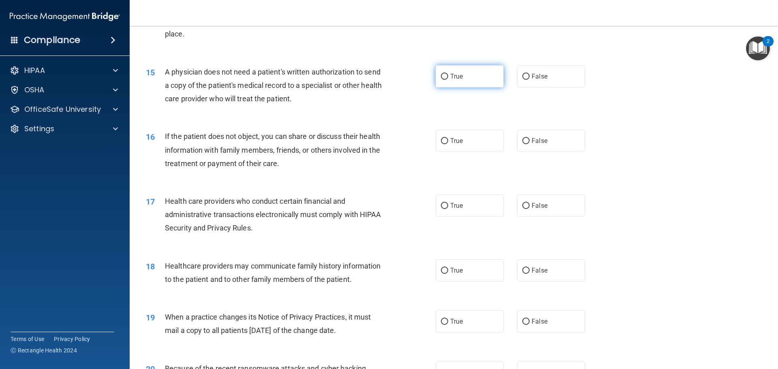
click at [441, 77] on input "True" at bounding box center [444, 77] width 7 height 6
radio input "true"
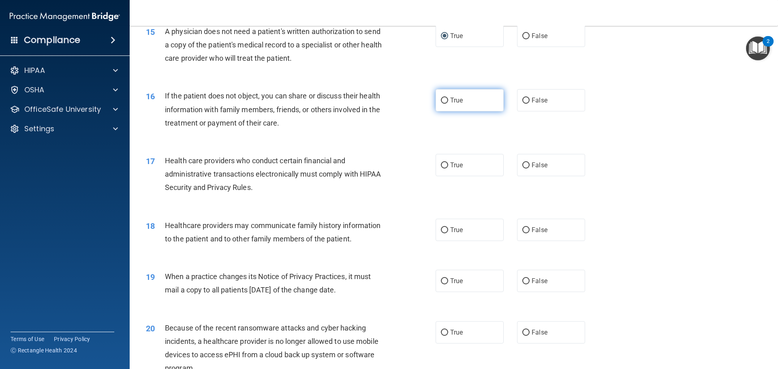
click at [472, 108] on label "True" at bounding box center [470, 100] width 68 height 22
click at [448, 104] on input "True" at bounding box center [444, 101] width 7 height 6
radio input "true"
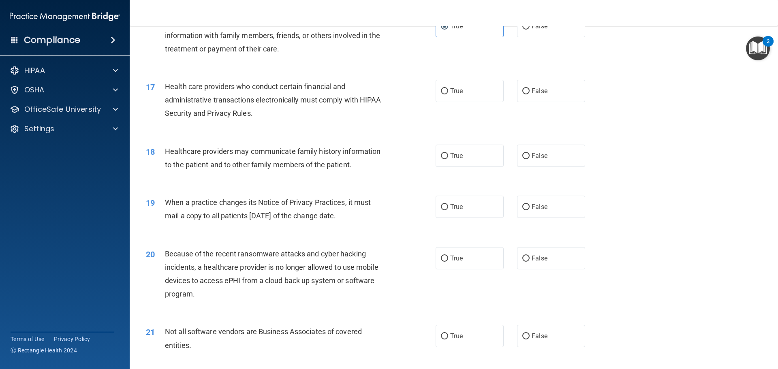
scroll to position [972, 0]
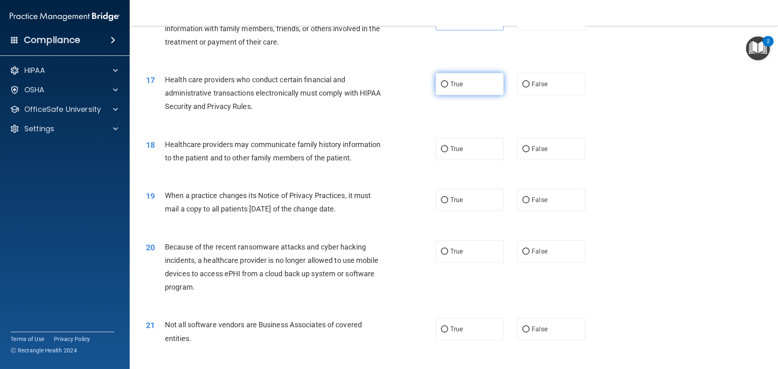
click at [478, 88] on label "True" at bounding box center [470, 84] width 68 height 22
click at [448, 88] on input "True" at bounding box center [444, 84] width 7 height 6
radio input "true"
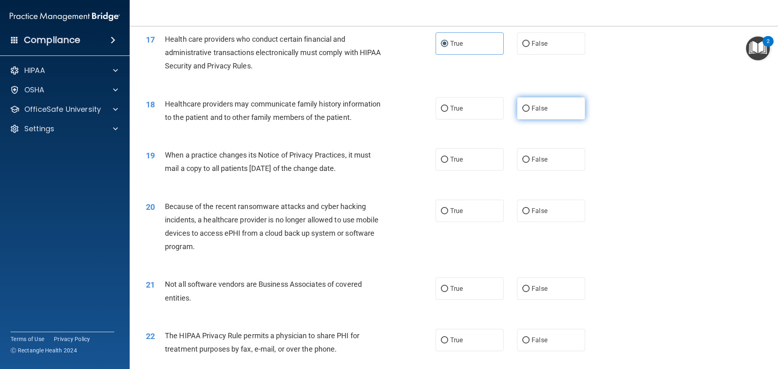
click at [533, 105] on span "False" at bounding box center [540, 109] width 16 height 8
click at [530, 106] on input "False" at bounding box center [525, 109] width 7 height 6
radio input "true"
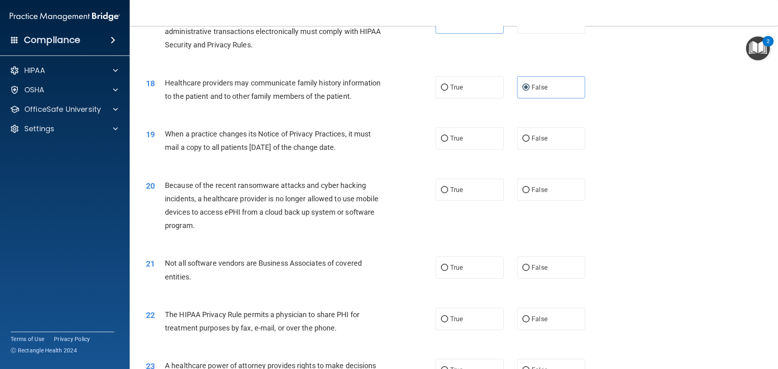
scroll to position [1053, 0]
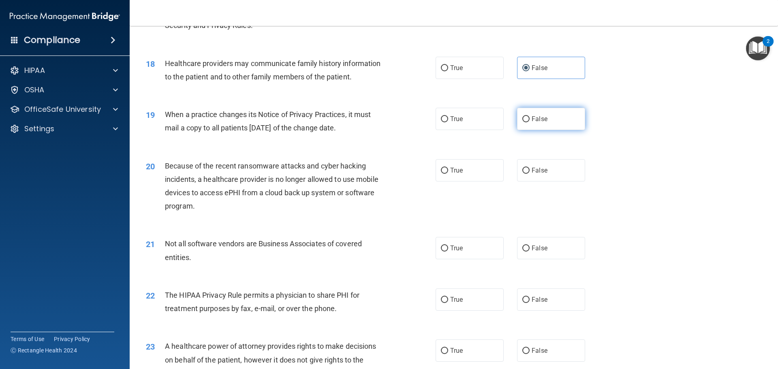
click at [532, 117] on span "False" at bounding box center [540, 119] width 16 height 8
click at [530, 117] on input "False" at bounding box center [525, 119] width 7 height 6
radio input "true"
click at [524, 173] on input "False" at bounding box center [525, 171] width 7 height 6
radio input "true"
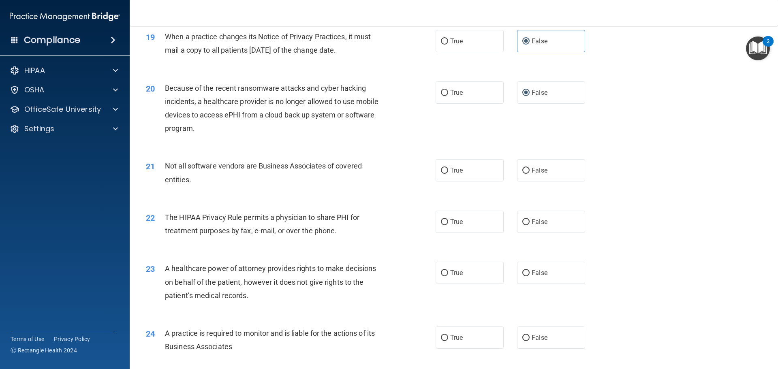
scroll to position [1175, 0]
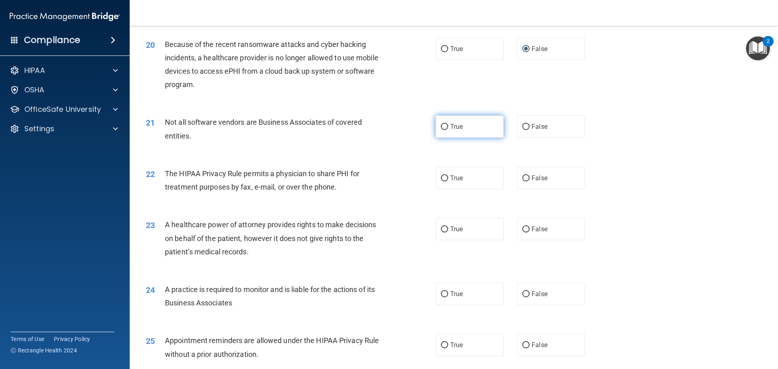
click at [446, 128] on label "True" at bounding box center [470, 126] width 68 height 22
click at [446, 128] on input "True" at bounding box center [444, 127] width 7 height 6
radio input "true"
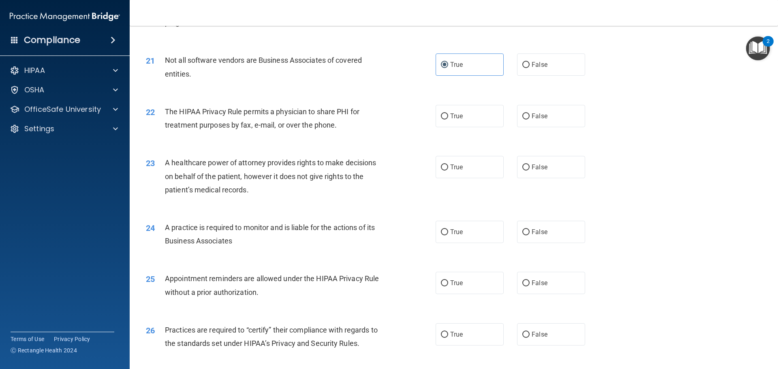
scroll to position [1256, 0]
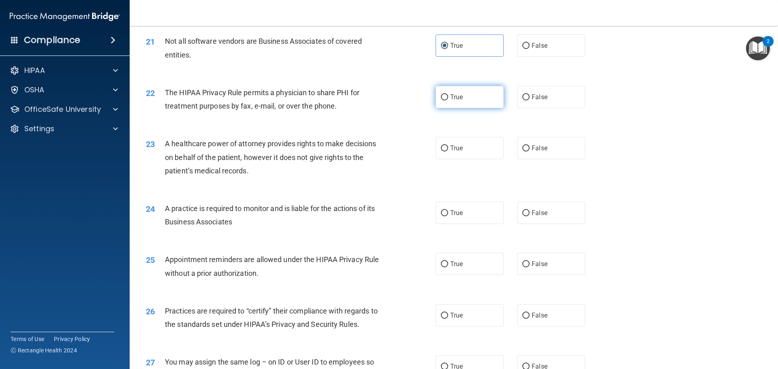
click at [443, 98] on input "True" at bounding box center [444, 97] width 7 height 6
radio input "true"
click at [551, 145] on label "False" at bounding box center [551, 148] width 68 height 22
click at [530, 145] on input "False" at bounding box center [525, 148] width 7 height 6
radio input "true"
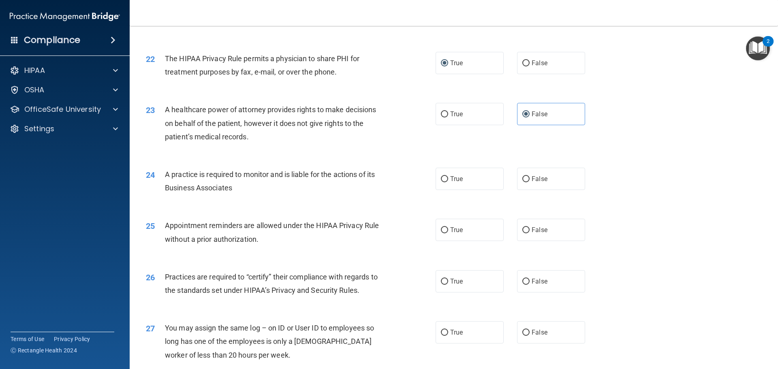
scroll to position [1337, 0]
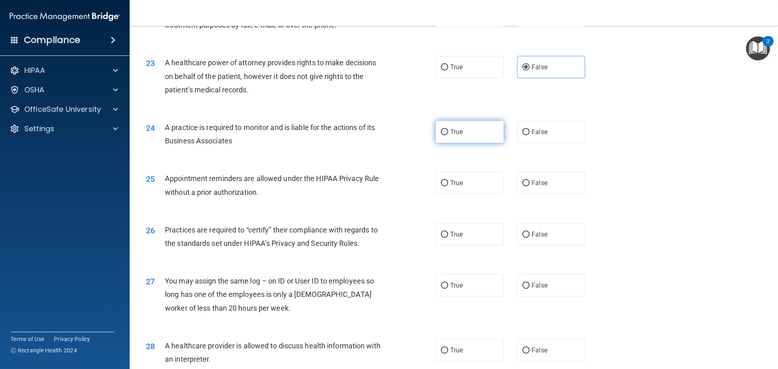
click at [472, 141] on label "True" at bounding box center [470, 132] width 68 height 22
click at [448, 135] on input "True" at bounding box center [444, 132] width 7 height 6
radio input "true"
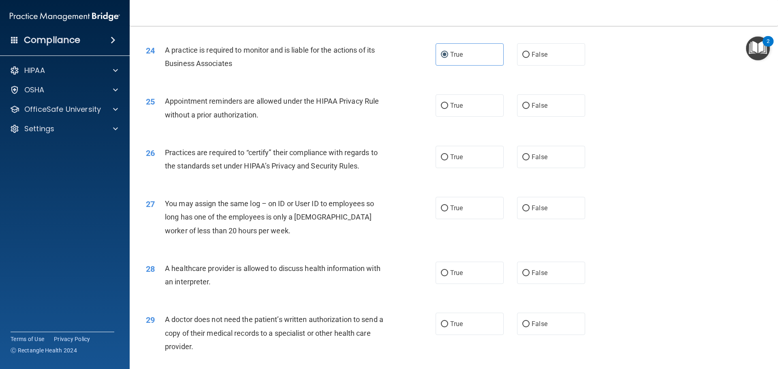
scroll to position [1418, 0]
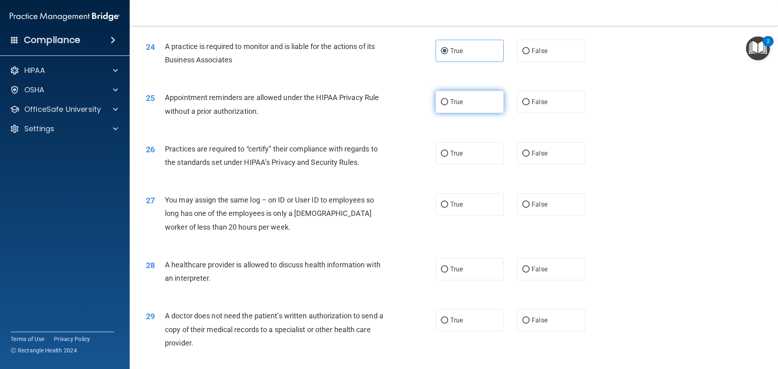
click at [445, 99] on label "True" at bounding box center [470, 102] width 68 height 22
click at [445, 99] on input "True" at bounding box center [444, 102] width 7 height 6
radio input "true"
click at [552, 58] on label "False" at bounding box center [551, 51] width 68 height 22
click at [530, 54] on input "False" at bounding box center [525, 51] width 7 height 6
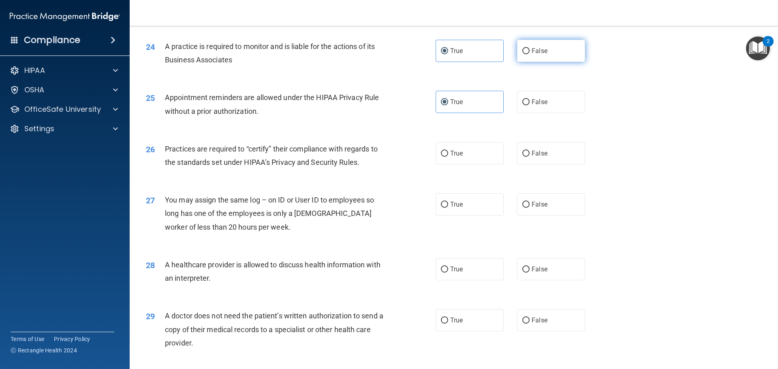
radio input "true"
radio input "false"
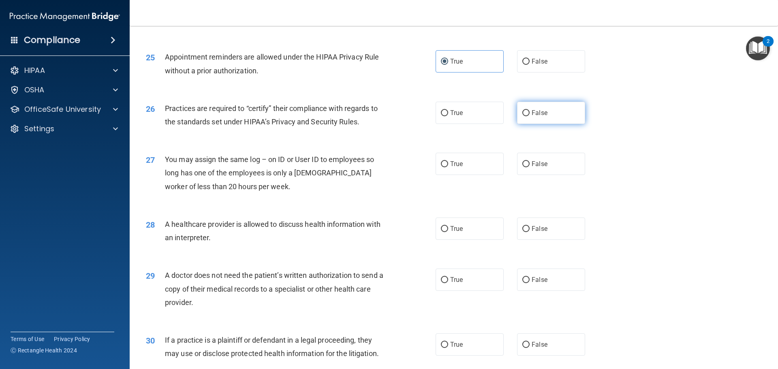
click at [537, 110] on span "False" at bounding box center [540, 113] width 16 height 8
click at [530, 110] on input "False" at bounding box center [525, 113] width 7 height 6
radio input "true"
drag, startPoint x: 525, startPoint y: 165, endPoint x: 507, endPoint y: 167, distance: 17.6
click at [524, 165] on input "False" at bounding box center [525, 164] width 7 height 6
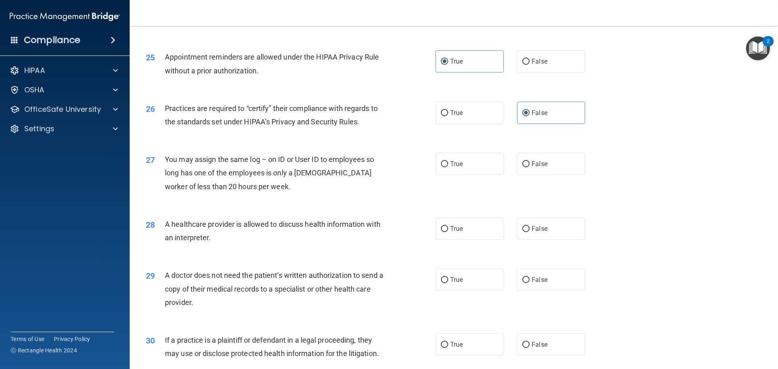
radio input "true"
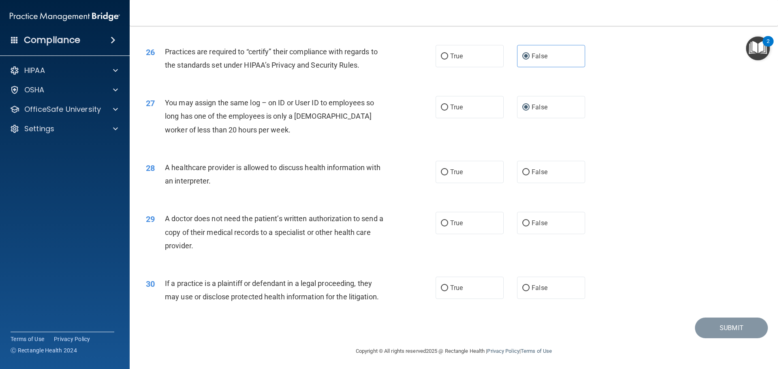
scroll to position [1517, 0]
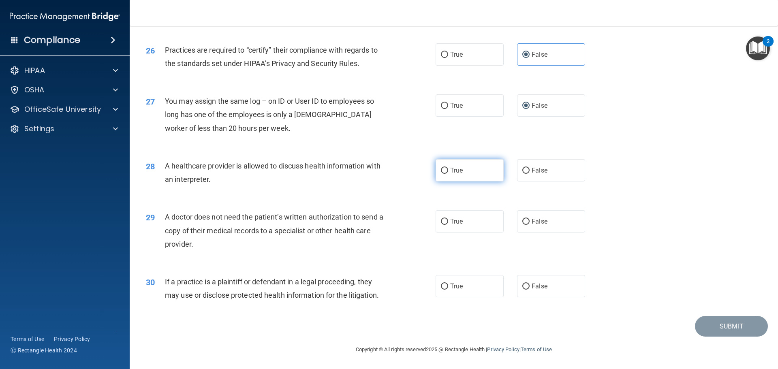
click at [465, 178] on label "True" at bounding box center [470, 170] width 68 height 22
click at [448, 174] on input "True" at bounding box center [444, 171] width 7 height 6
radio input "true"
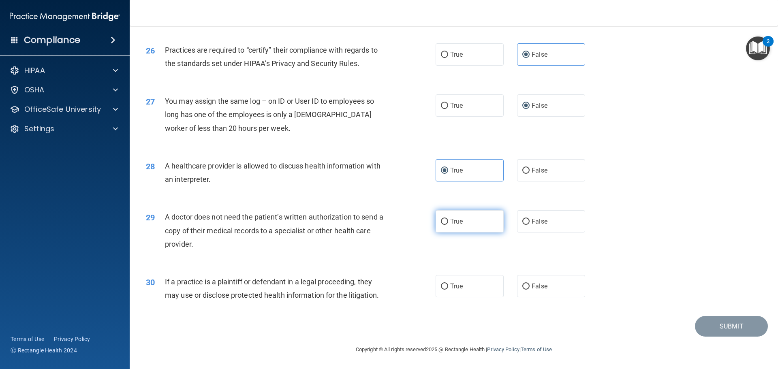
click at [458, 226] on label "True" at bounding box center [470, 221] width 68 height 22
click at [448, 225] on input "True" at bounding box center [444, 222] width 7 height 6
radio input "true"
click at [466, 284] on label "True" at bounding box center [470, 286] width 68 height 22
click at [448, 284] on input "True" at bounding box center [444, 287] width 7 height 6
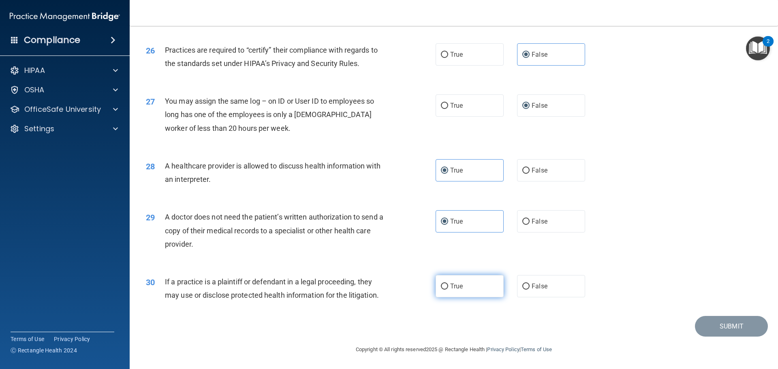
radio input "true"
click at [707, 324] on button "Submit" at bounding box center [731, 326] width 73 height 21
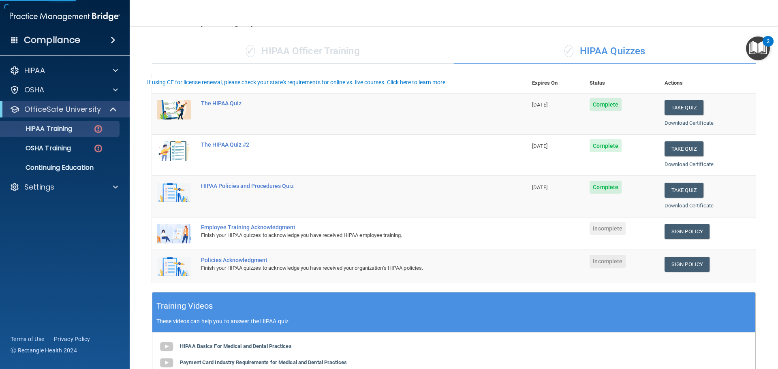
scroll to position [122, 0]
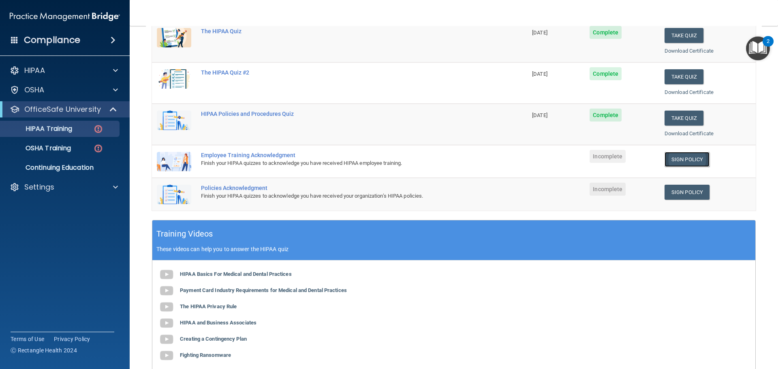
click at [671, 160] on link "Sign Policy" at bounding box center [686, 159] width 45 height 15
click at [679, 157] on link "Sign Policy" at bounding box center [686, 159] width 45 height 15
click at [669, 193] on link "Sign Policy" at bounding box center [686, 192] width 45 height 15
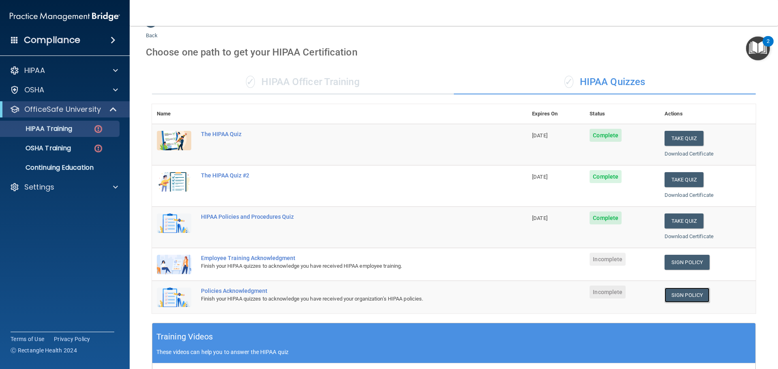
scroll to position [0, 0]
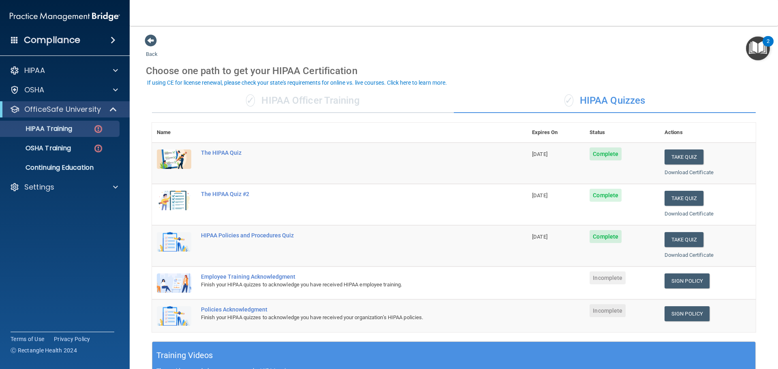
click at [271, 100] on div "✓ HIPAA Officer Training" at bounding box center [303, 101] width 302 height 24
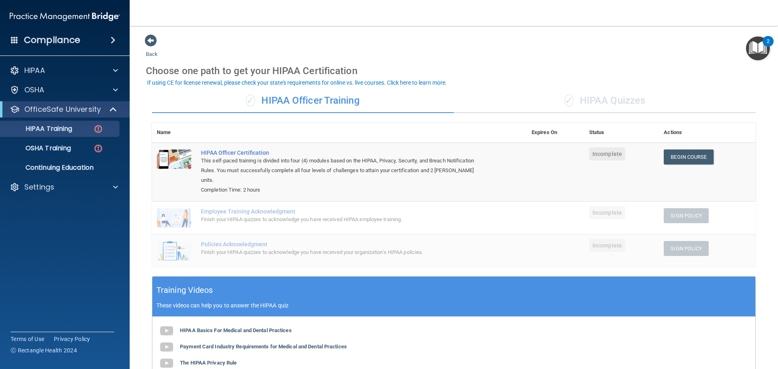
click at [609, 106] on div "✓ HIPAA Quizzes" at bounding box center [605, 101] width 302 height 24
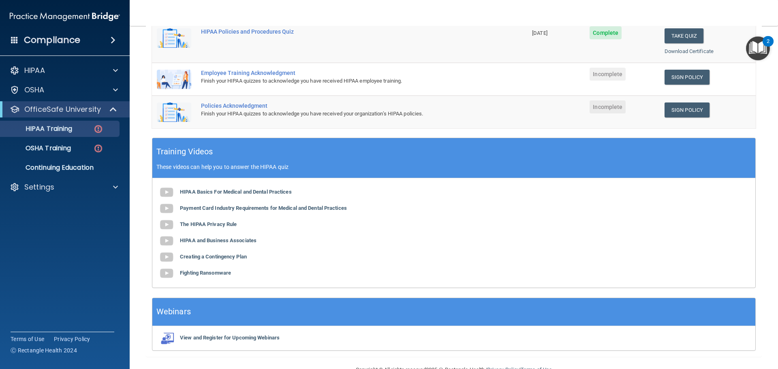
scroll to position [224, 0]
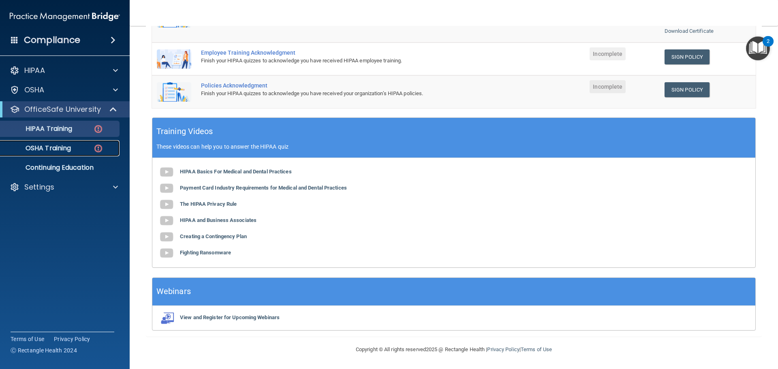
click at [64, 149] on p "OSHA Training" at bounding box center [38, 148] width 66 height 8
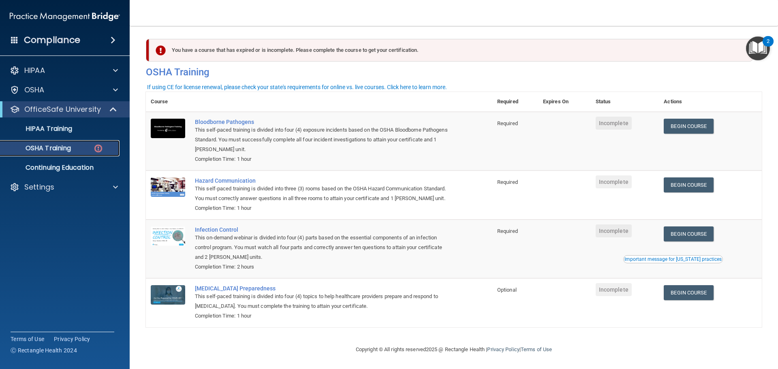
scroll to position [13, 0]
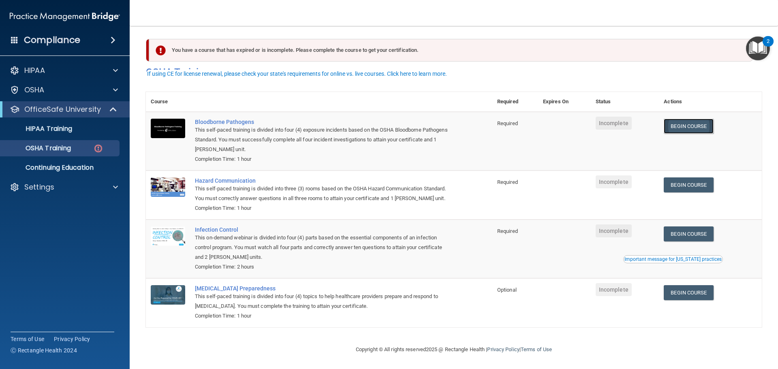
click at [700, 119] on link "Begin Course" at bounding box center [688, 126] width 49 height 15
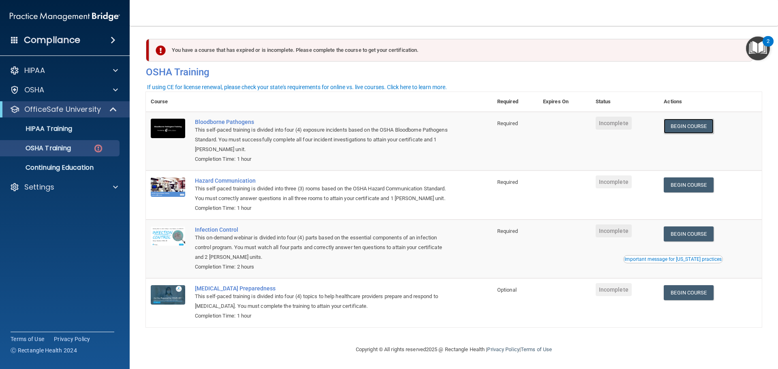
scroll to position [0, 0]
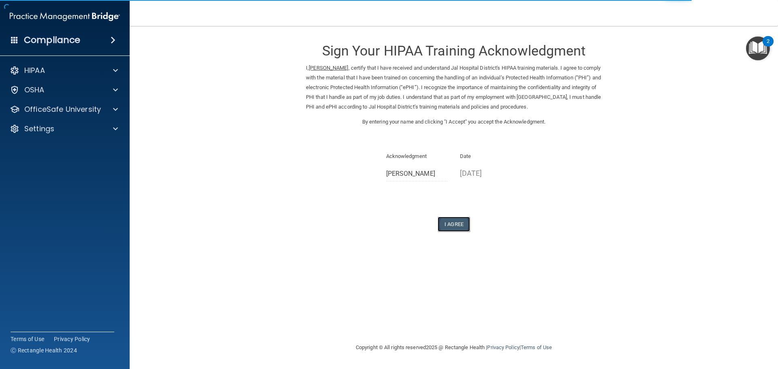
click at [464, 223] on button "I Agree" at bounding box center [454, 224] width 32 height 15
click at [451, 222] on button "I Agree" at bounding box center [454, 224] width 32 height 15
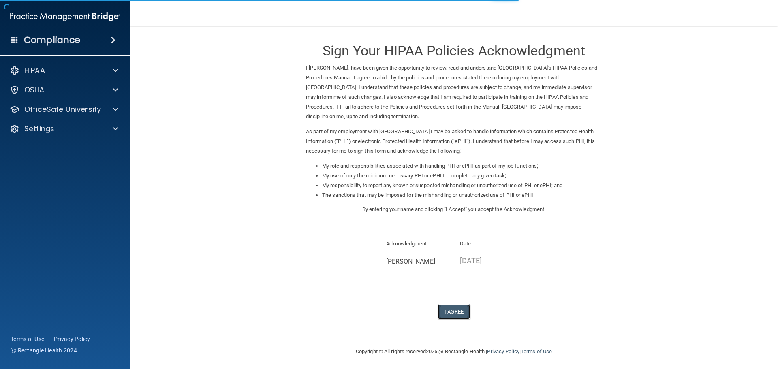
click at [452, 311] on button "I Agree" at bounding box center [454, 311] width 32 height 15
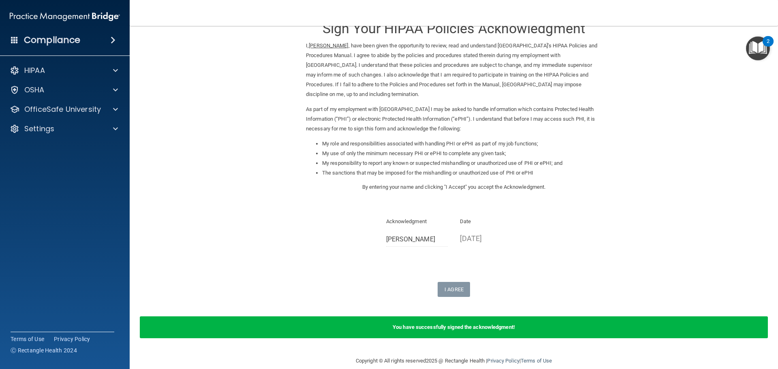
scroll to position [34, 0]
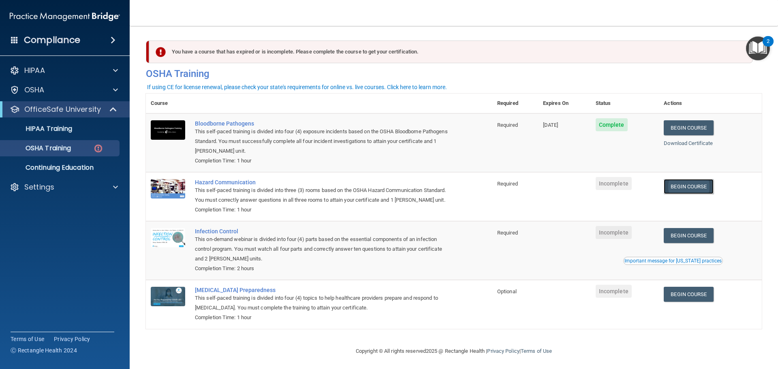
click at [679, 186] on link "Begin Course" at bounding box center [688, 186] width 49 height 15
click at [688, 188] on link "Begin Course" at bounding box center [688, 186] width 49 height 15
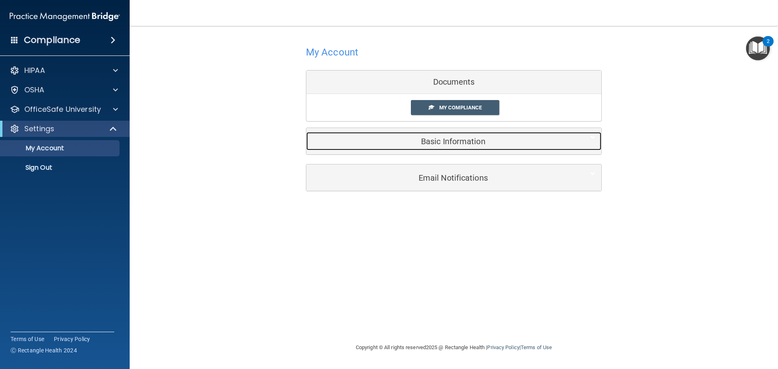
click at [455, 145] on h5 "Basic Information" at bounding box center [441, 141] width 258 height 9
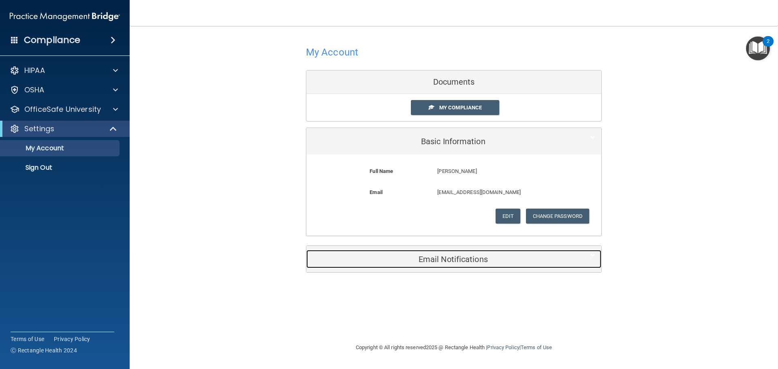
click at [480, 260] on h5 "Email Notifications" at bounding box center [441, 259] width 258 height 9
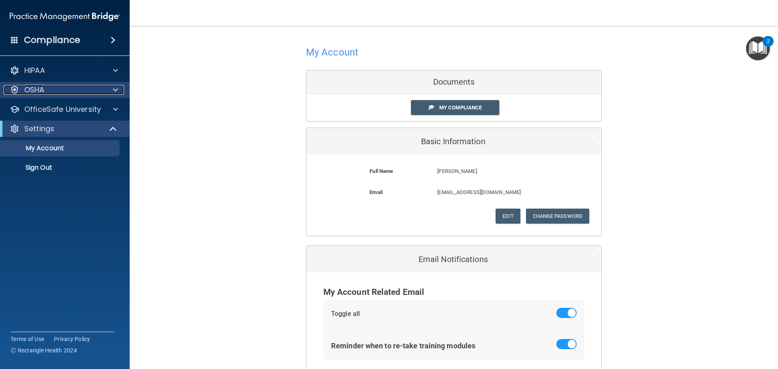
click at [44, 89] on p "OSHA" at bounding box center [34, 90] width 20 height 10
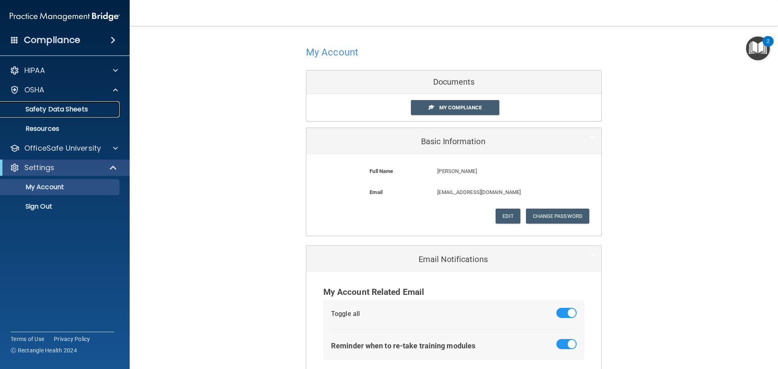
click at [74, 115] on link "Safety Data Sheets" at bounding box center [56, 109] width 128 height 16
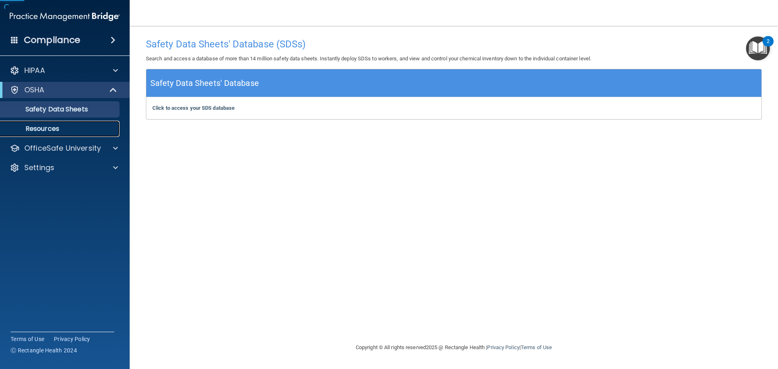
click at [51, 129] on p "Resources" at bounding box center [60, 129] width 111 height 8
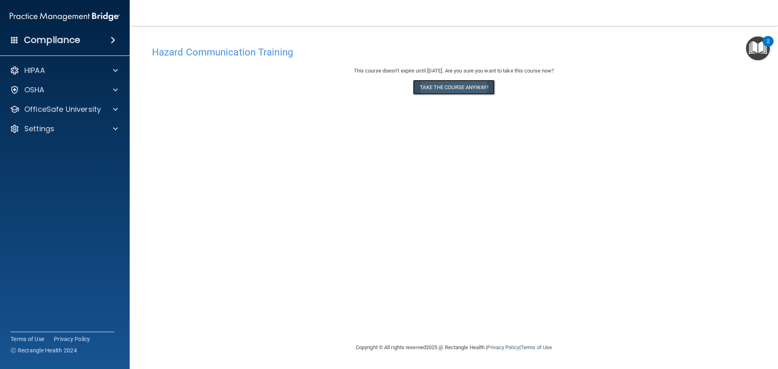
click at [450, 88] on button "Take the course anyway!" at bounding box center [453, 87] width 81 height 15
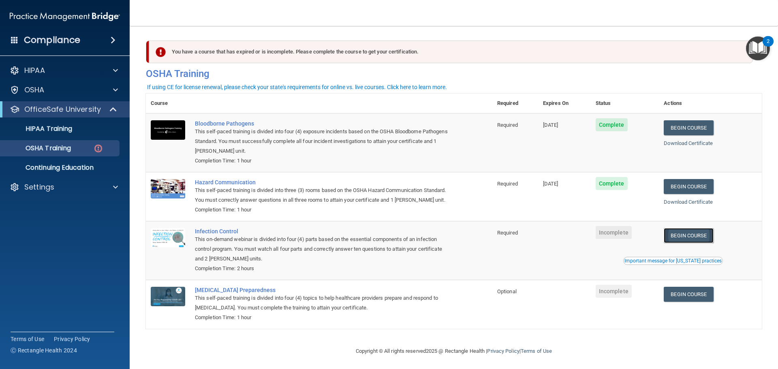
click at [700, 243] on link "Begin Course" at bounding box center [688, 235] width 49 height 15
